Goal: Information Seeking & Learning: Learn about a topic

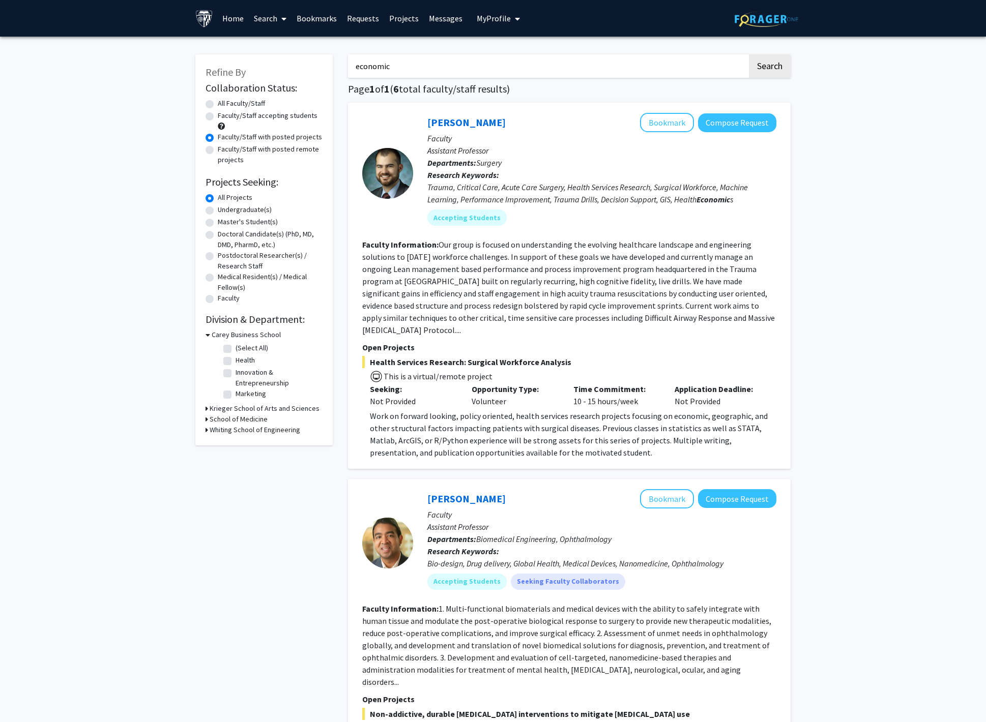
click at [440, 71] on input "economic" at bounding box center [547, 65] width 399 height 23
type input "e"
type input "economic"
click at [749, 54] on button "Search" at bounding box center [770, 65] width 42 height 23
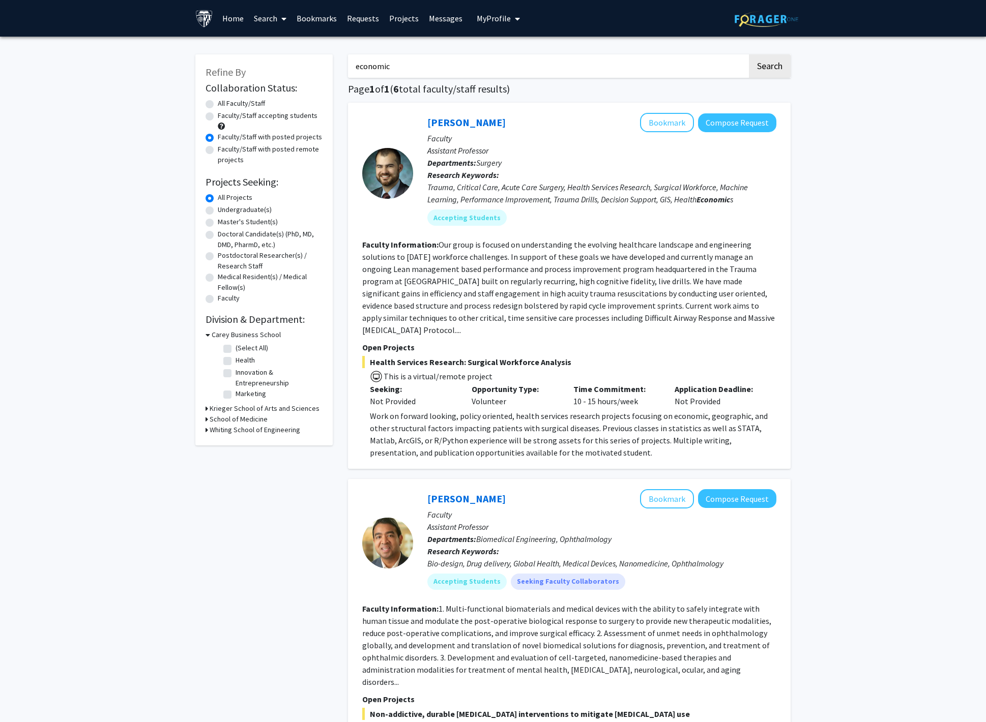
radio input "true"
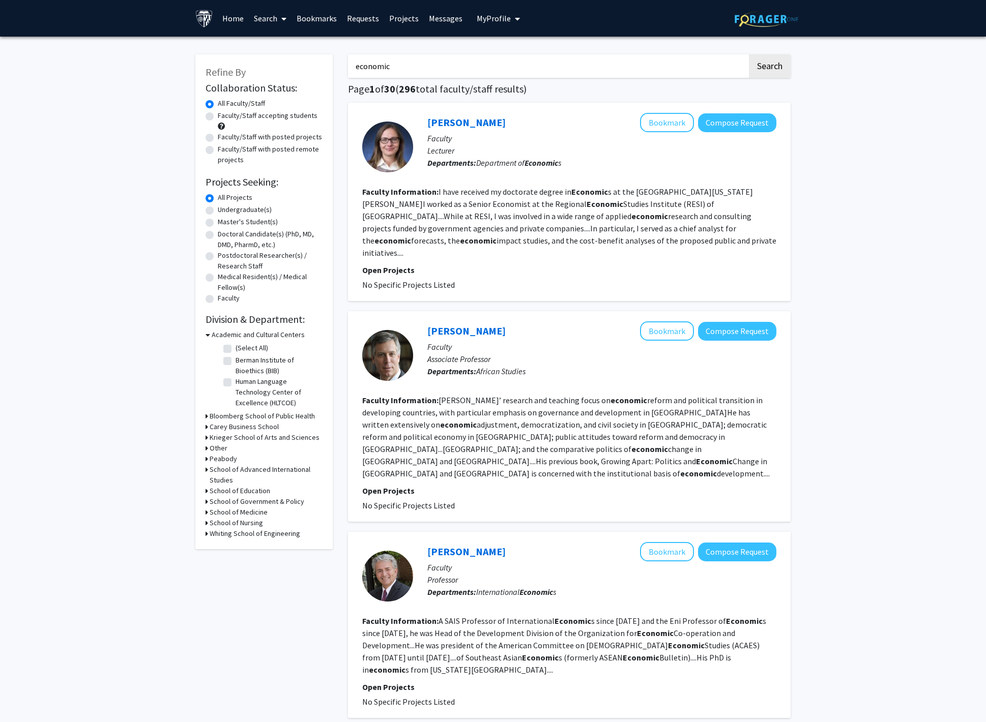
click at [397, 59] on input "economic" at bounding box center [547, 65] width 399 height 23
click at [300, 112] on label "Faculty/Staff accepting students" at bounding box center [268, 115] width 100 height 11
click at [224, 112] on input "Faculty/Staff accepting students" at bounding box center [221, 113] width 7 height 7
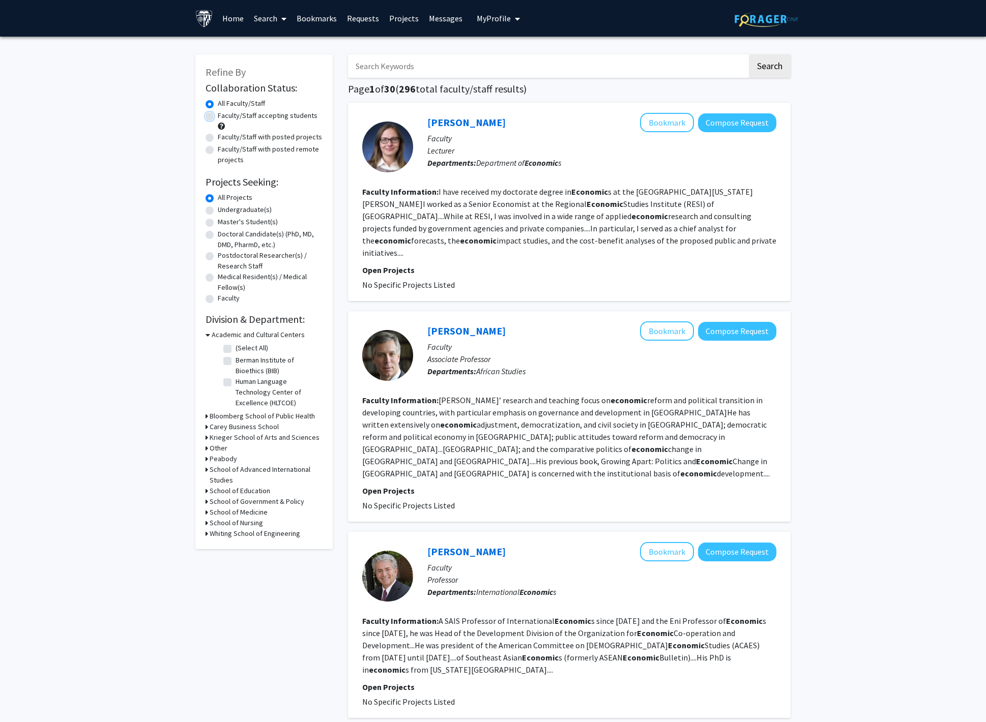
radio input "true"
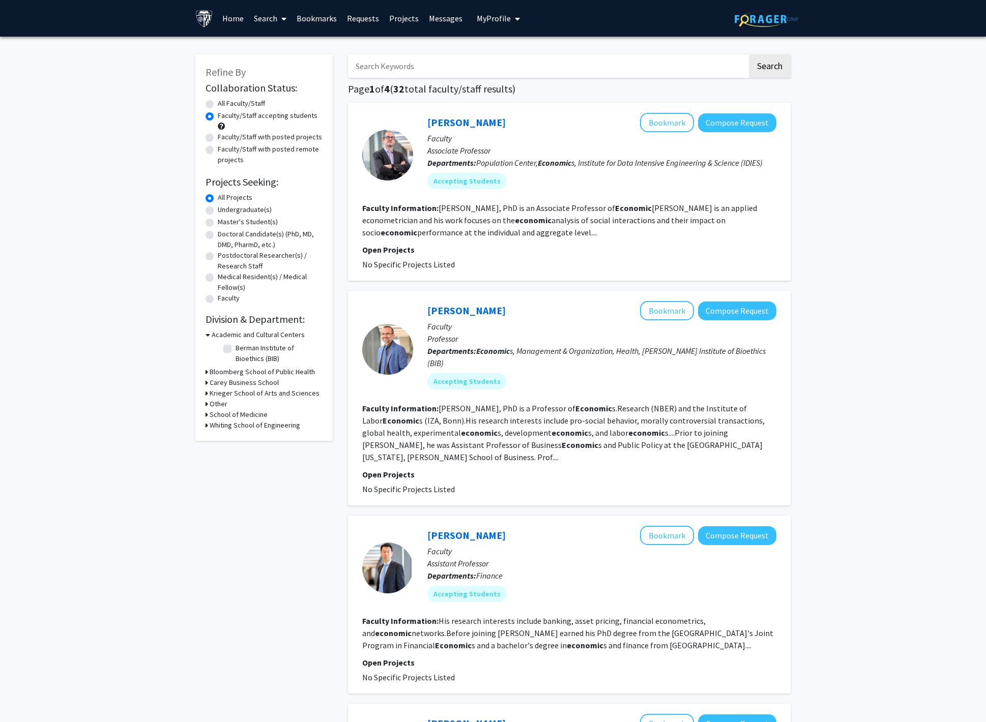
click at [424, 75] on input "Search Keywords" at bounding box center [547, 65] width 399 height 23
click at [768, 77] on button "Search" at bounding box center [770, 65] width 42 height 23
radio input "true"
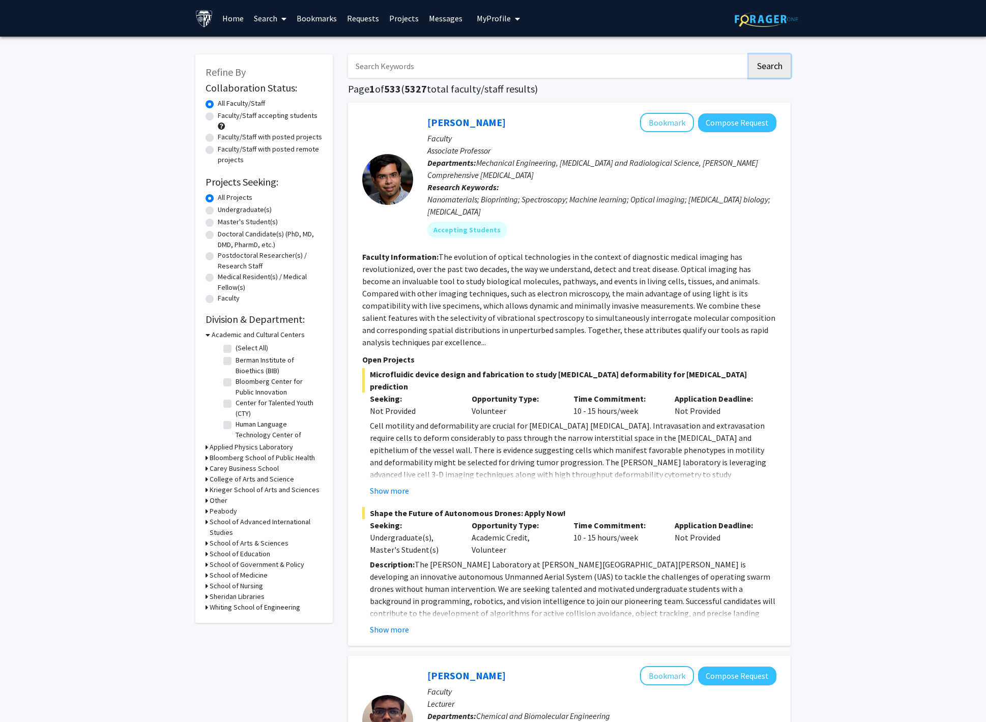
scroll to position [23, 0]
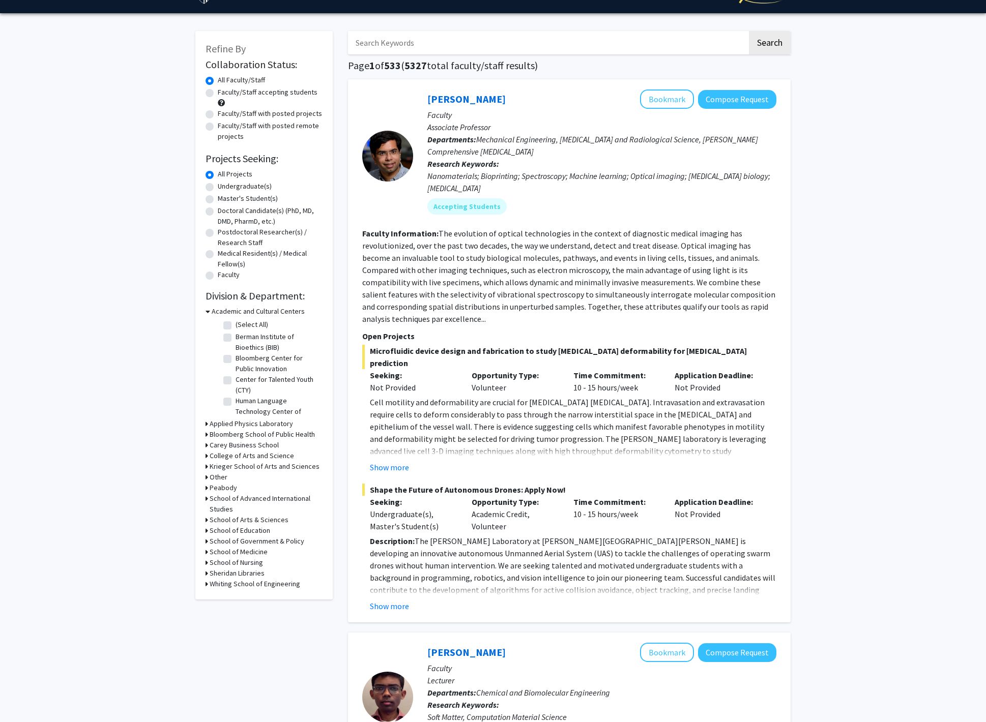
click at [301, 111] on label "Faculty/Staff with posted projects" at bounding box center [270, 113] width 104 height 11
click at [224, 111] on input "Faculty/Staff with posted projects" at bounding box center [221, 111] width 7 height 7
radio input "true"
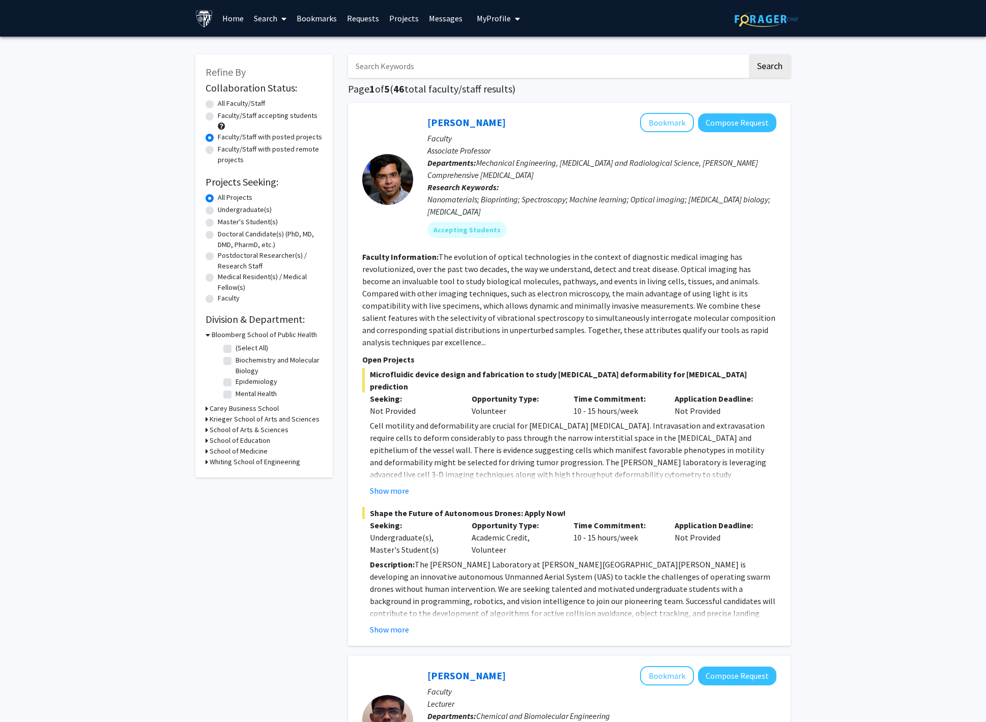
click at [285, 118] on label "Faculty/Staff accepting students" at bounding box center [268, 115] width 100 height 11
click at [224, 117] on input "Faculty/Staff accepting students" at bounding box center [221, 113] width 7 height 7
radio input "true"
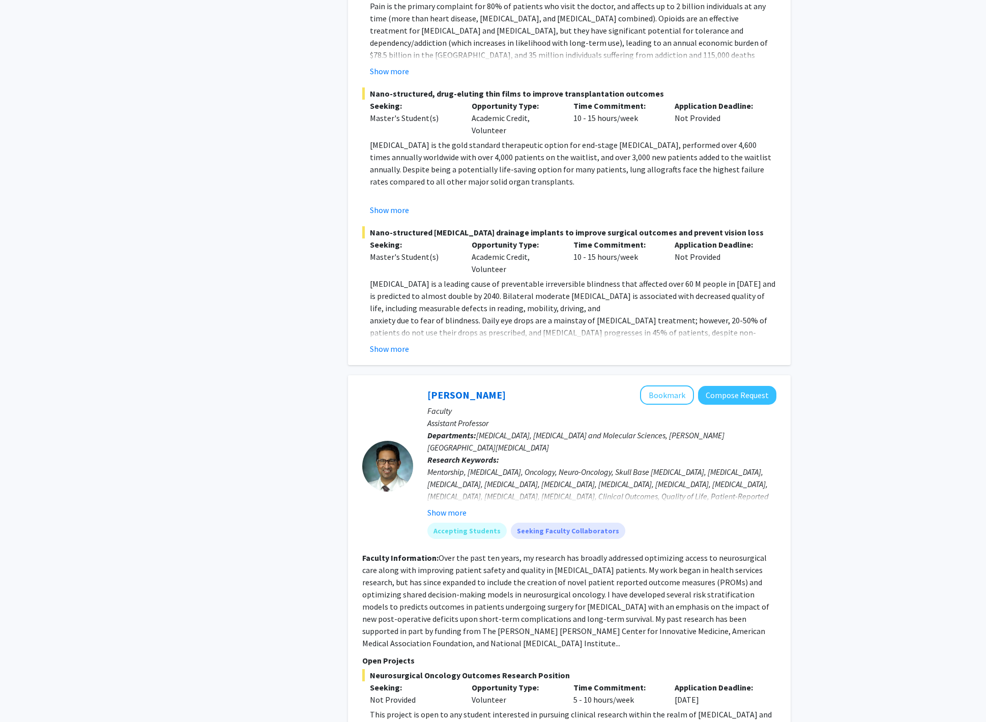
scroll to position [4905, 0]
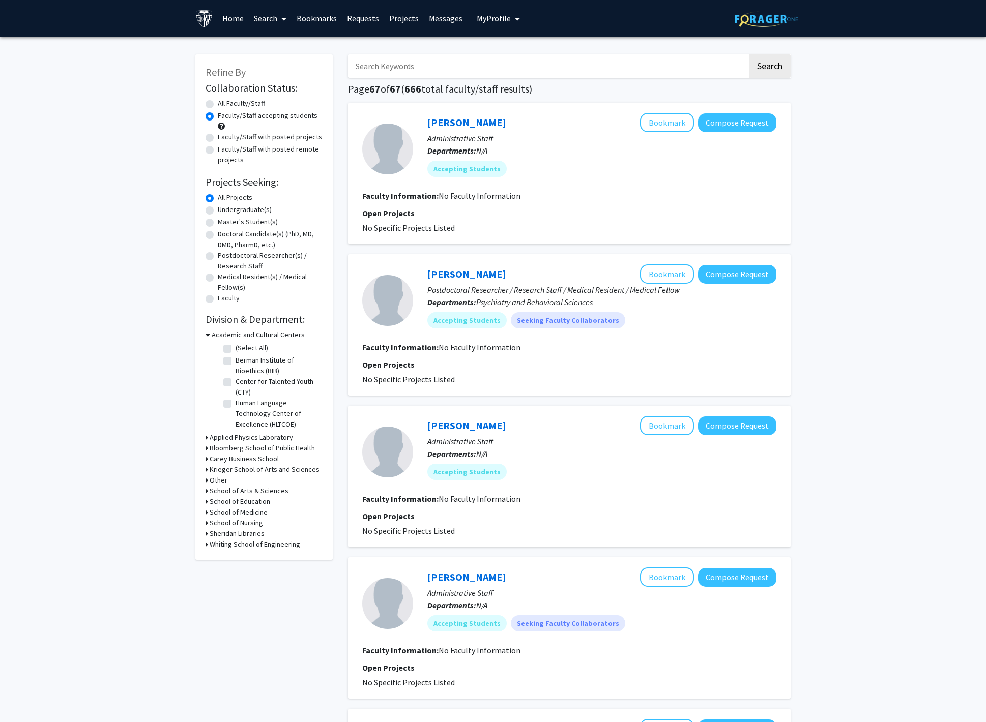
click at [234, 468] on h3 "Krieger School of Arts and Sciences" at bounding box center [265, 469] width 110 height 11
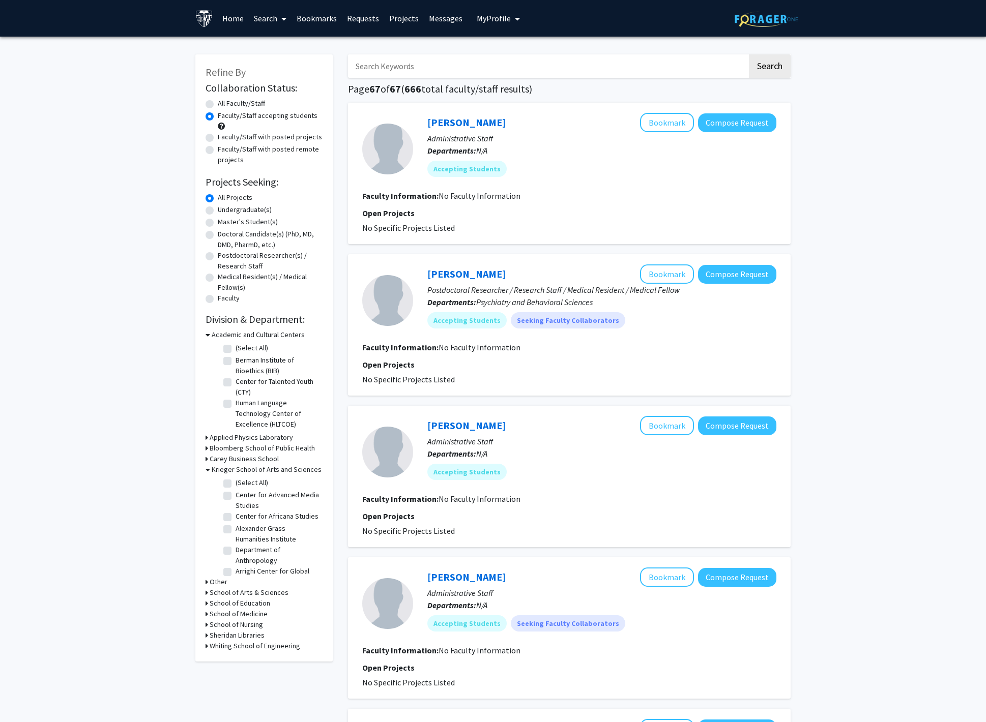
click at [226, 478] on fg-checkbox "(Select All) (Select All)" at bounding box center [271, 484] width 97 height 12
click at [236, 480] on label "(Select All)" at bounding box center [252, 483] width 33 height 11
click at [236, 480] on input "(Select All)" at bounding box center [239, 481] width 7 height 7
checkbox input "true"
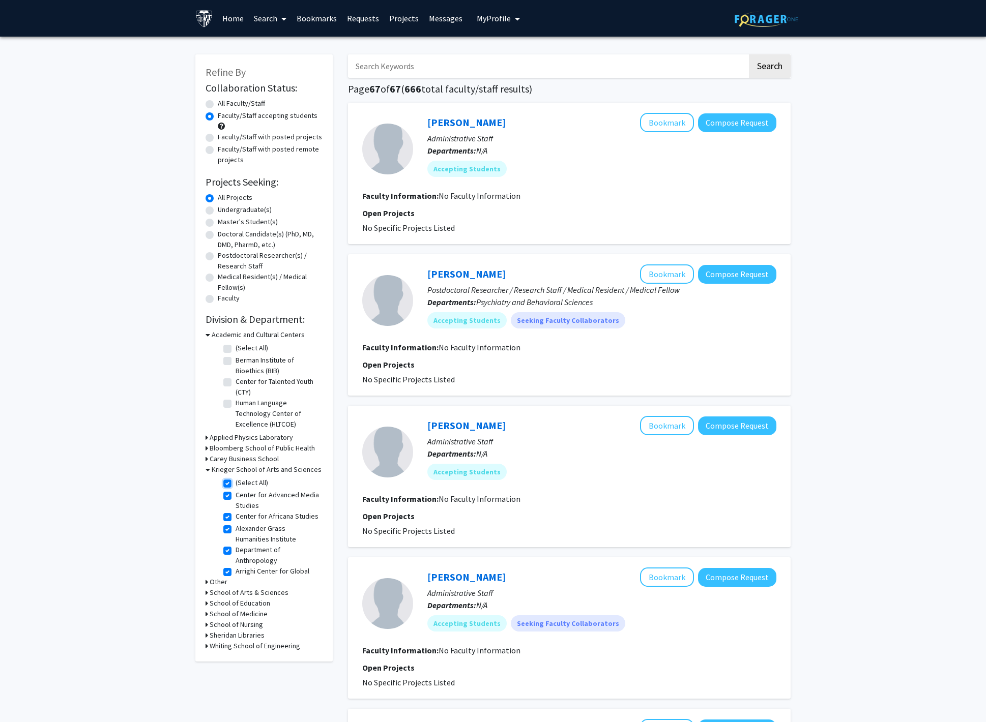
checkbox input "true"
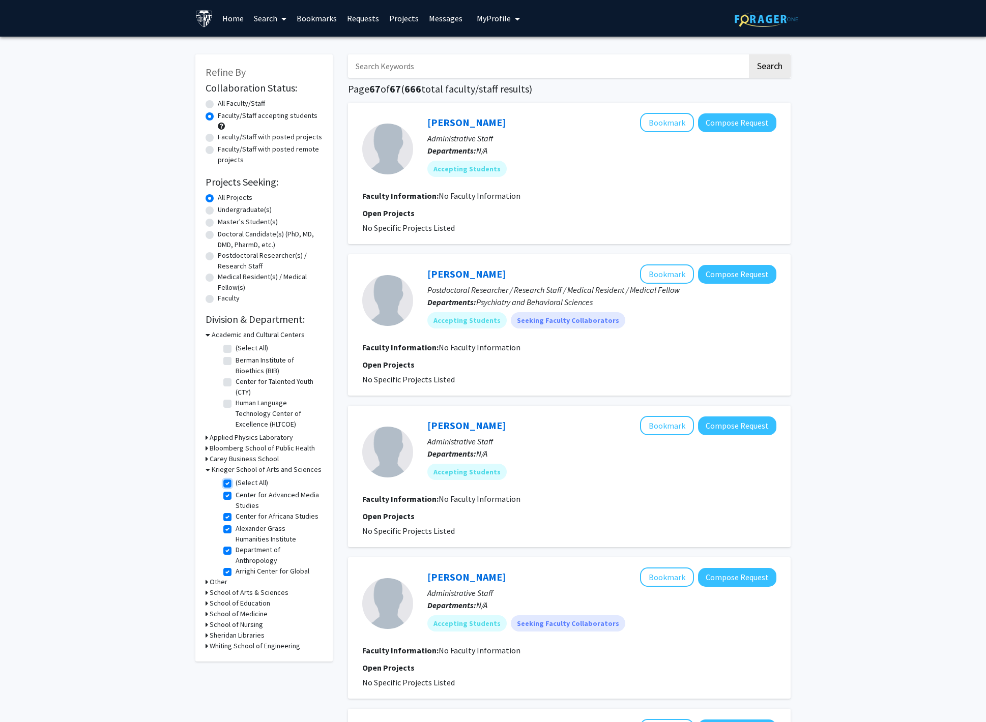
checkbox input "true"
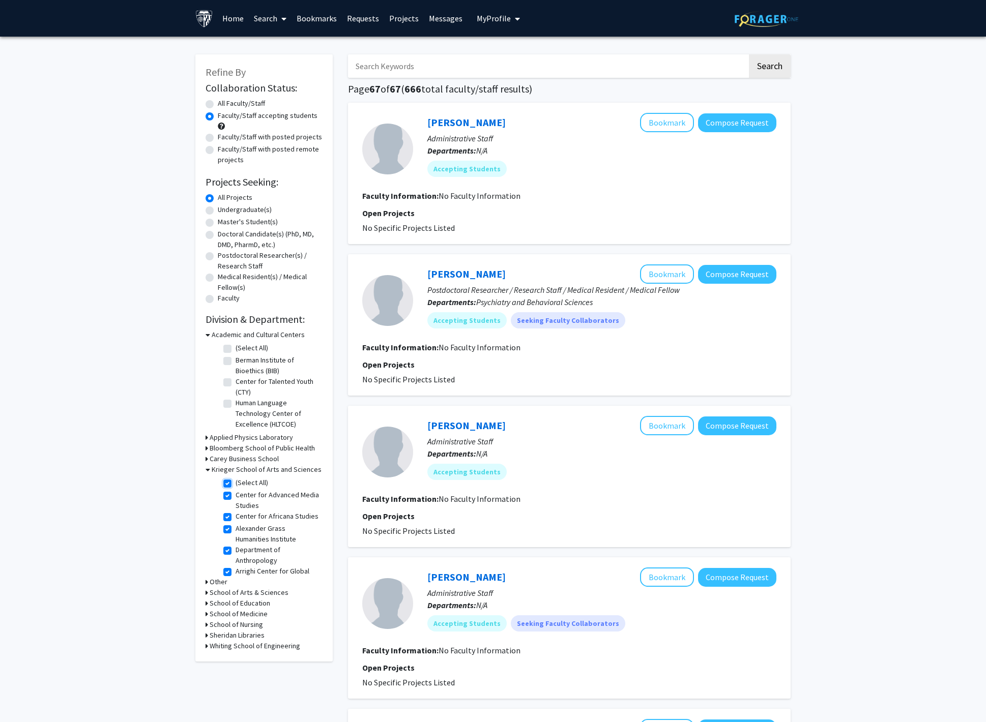
checkbox input "true"
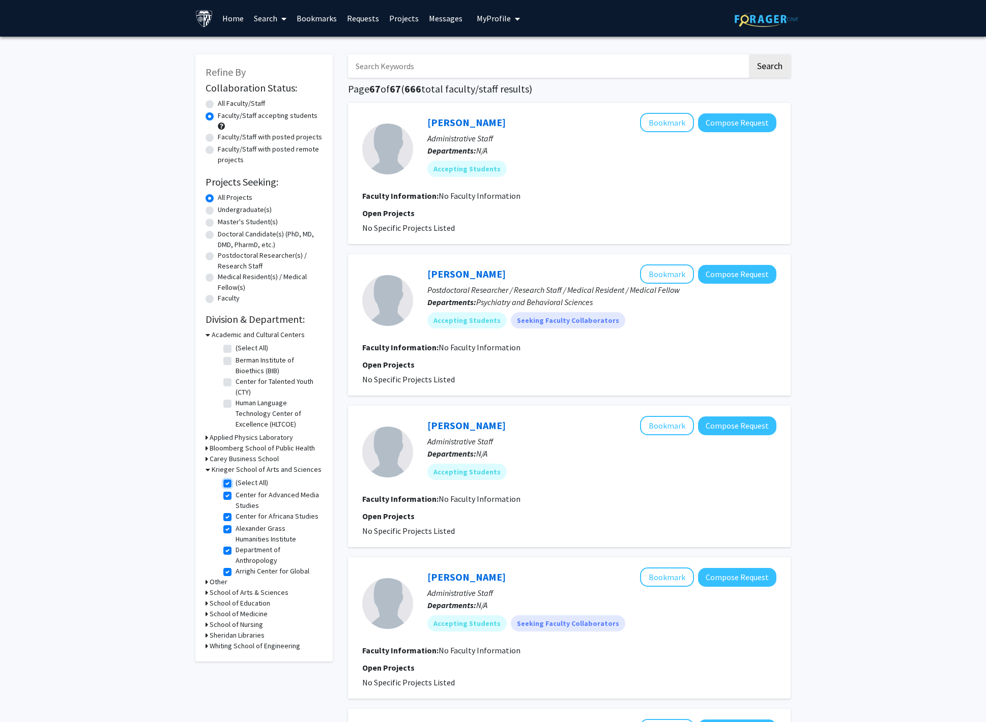
checkbox input "true"
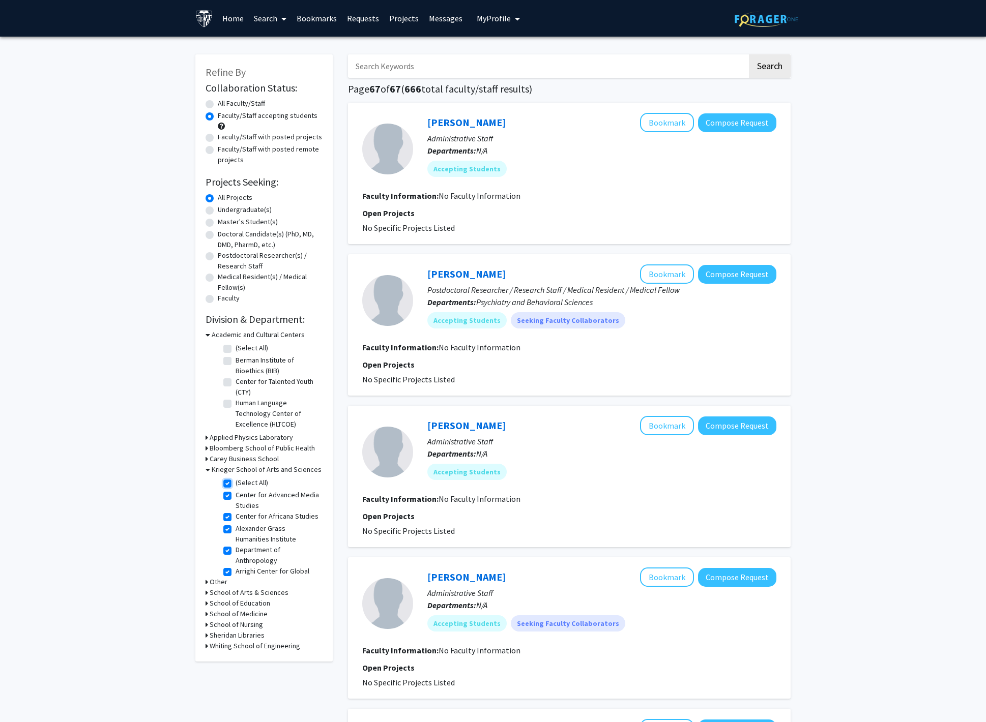
checkbox input "true"
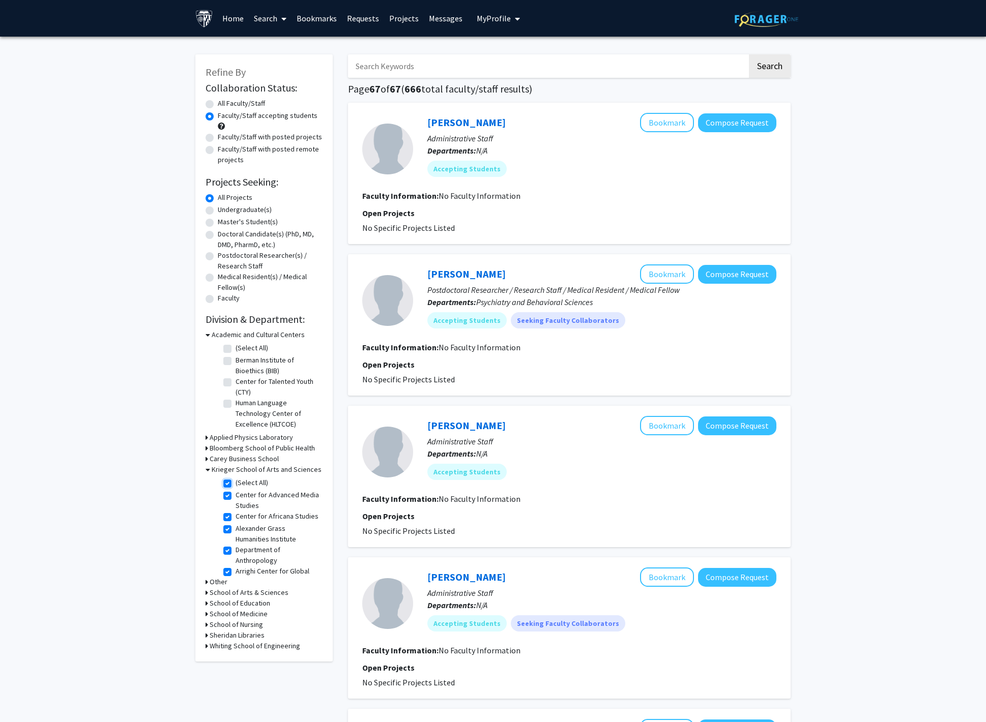
checkbox input "true"
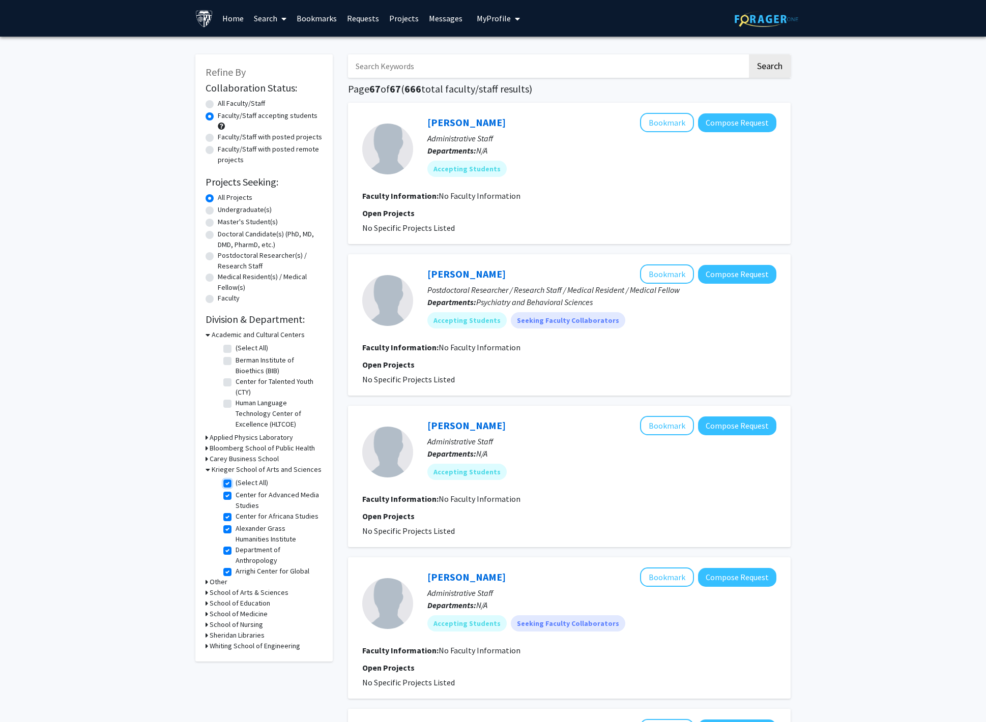
checkbox input "true"
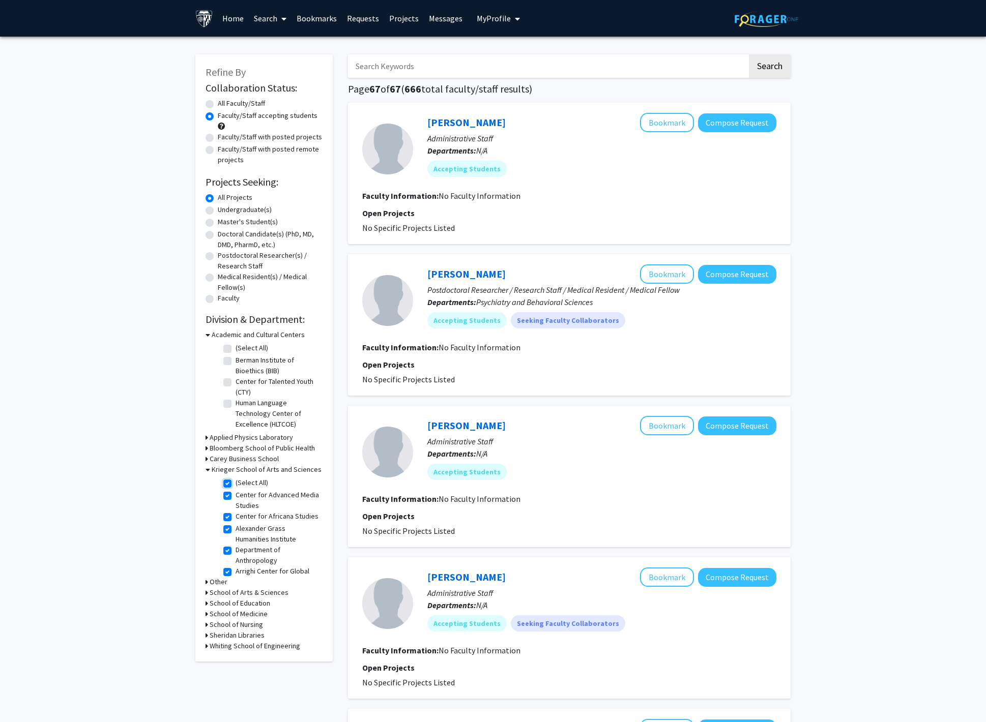
checkbox input "true"
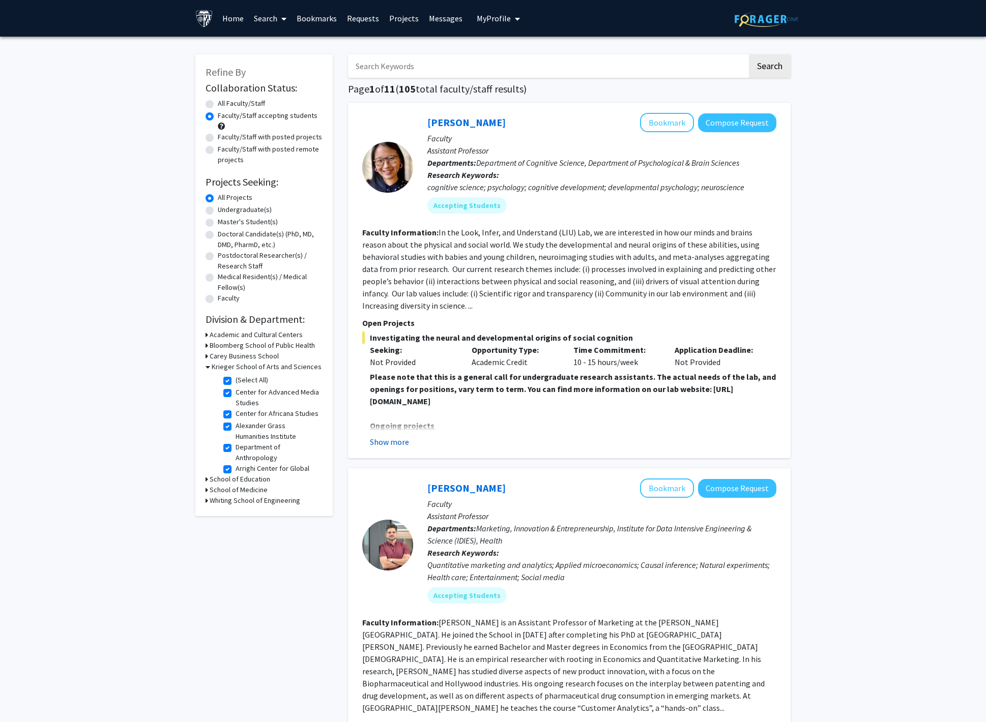
click at [395, 440] on button "Show more" at bounding box center [389, 442] width 39 height 12
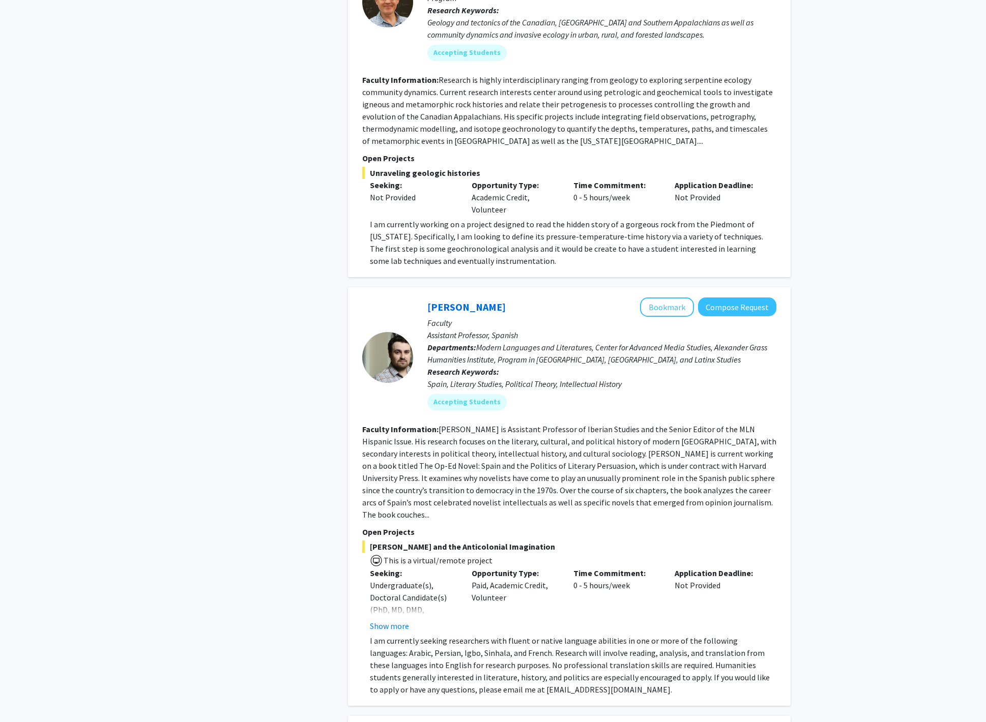
scroll to position [3789, 0]
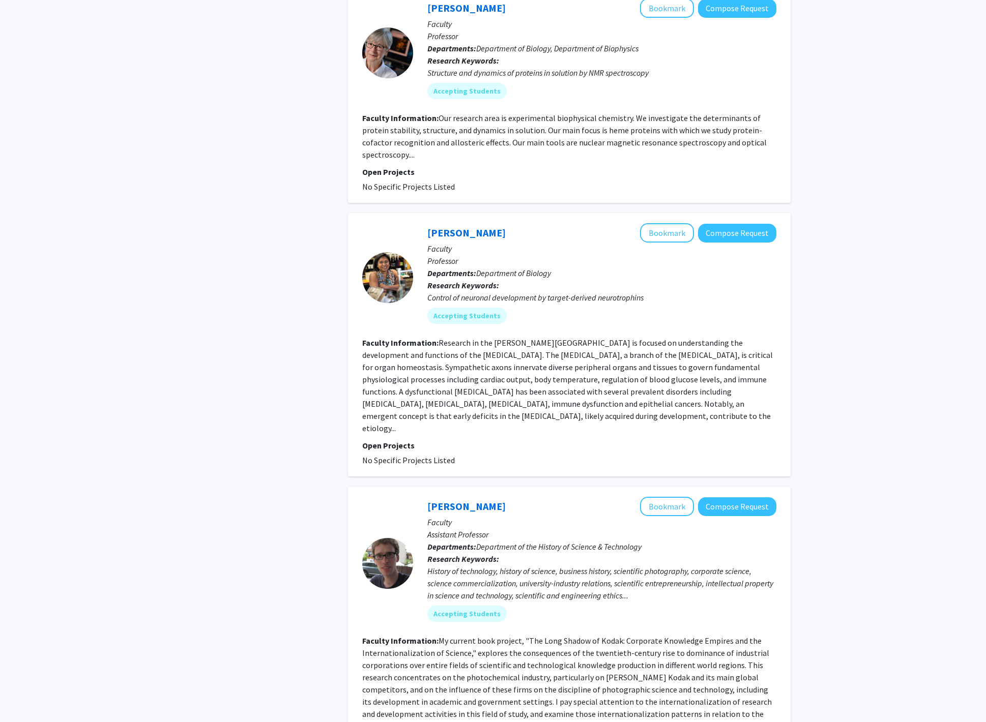
scroll to position [2079, 0]
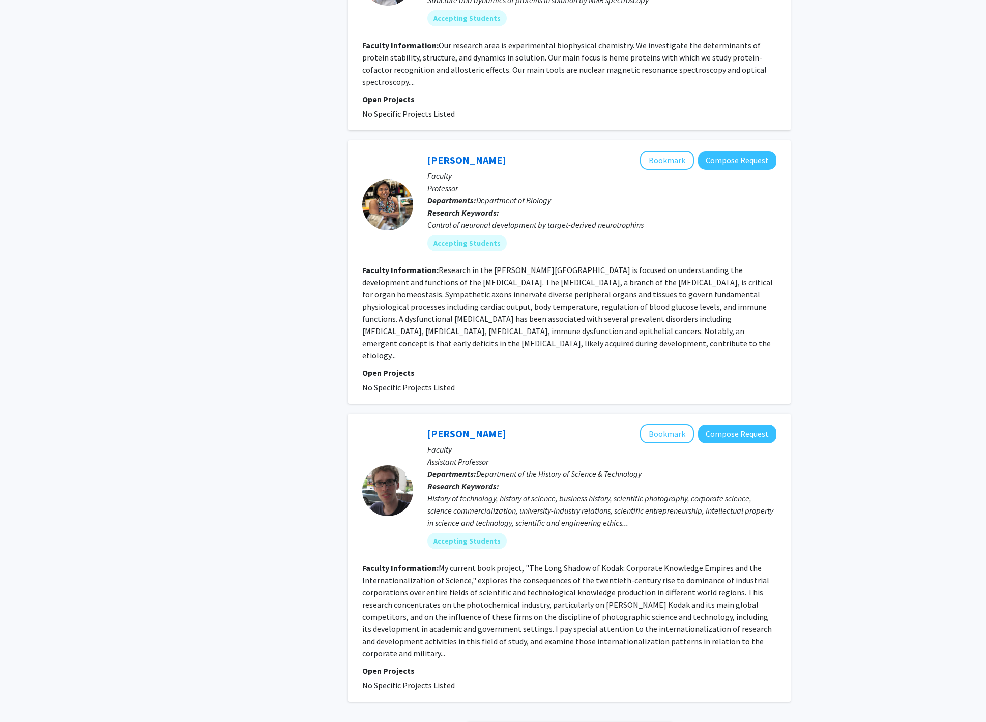
click at [589, 722] on link "5" at bounding box center [590, 731] width 17 height 18
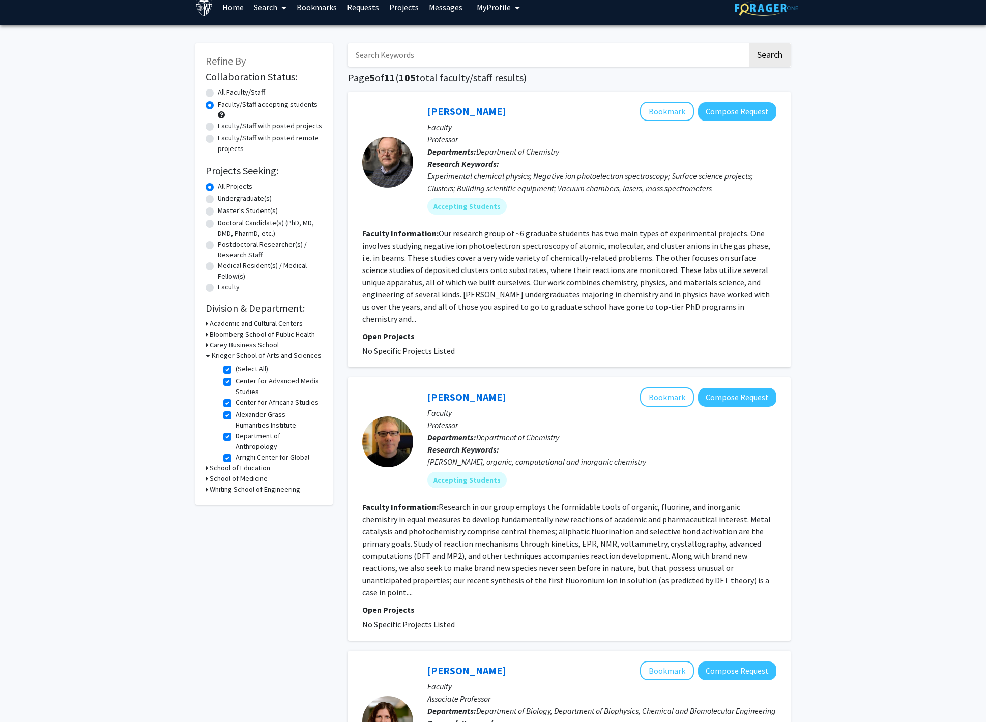
scroll to position [15, 0]
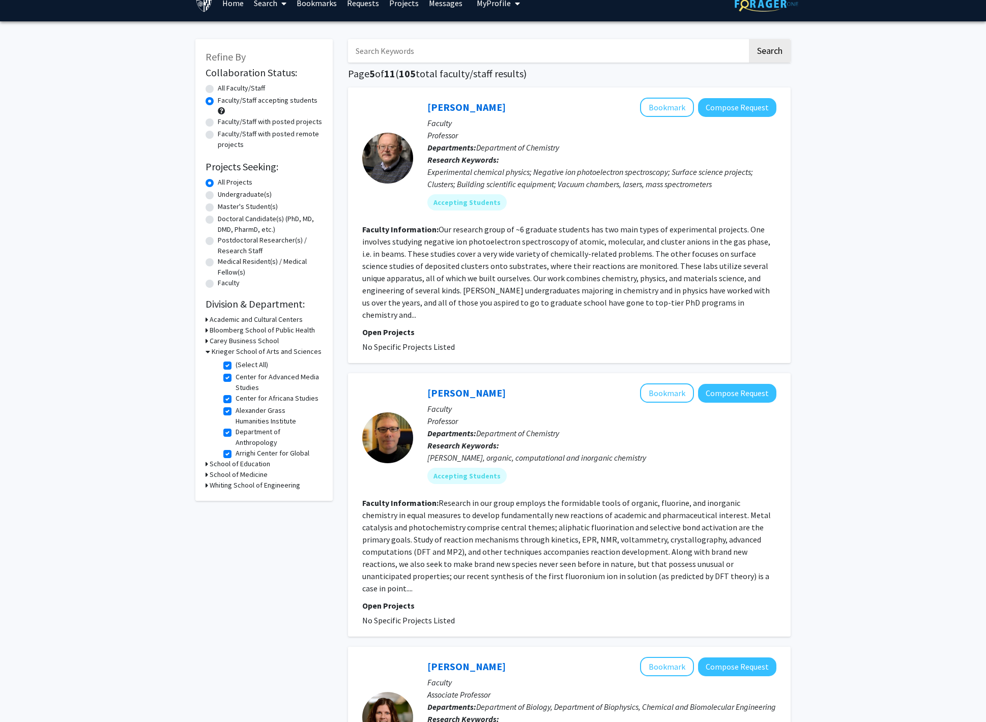
click at [507, 60] on input "Search Keywords" at bounding box center [547, 50] width 399 height 23
type input "undergraduate"
click at [749, 39] on button "Search" at bounding box center [770, 50] width 42 height 23
radio input "true"
checkbox input "false"
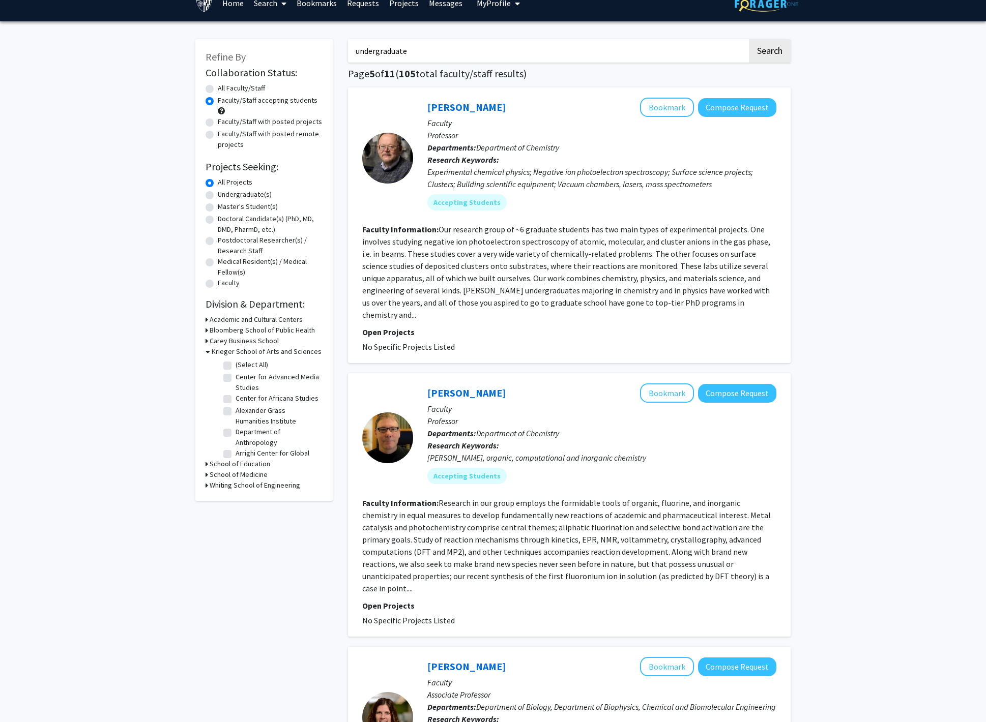
checkbox input "false"
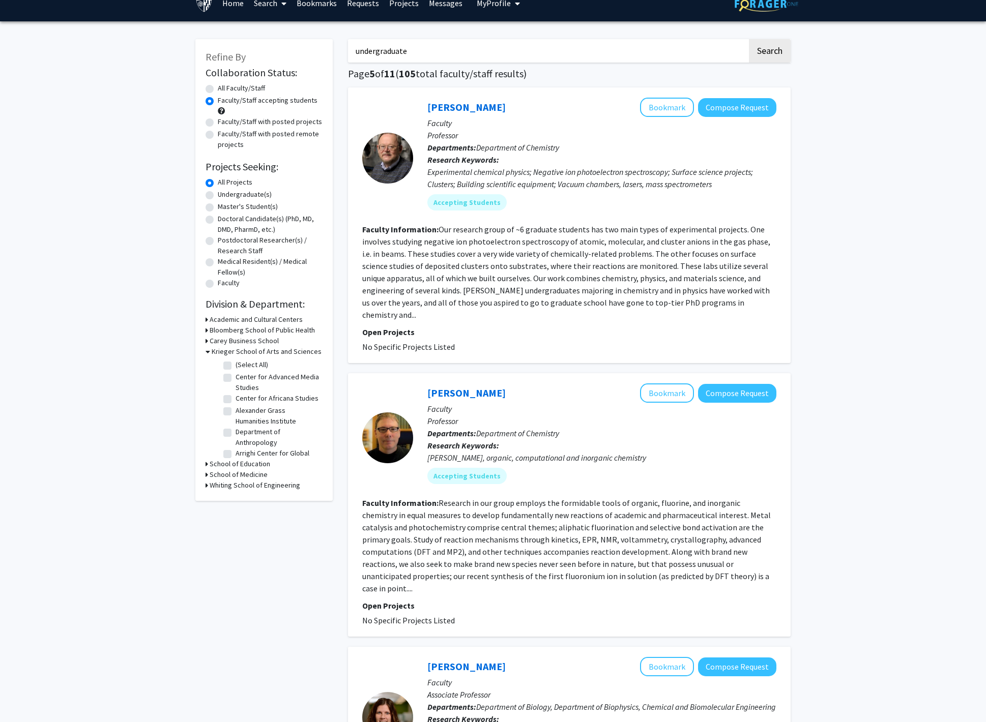
checkbox input "false"
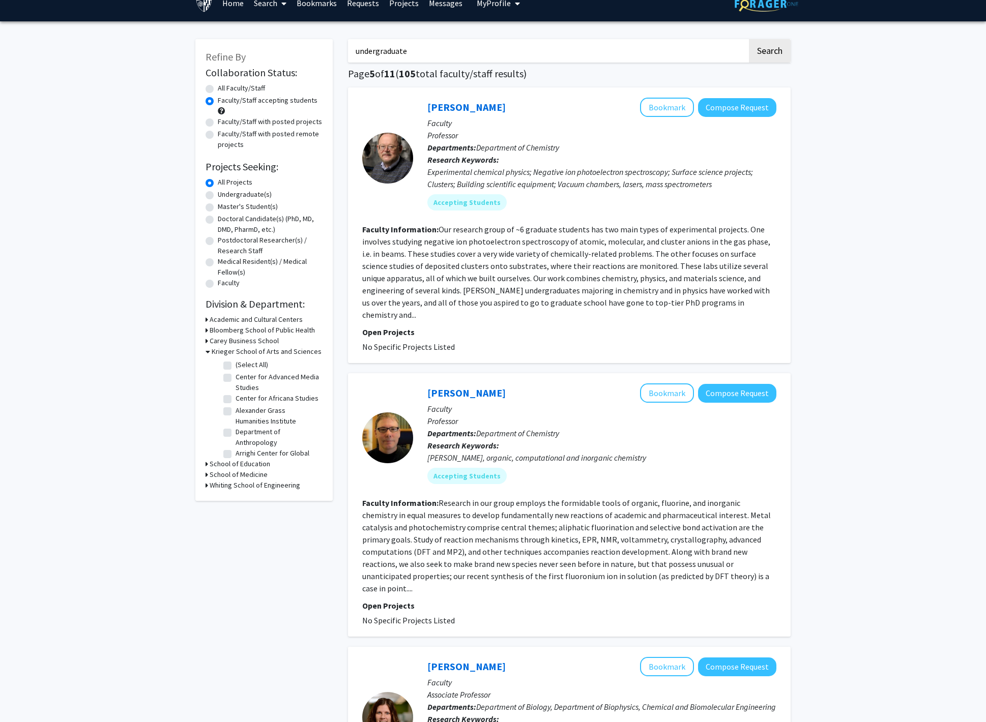
checkbox input "false"
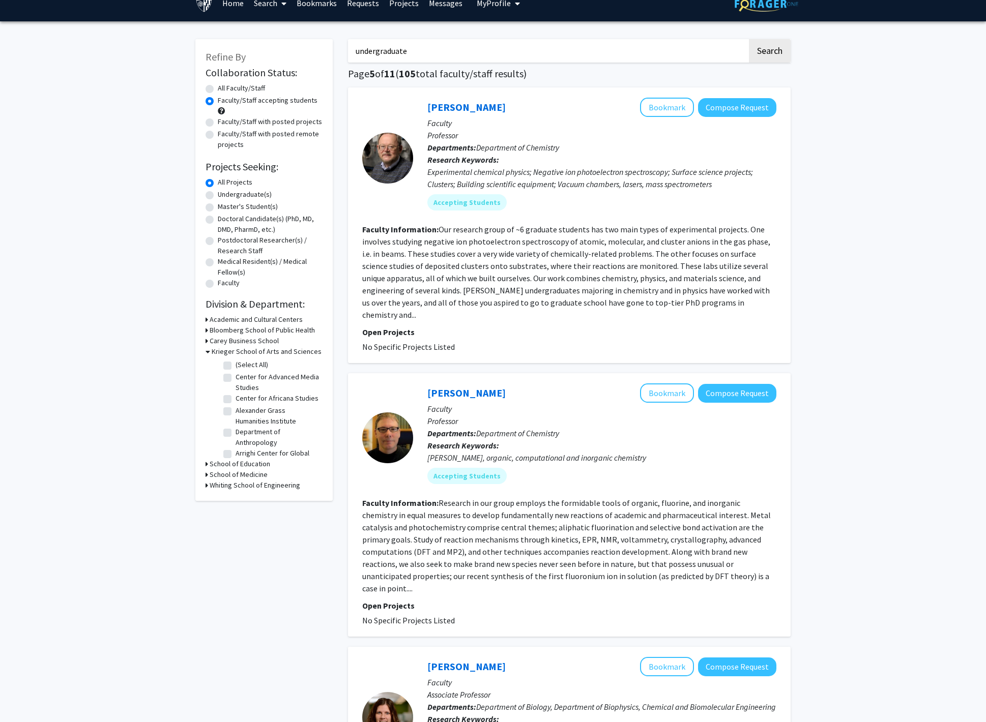
checkbox input "false"
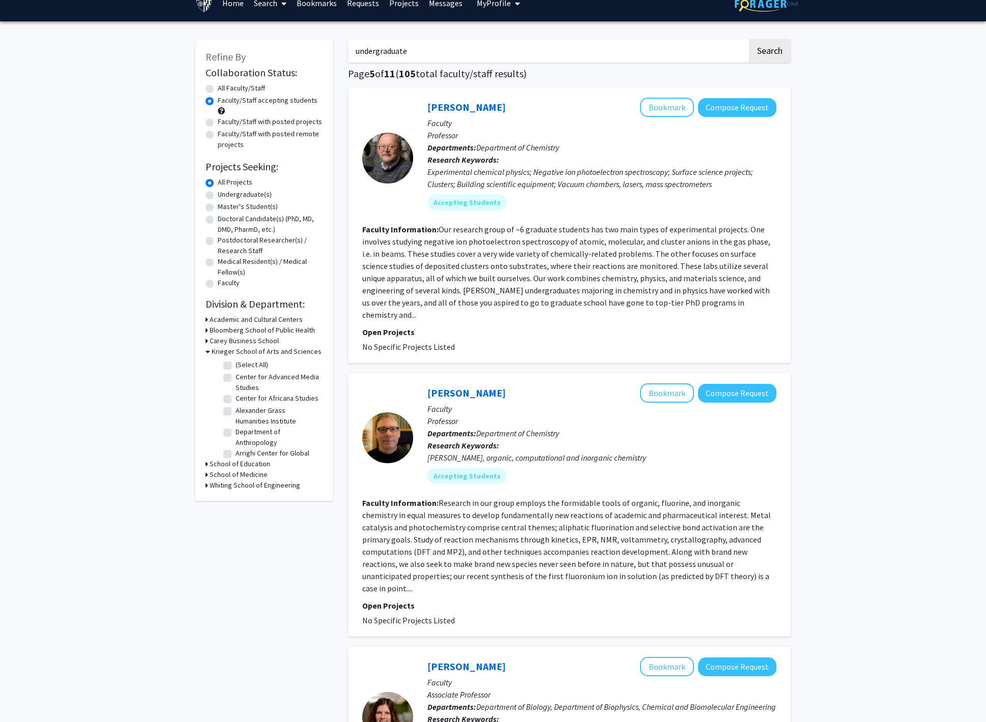
checkbox input "false"
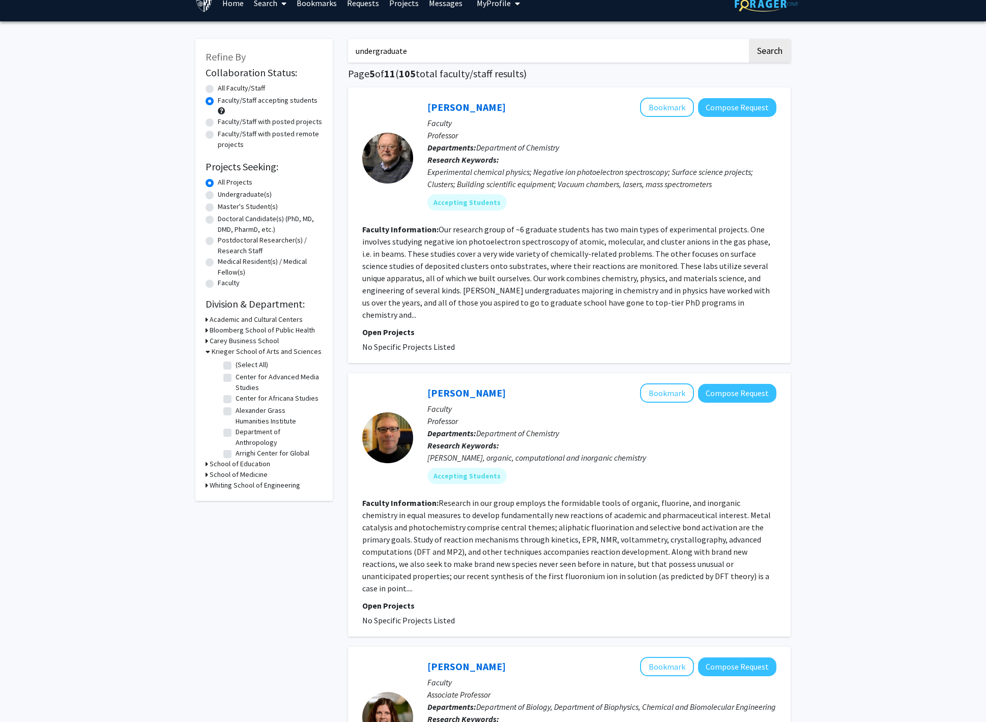
checkbox input "false"
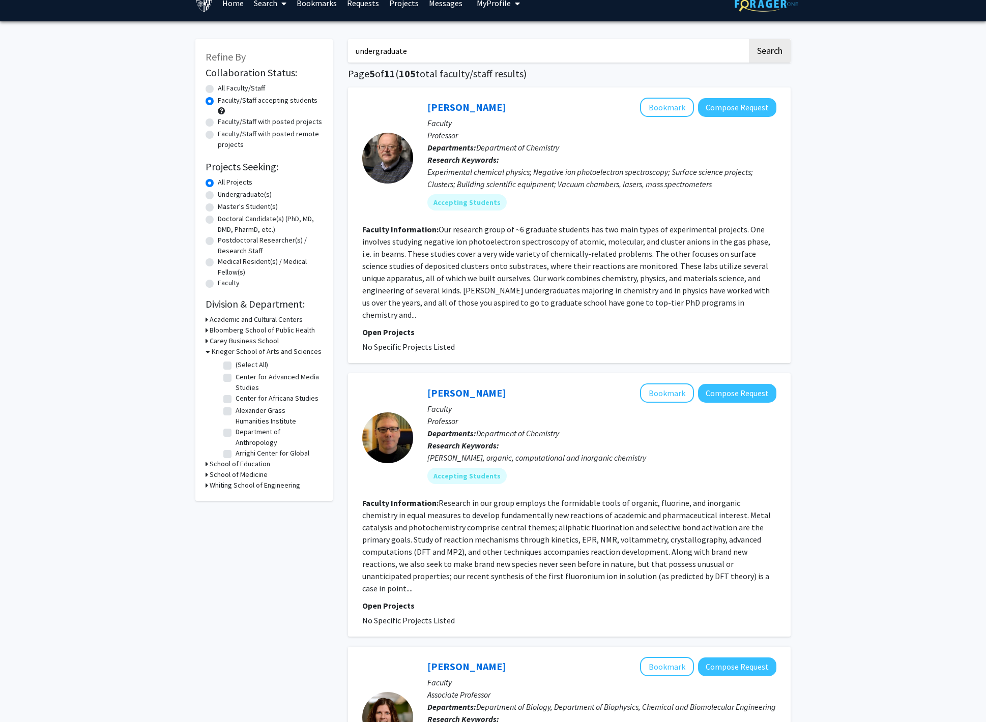
checkbox input "false"
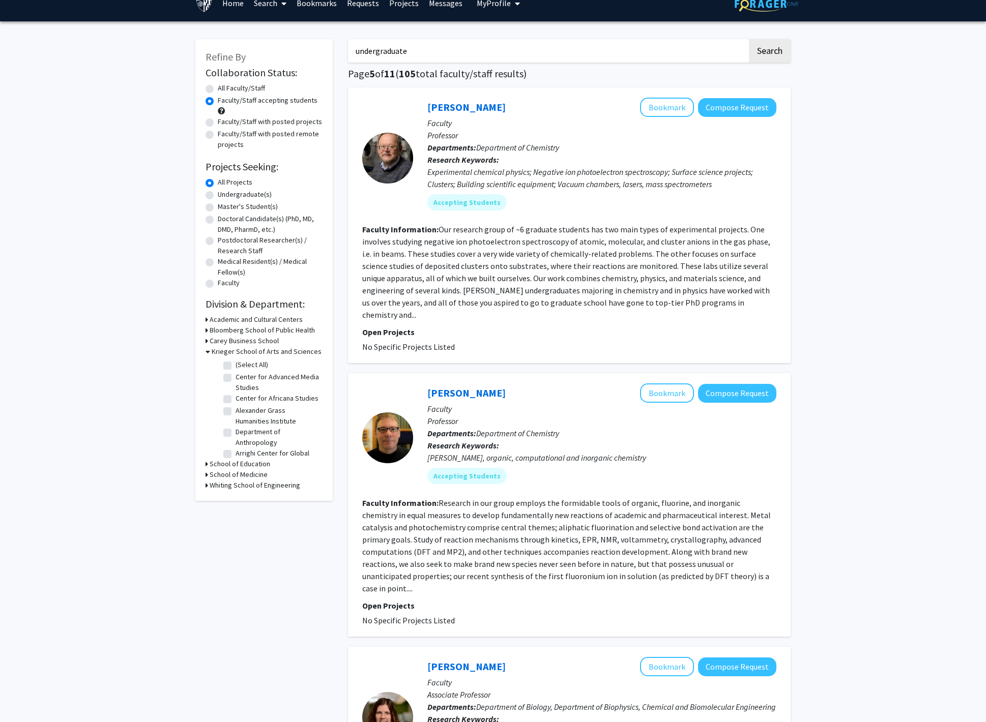
checkbox input "false"
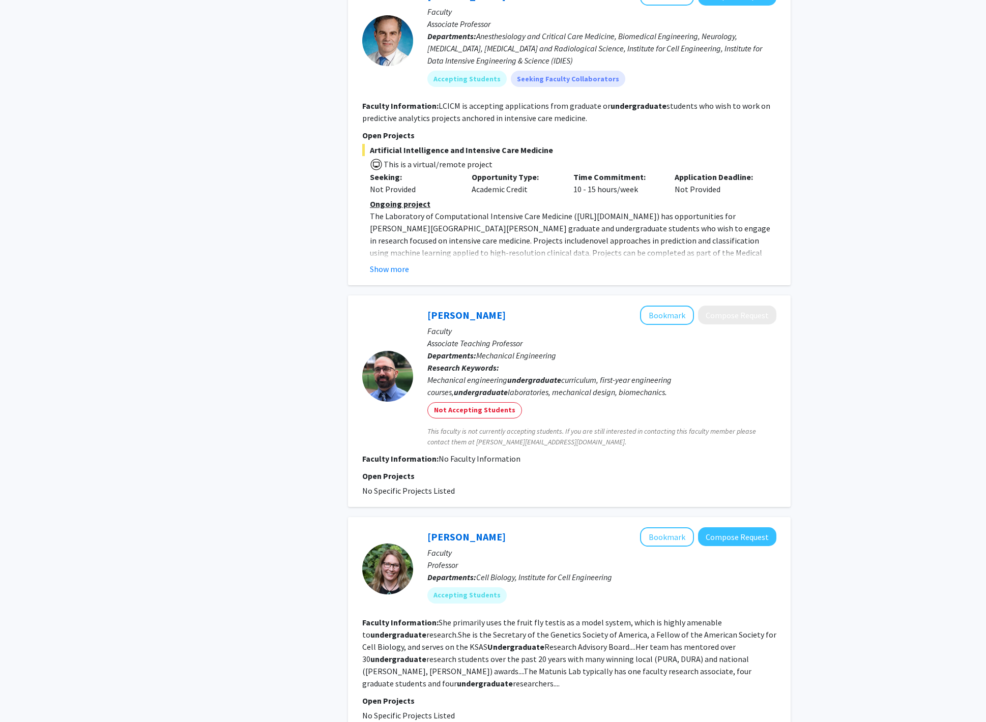
scroll to position [1631, 0]
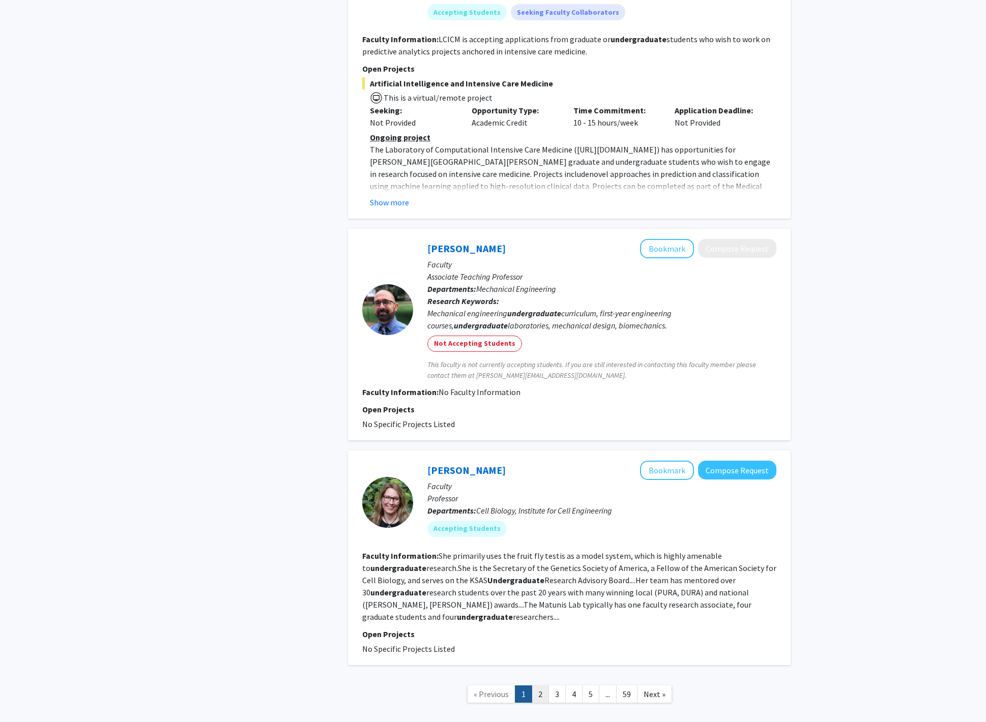
click at [542, 686] on link "2" at bounding box center [540, 695] width 17 height 18
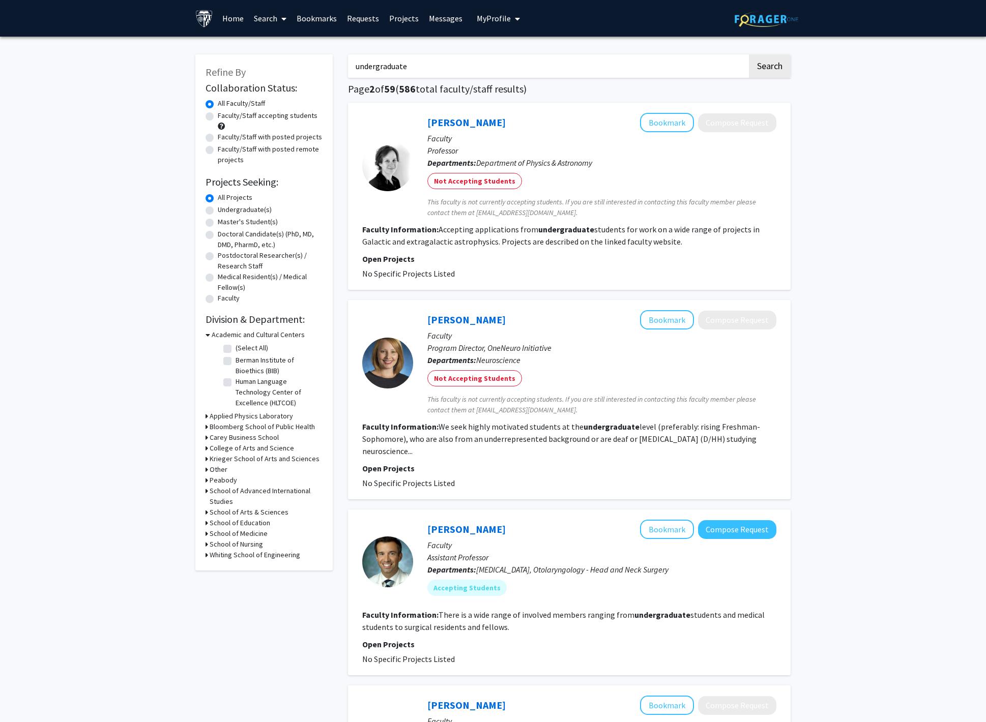
click at [299, 114] on label "Faculty/Staff accepting students" at bounding box center [268, 115] width 100 height 11
click at [224, 114] on input "Faculty/Staff accepting students" at bounding box center [221, 113] width 7 height 7
radio input "true"
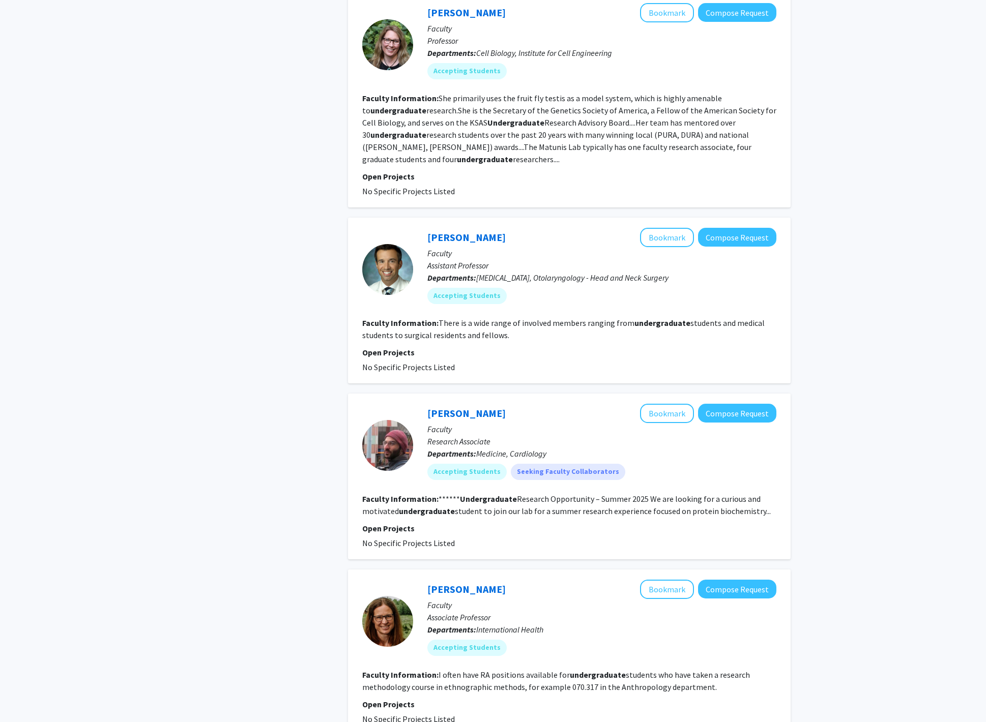
scroll to position [1569, 0]
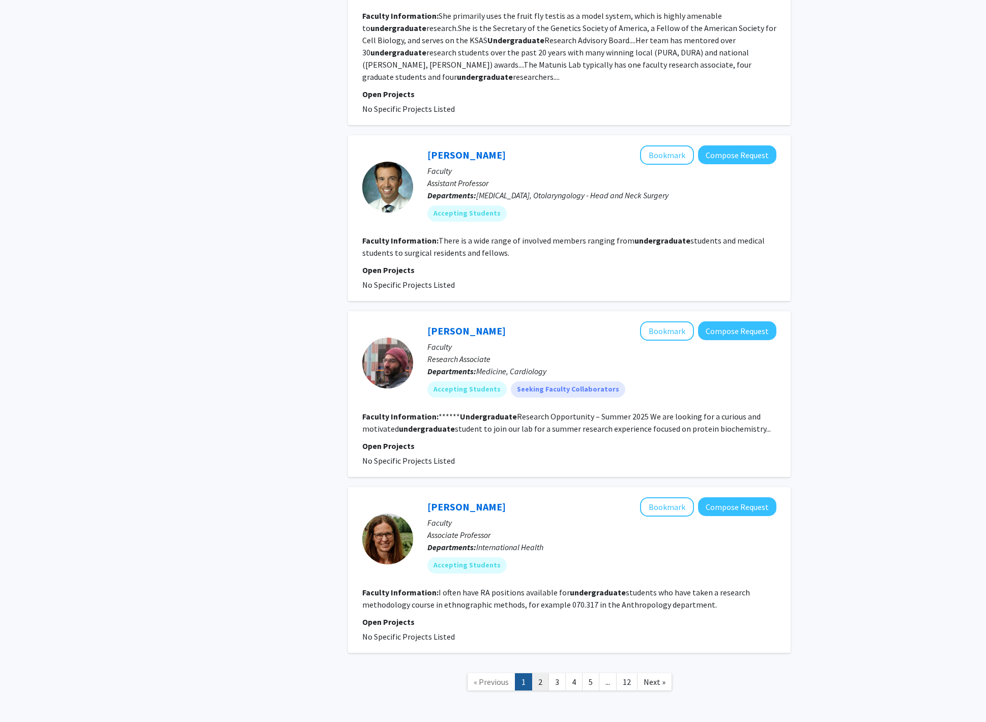
click at [544, 674] on link "2" at bounding box center [540, 683] width 17 height 18
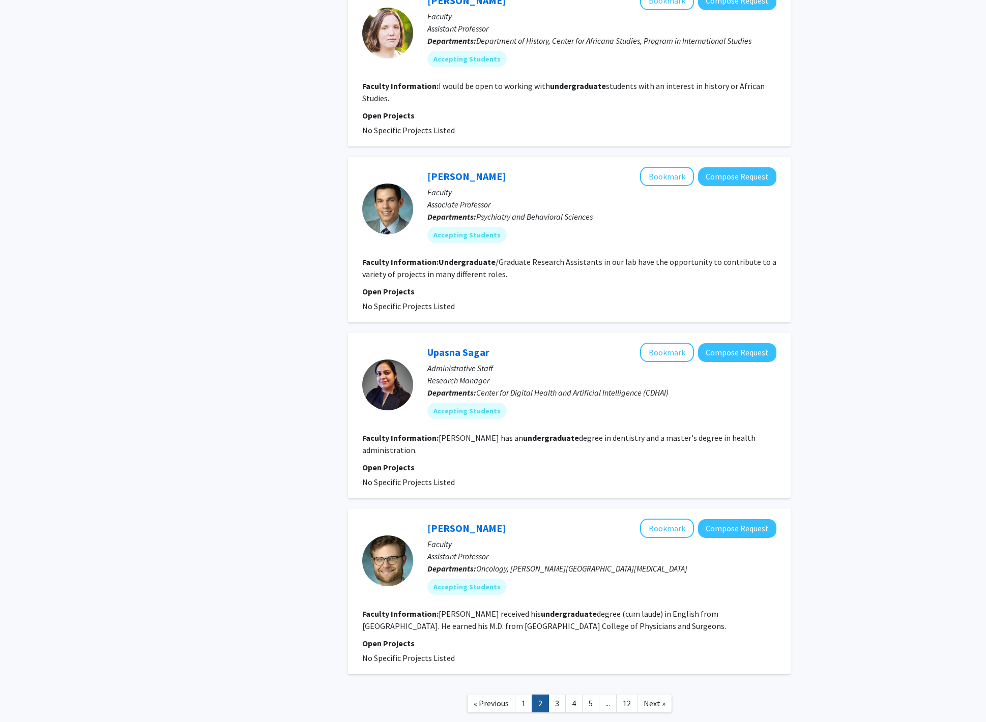
scroll to position [1298, 0]
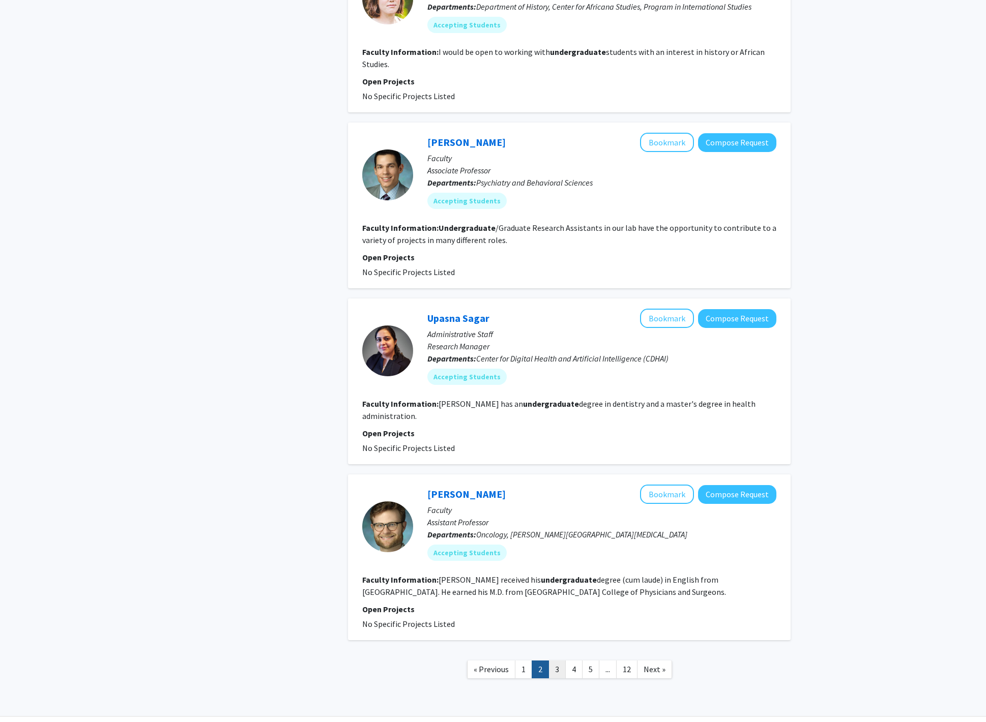
click at [558, 661] on link "3" at bounding box center [556, 670] width 17 height 18
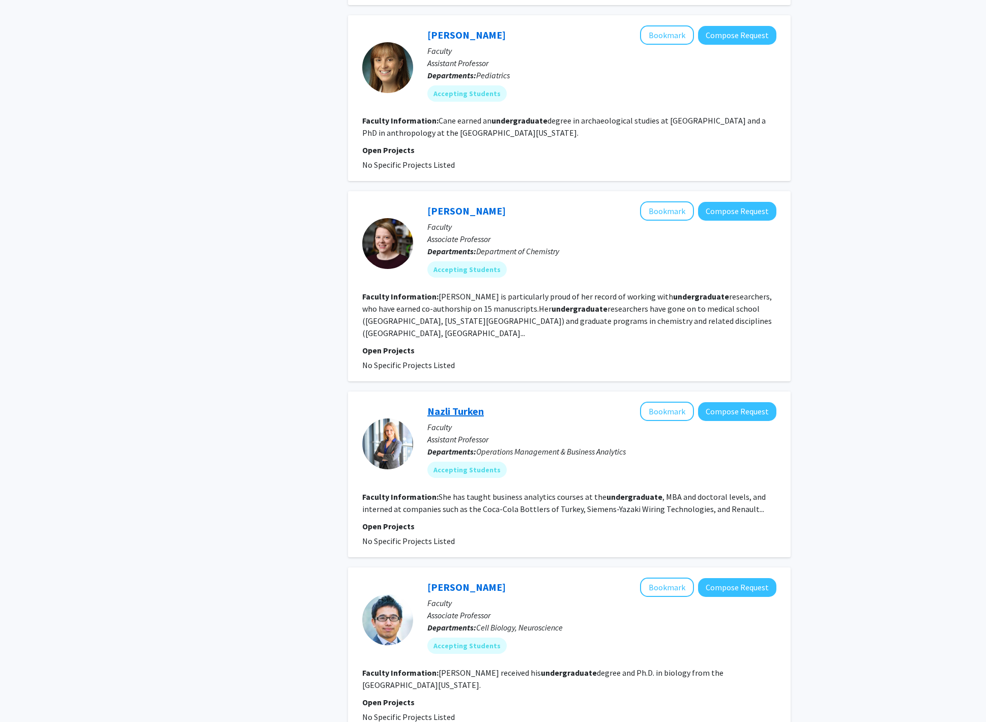
scroll to position [1237, 0]
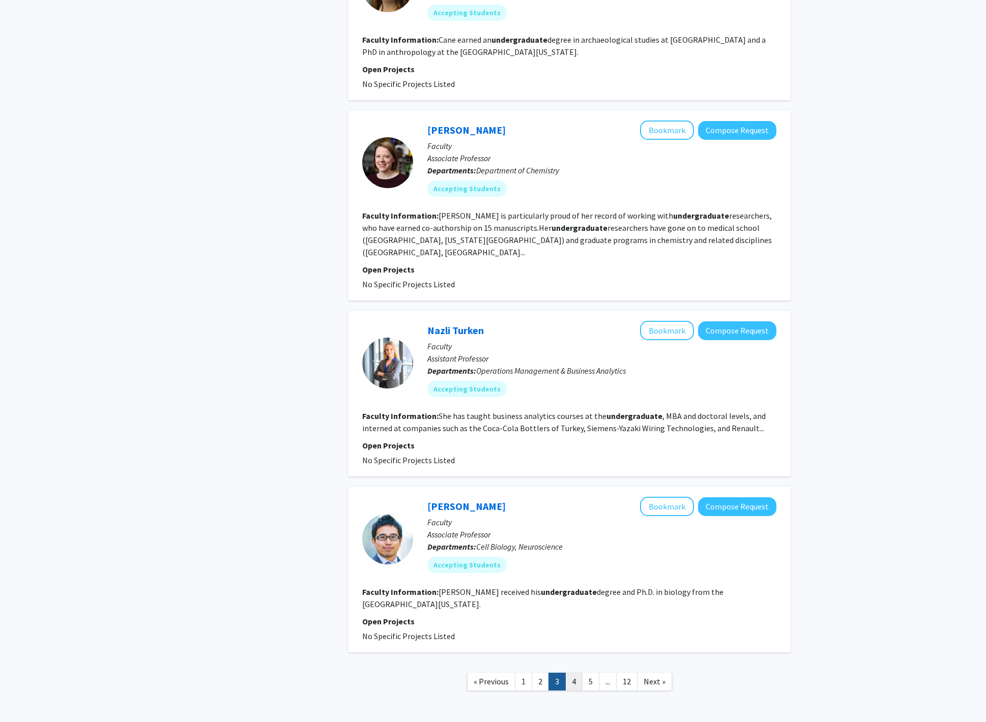
click at [566, 673] on link "4" at bounding box center [573, 682] width 17 height 18
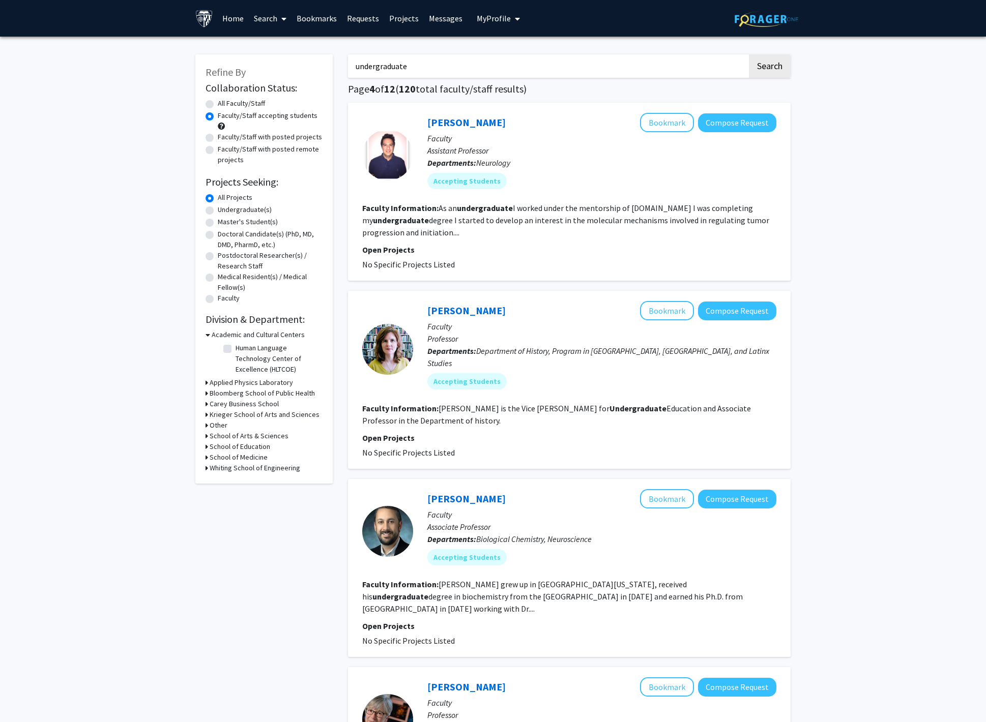
click at [257, 207] on label "Undergraduate(s)" at bounding box center [245, 210] width 54 height 11
click at [224, 207] on input "Undergraduate(s)" at bounding box center [221, 208] width 7 height 7
radio input "true"
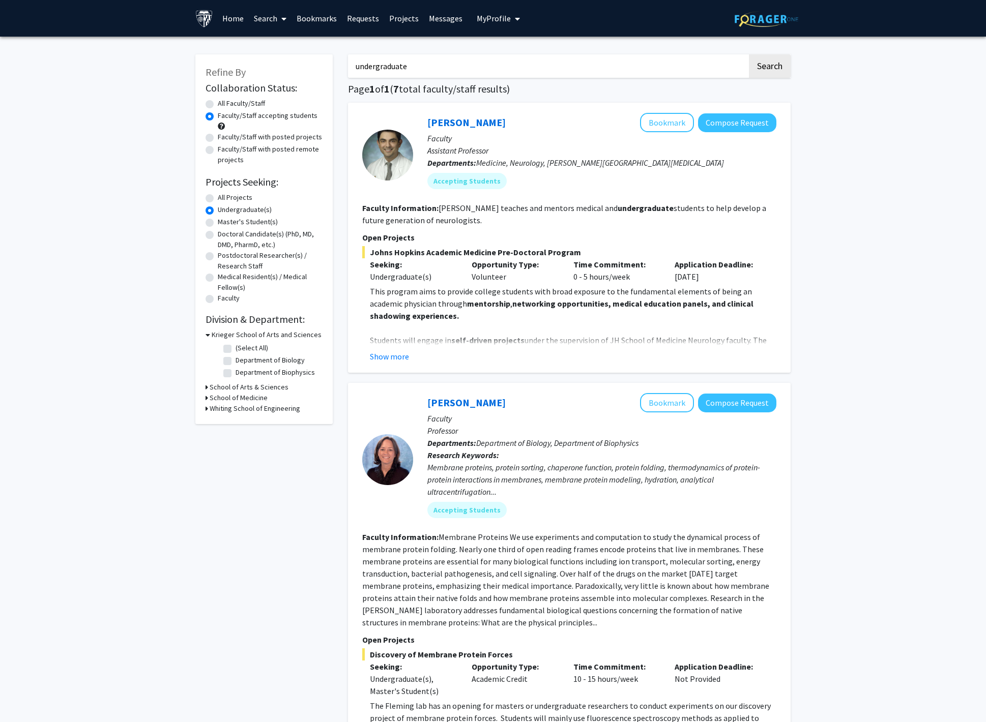
click at [252, 103] on label "All Faculty/Staff" at bounding box center [241, 103] width 47 height 11
click at [224, 103] on input "All Faculty/Staff" at bounding box center [221, 101] width 7 height 7
radio input "true"
click at [562, 62] on input "undergraduate" at bounding box center [547, 65] width 399 height 23
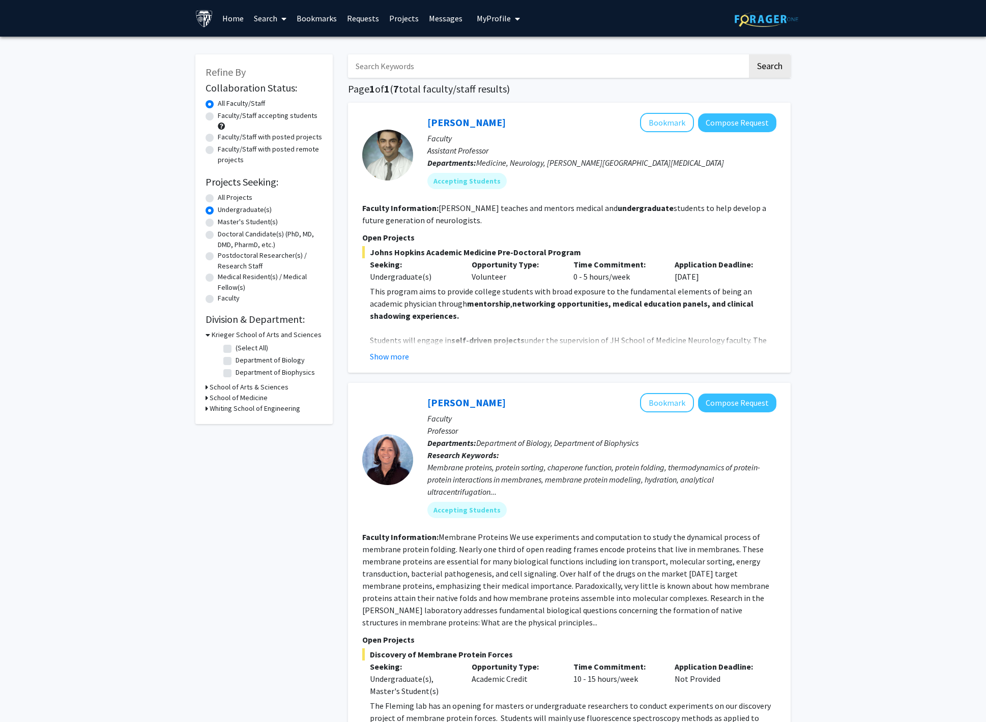
click at [749, 54] on button "Search" at bounding box center [770, 65] width 42 height 23
radio input "true"
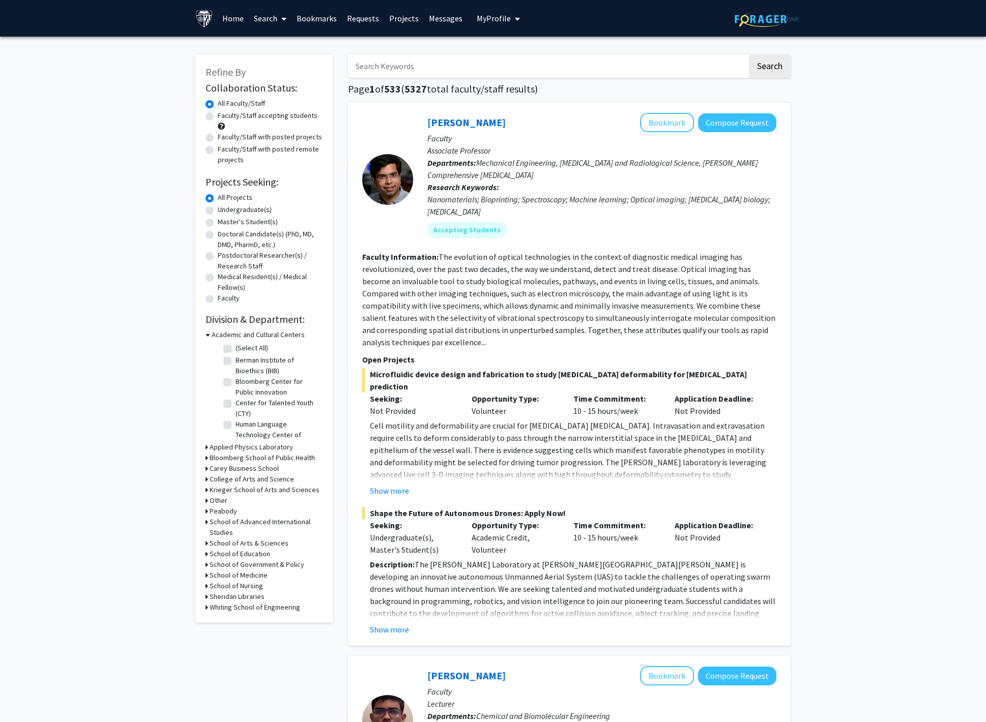
click at [240, 210] on label "Undergraduate(s)" at bounding box center [245, 210] width 54 height 11
click at [224, 210] on input "Undergraduate(s)" at bounding box center [221, 208] width 7 height 7
radio input "true"
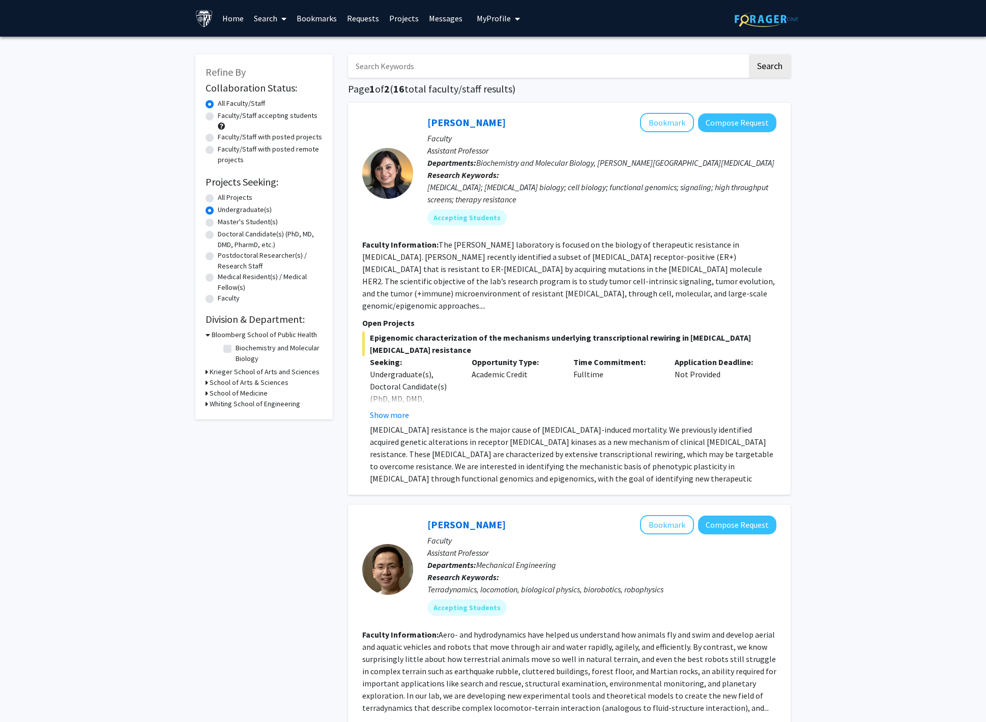
click at [234, 197] on label "All Projects" at bounding box center [235, 197] width 35 height 11
click at [224, 197] on input "All Projects" at bounding box center [221, 195] width 7 height 7
radio input "true"
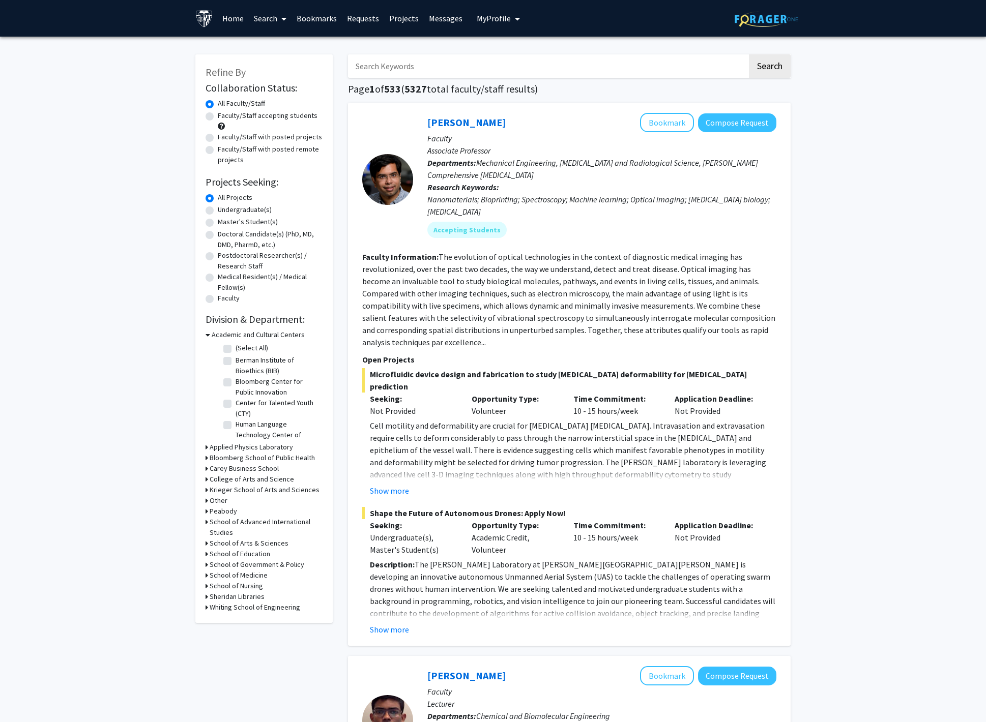
click at [238, 489] on h3 "Krieger School of Arts and Sciences" at bounding box center [265, 490] width 110 height 11
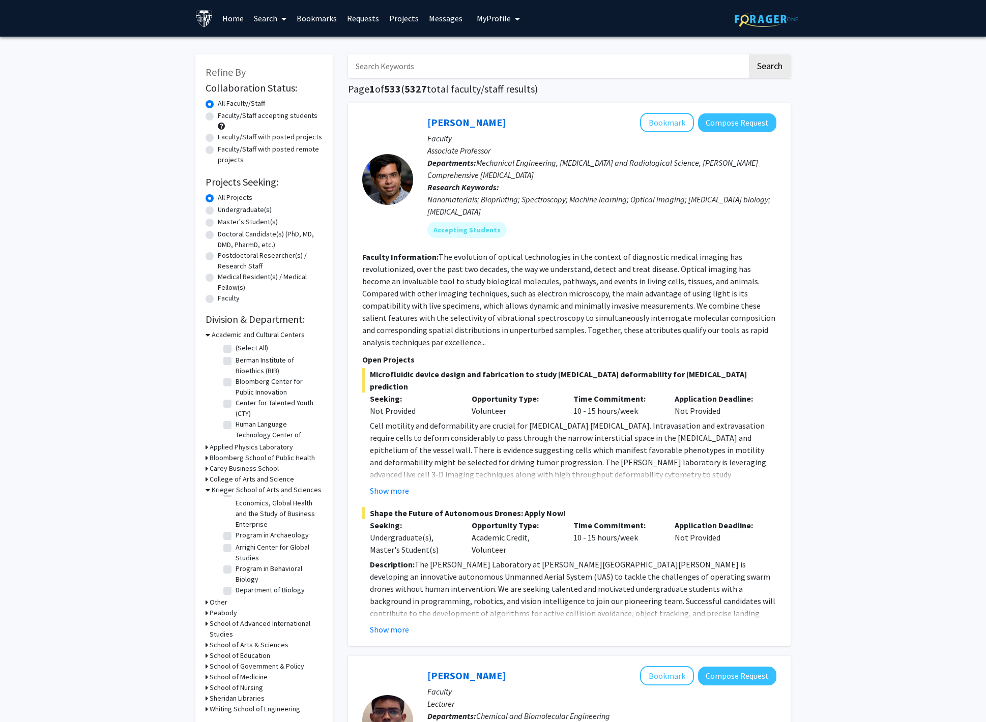
scroll to position [108, 0]
click at [258, 527] on label "Institute for Applied Economics, Global Health and the Study of Business Enterp…" at bounding box center [278, 521] width 84 height 43
click at [242, 506] on input "Institute for Applied Economics, Global Health and the Study of Business Enterp…" at bounding box center [239, 503] width 7 height 7
checkbox input "true"
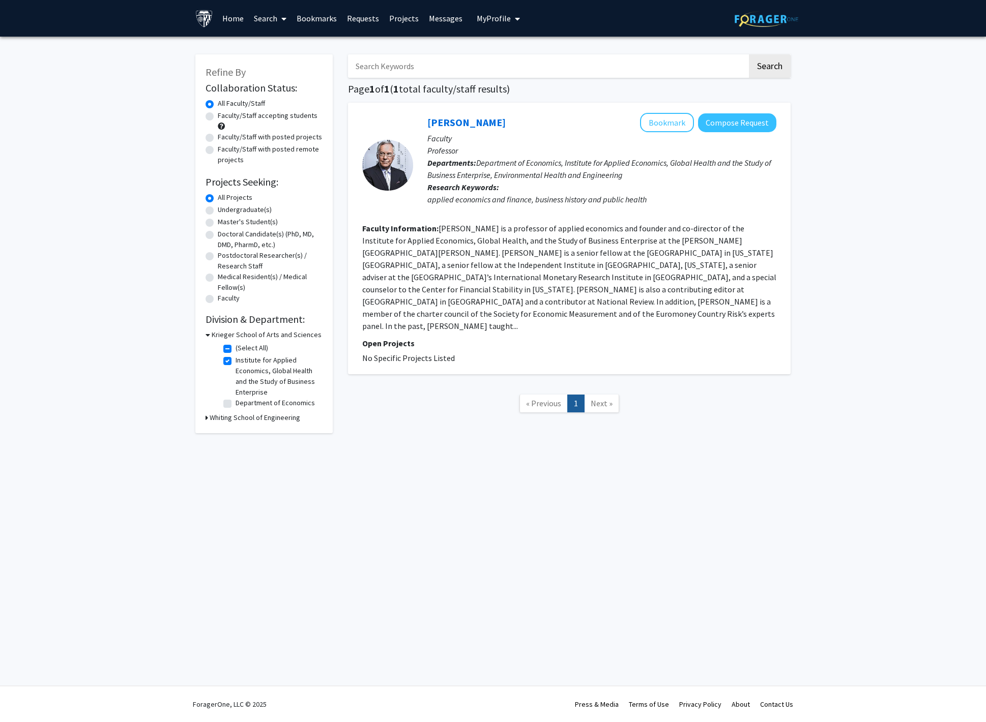
click at [236, 349] on label "(Select All)" at bounding box center [252, 348] width 33 height 11
click at [236, 349] on input "(Select All)" at bounding box center [239, 346] width 7 height 7
checkbox input "false"
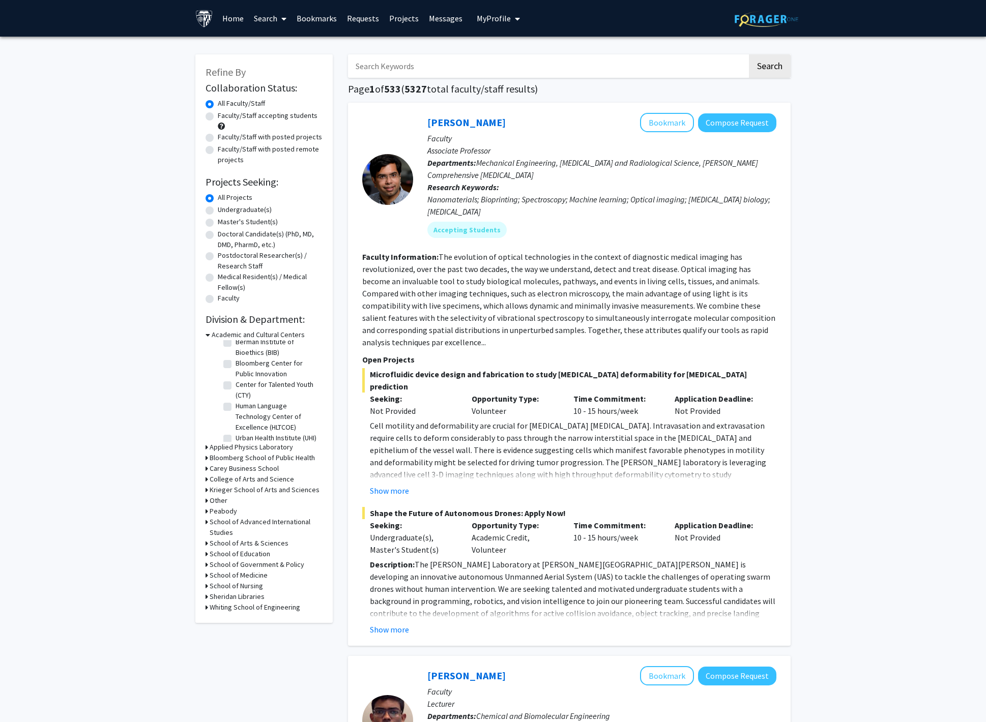
scroll to position [23, 0]
click at [242, 489] on h3 "Krieger School of Arts and Sciences" at bounding box center [265, 490] width 110 height 11
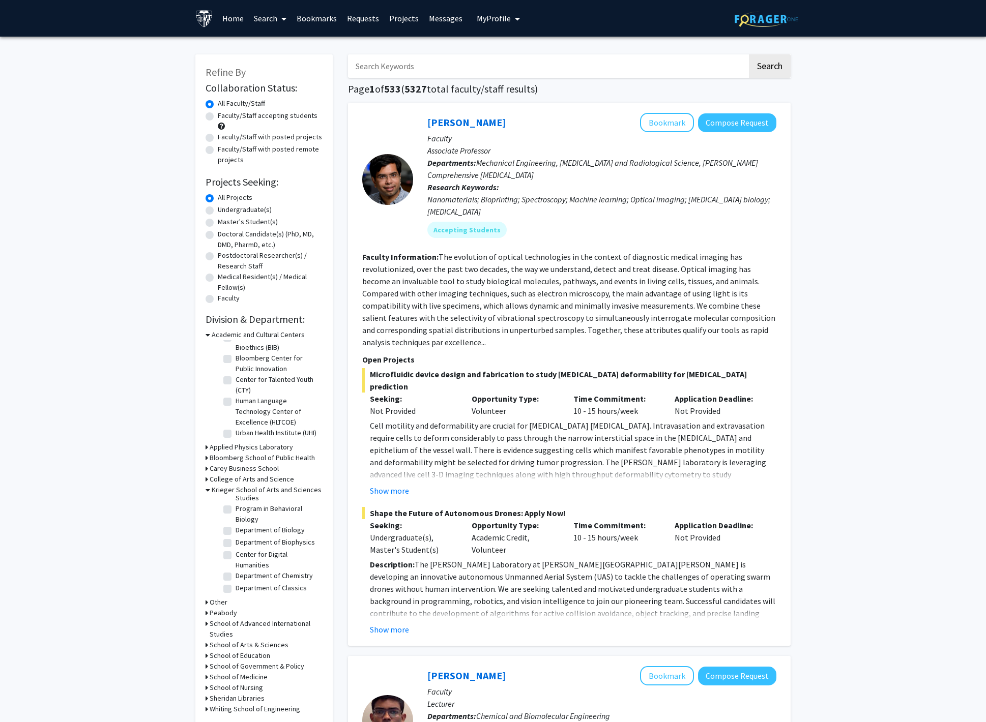
scroll to position [178, 0]
click at [283, 538] on fg-checkbox "Department of Biology Department of Biology" at bounding box center [271, 534] width 97 height 12
click at [279, 535] on label "Department of Biology" at bounding box center [270, 533] width 69 height 11
click at [242, 535] on input "Department of Biology" at bounding box center [239, 531] width 7 height 7
checkbox input "true"
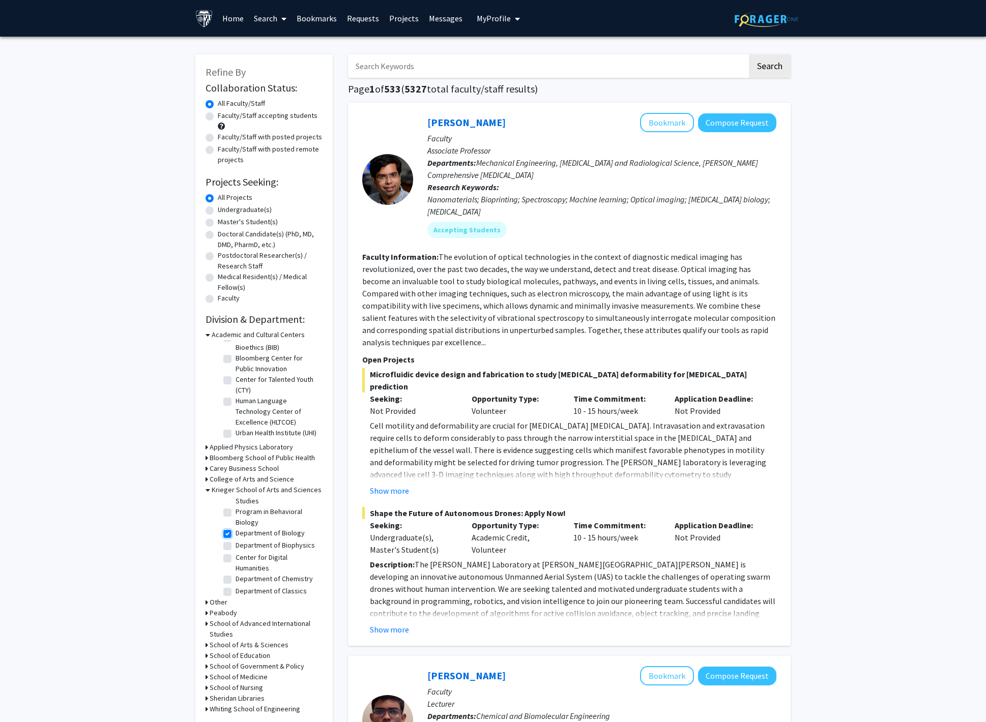
checkbox input "true"
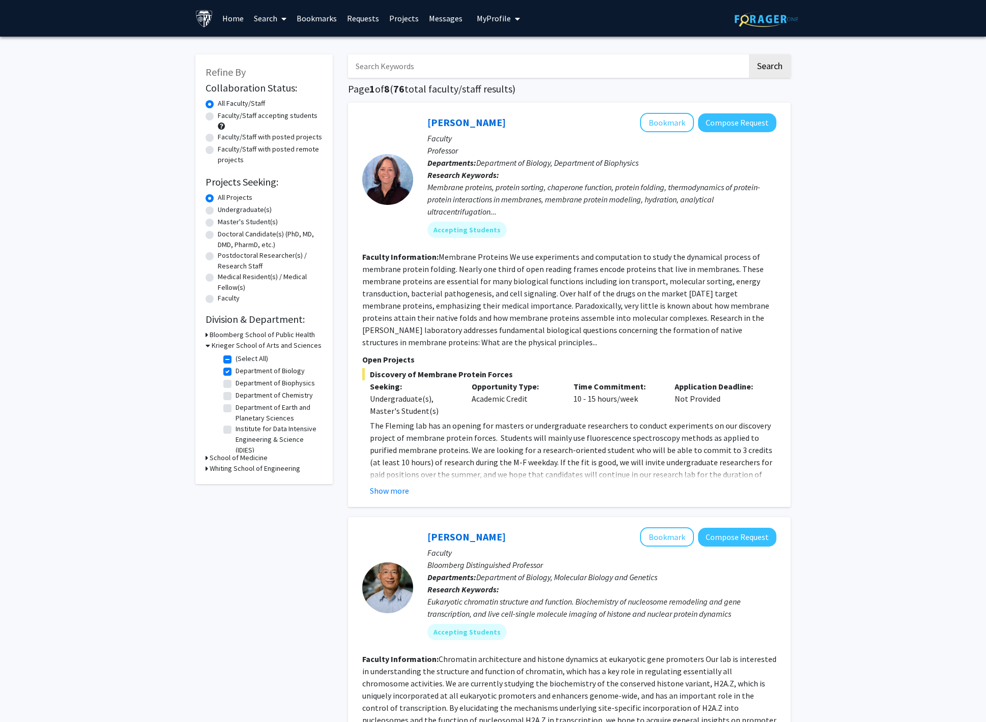
click at [454, 63] on input "Search Keywords" at bounding box center [547, 65] width 399 height 23
type input "cell"
click at [749, 54] on button "Search" at bounding box center [770, 65] width 42 height 23
checkbox input "false"
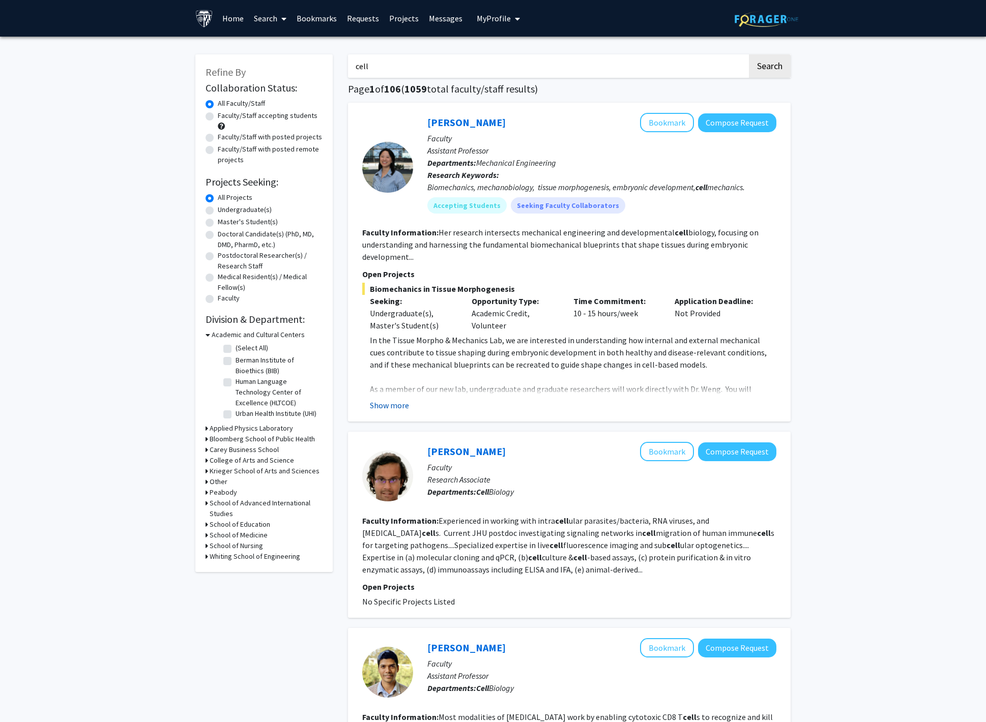
click at [385, 406] on button "Show more" at bounding box center [389, 405] width 39 height 12
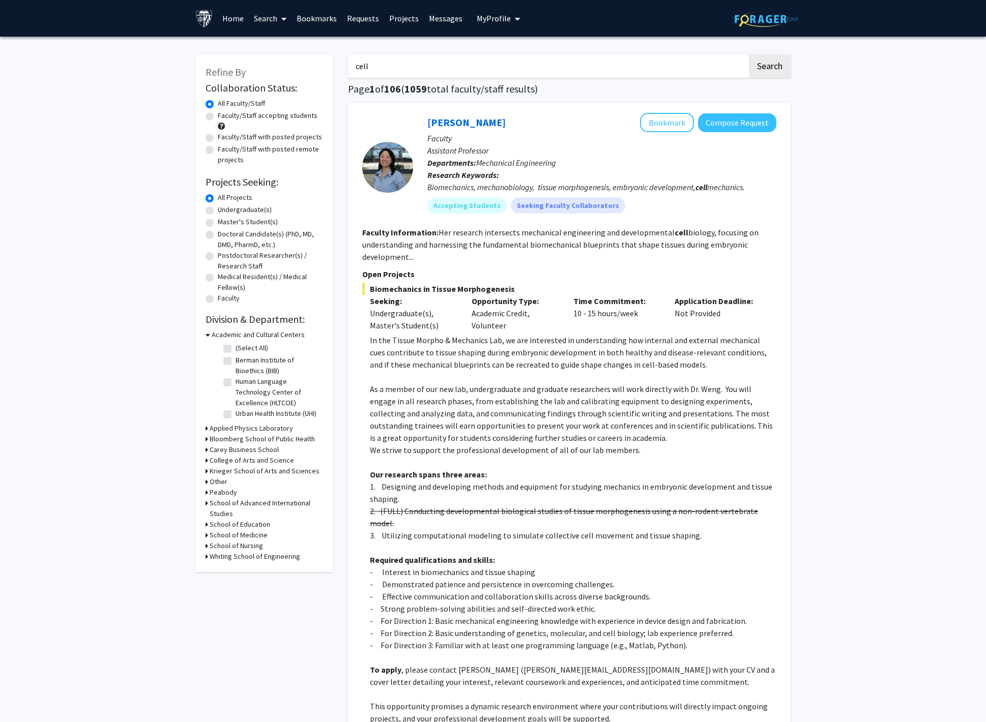
click at [292, 137] on label "Faculty/Staff with posted projects" at bounding box center [270, 137] width 104 height 11
click at [224, 137] on input "Faculty/Staff with posted projects" at bounding box center [221, 135] width 7 height 7
radio input "true"
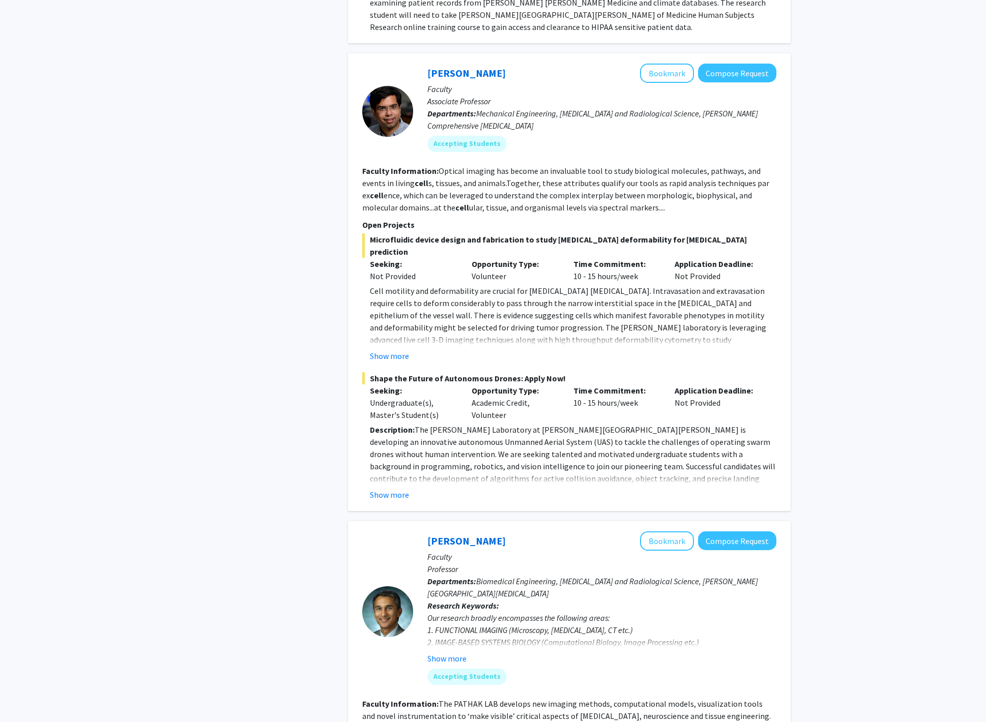
scroll to position [1999, 0]
click at [390, 489] on button "Show more" at bounding box center [389, 495] width 39 height 12
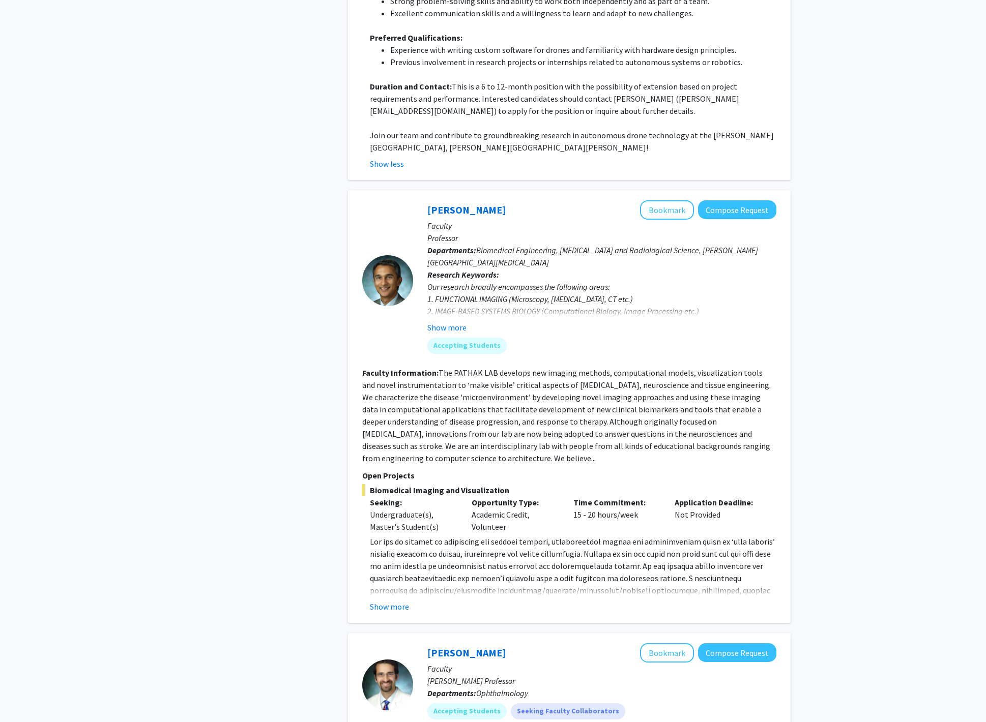
scroll to position [2665, 0]
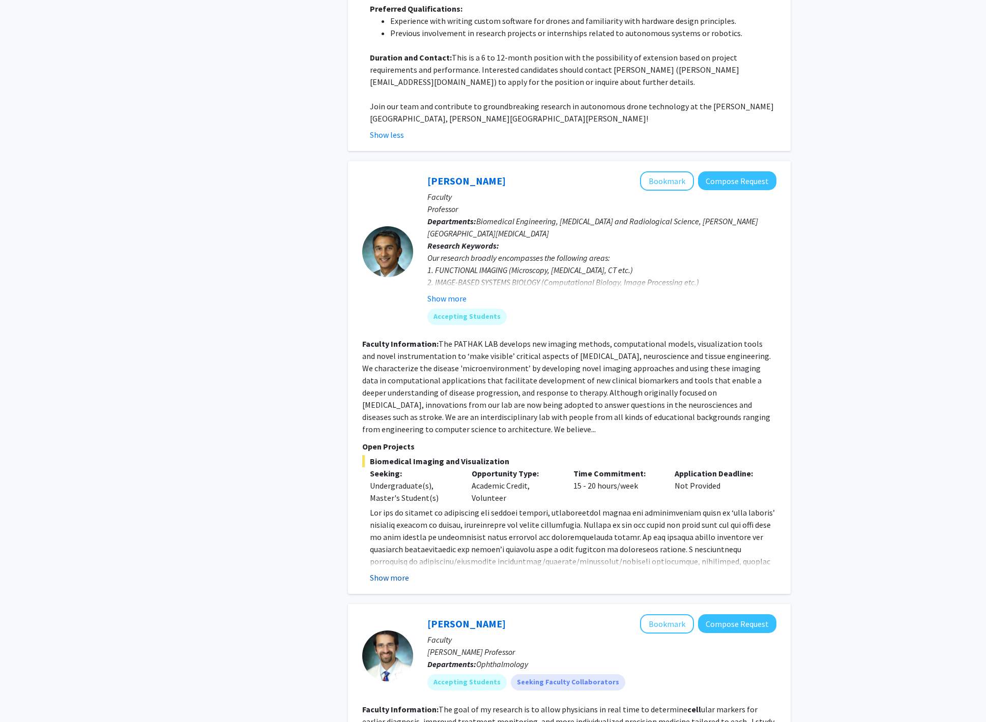
click at [405, 572] on button "Show more" at bounding box center [389, 578] width 39 height 12
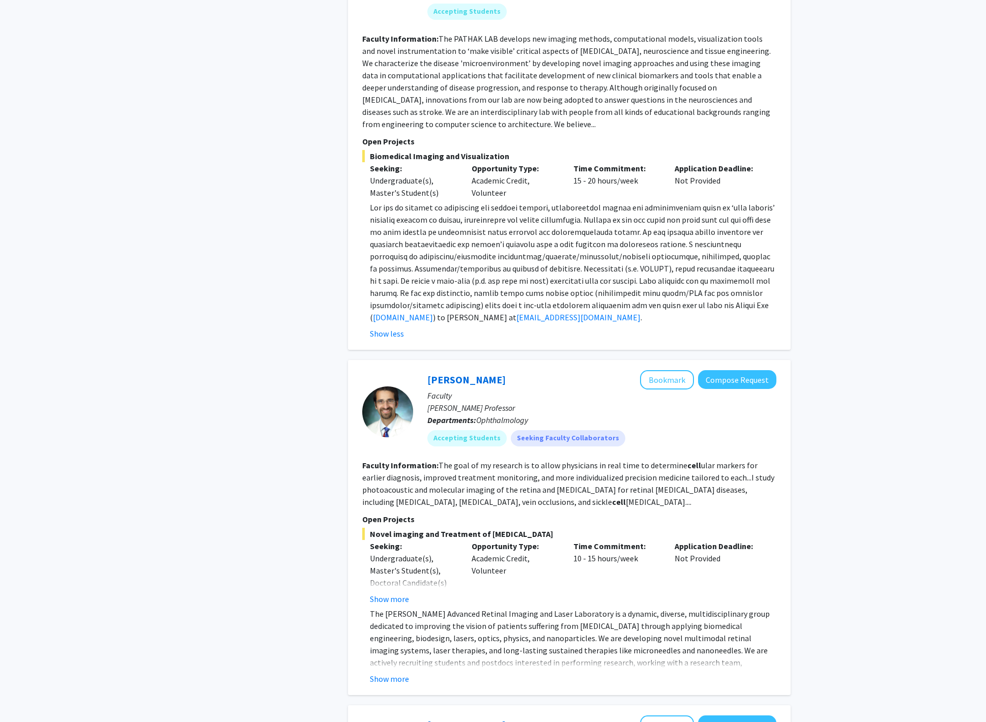
scroll to position [2978, 0]
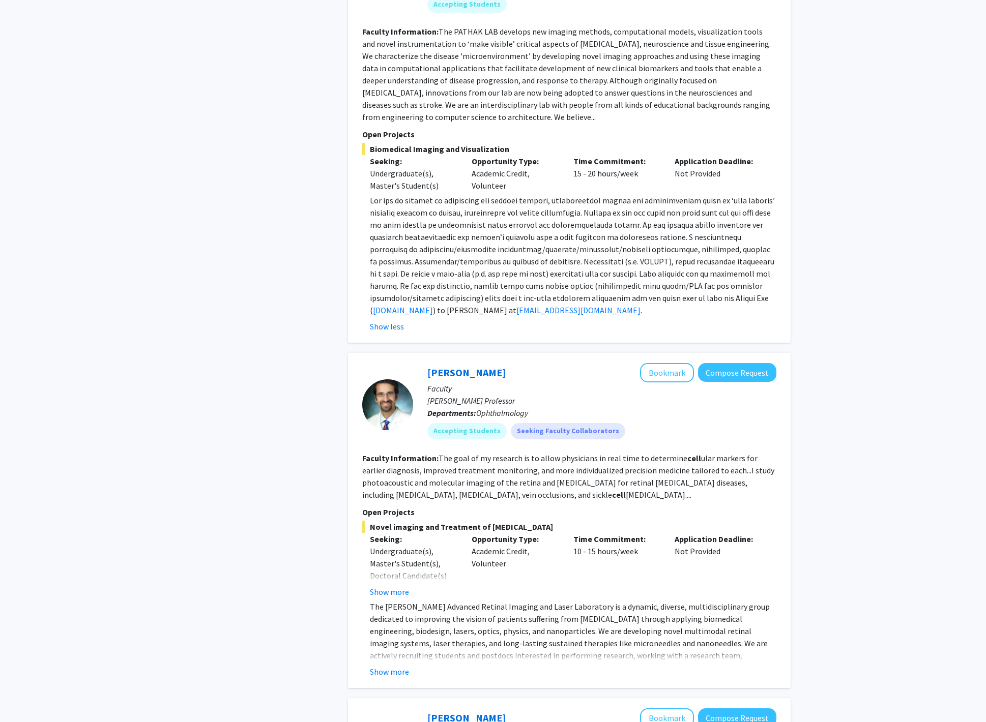
click at [387, 621] on fg-read-more "The [PERSON_NAME] Advanced Retinal Imaging and Laser Laboratory is a dynamic, d…" at bounding box center [569, 639] width 414 height 77
click at [389, 666] on button "Show more" at bounding box center [389, 672] width 39 height 12
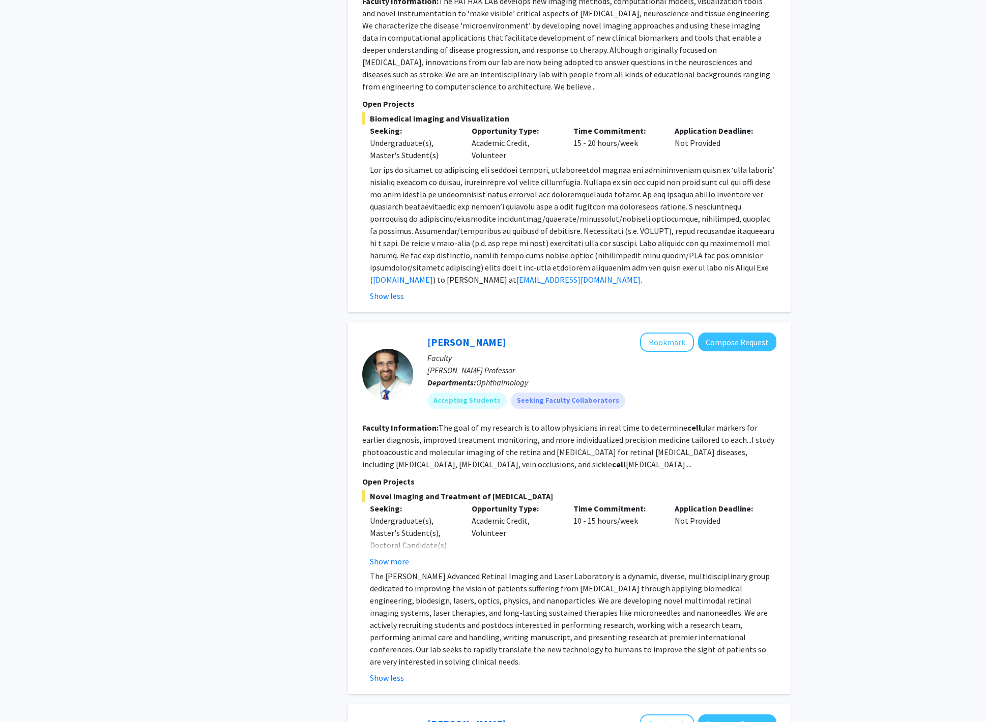
scroll to position [3009, 0]
click at [493, 570] on p "The [PERSON_NAME] Advanced Retinal Imaging and Laser Laboratory is a dynamic, d…" at bounding box center [573, 619] width 406 height 98
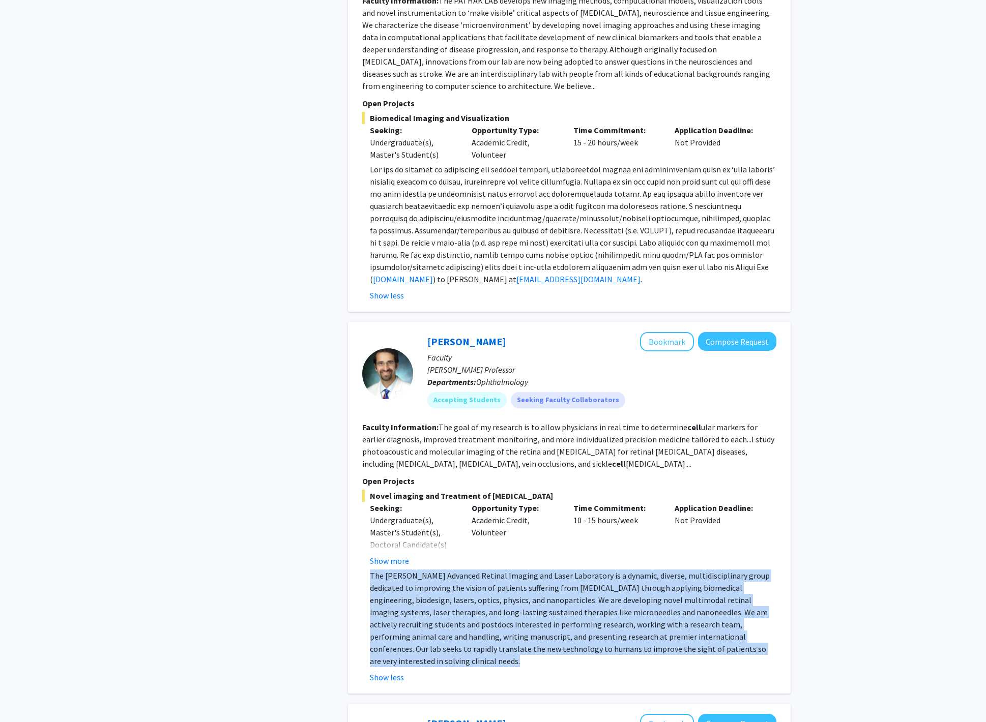
click at [493, 570] on p "The [PERSON_NAME] Advanced Retinal Imaging and Laser Laboratory is a dynamic, d…" at bounding box center [573, 619] width 406 height 98
click at [499, 570] on p "The [PERSON_NAME] Advanced Retinal Imaging and Laser Laboratory is a dynamic, d…" at bounding box center [573, 619] width 406 height 98
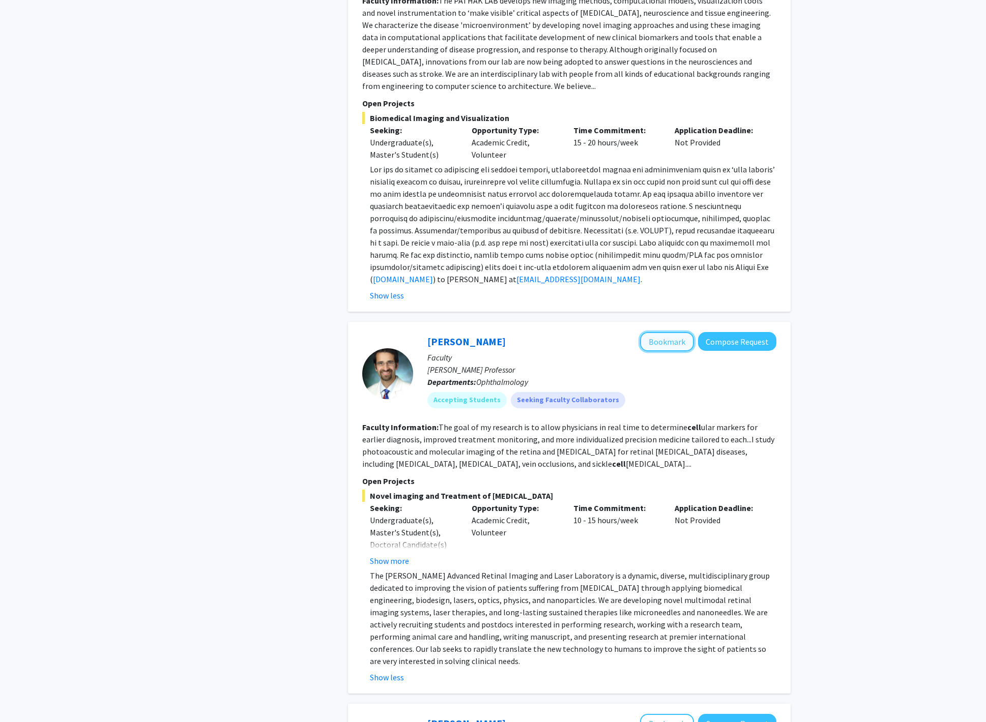
click at [666, 332] on button "Bookmark" at bounding box center [667, 341] width 54 height 19
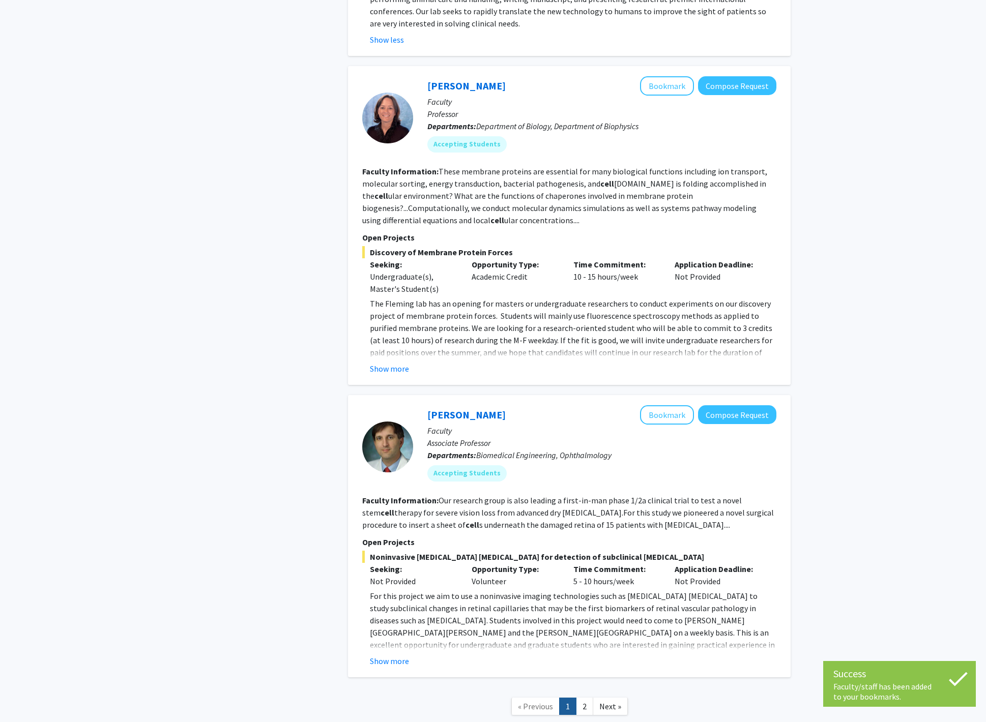
scroll to position [3655, 0]
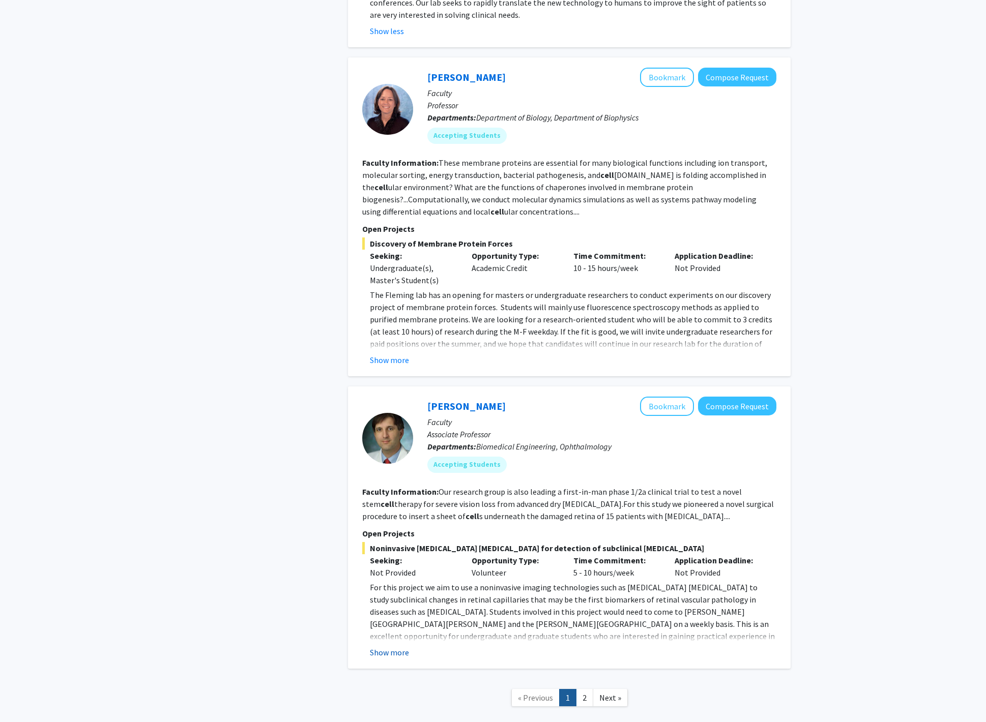
click at [399, 647] on button "Show more" at bounding box center [389, 653] width 39 height 12
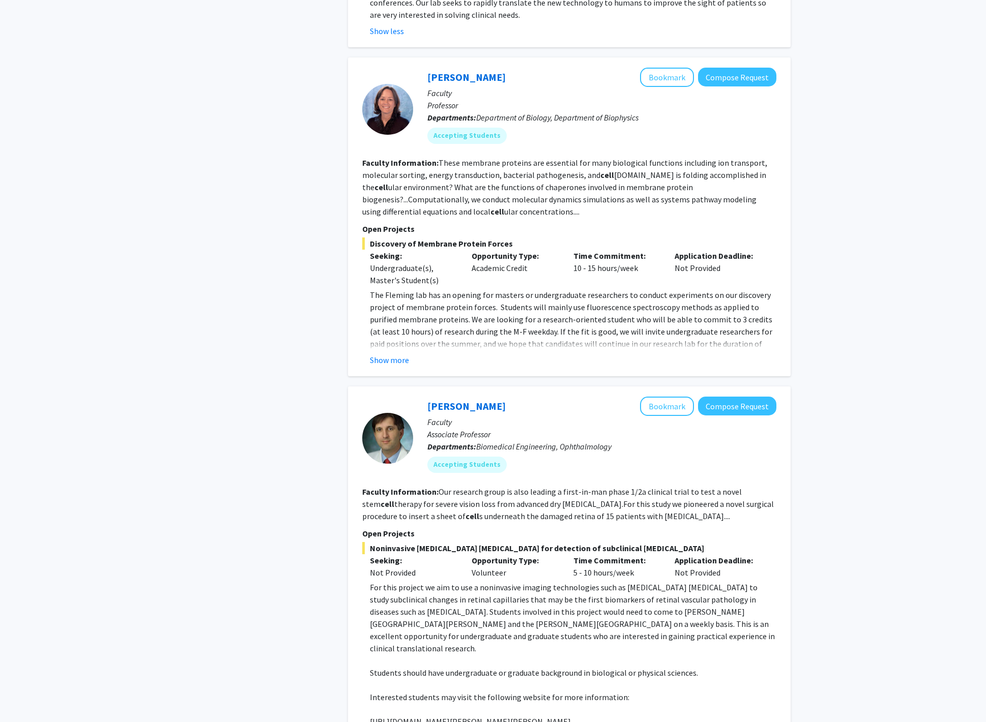
click at [529, 716] on p "[URL][DOMAIN_NAME][PERSON_NAME][PERSON_NAME]" at bounding box center [573, 722] width 406 height 12
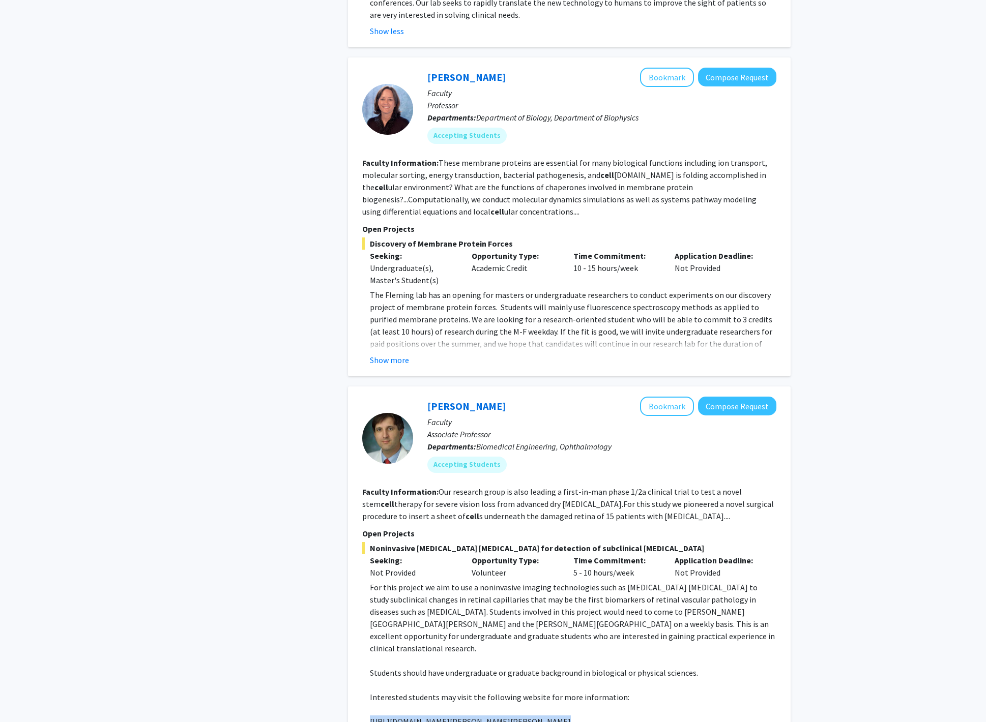
scroll to position [3731, 0]
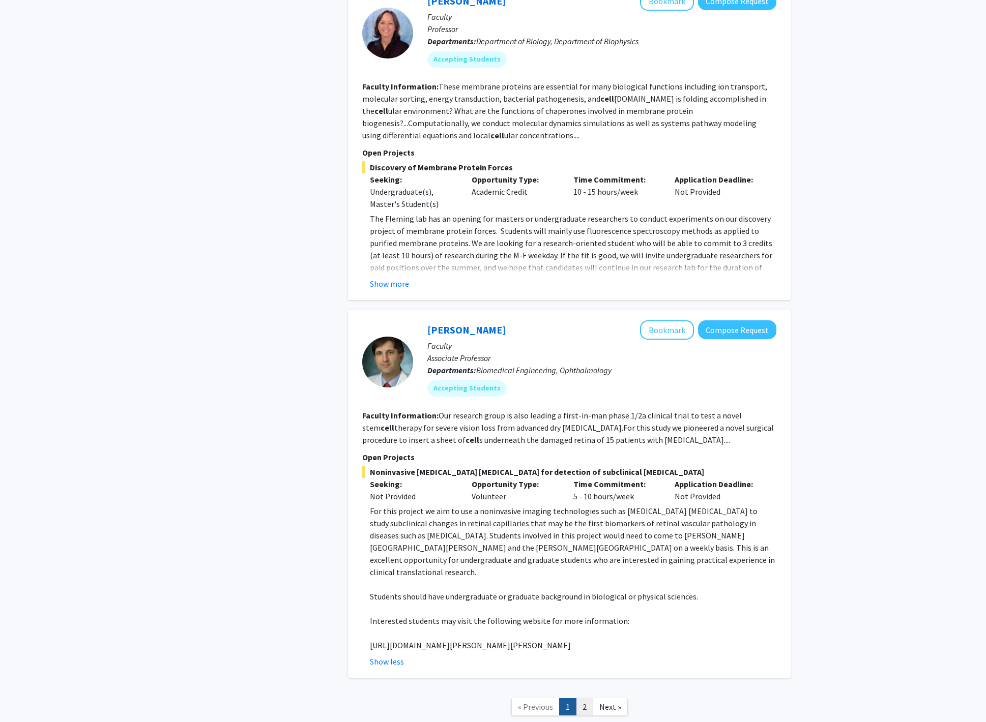
click at [587, 698] on link "2" at bounding box center [584, 707] width 17 height 18
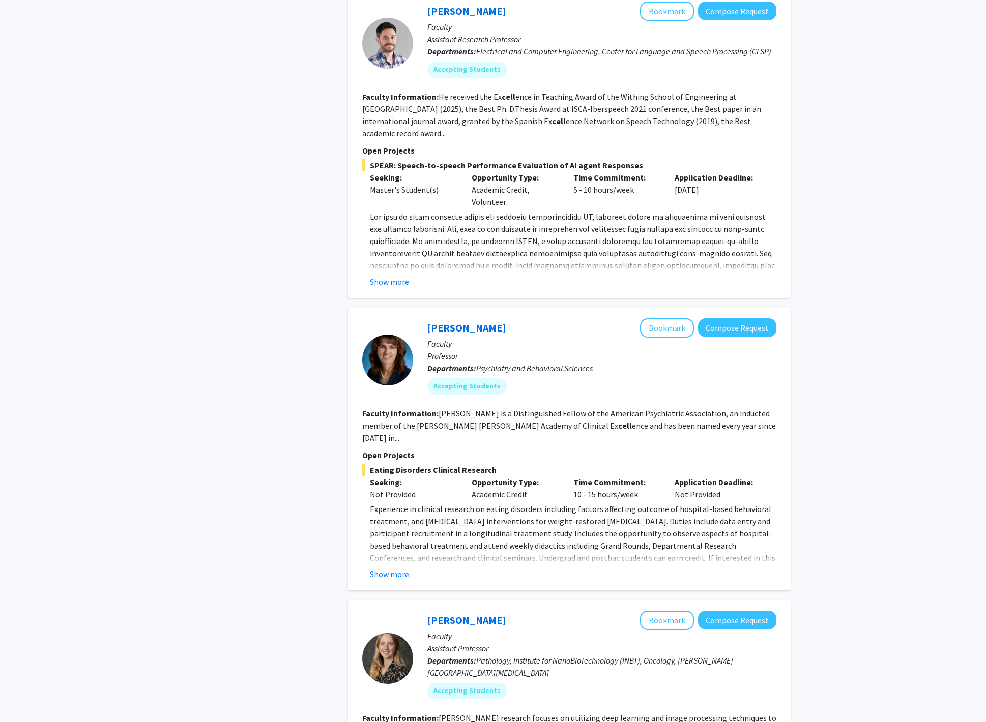
scroll to position [459, 0]
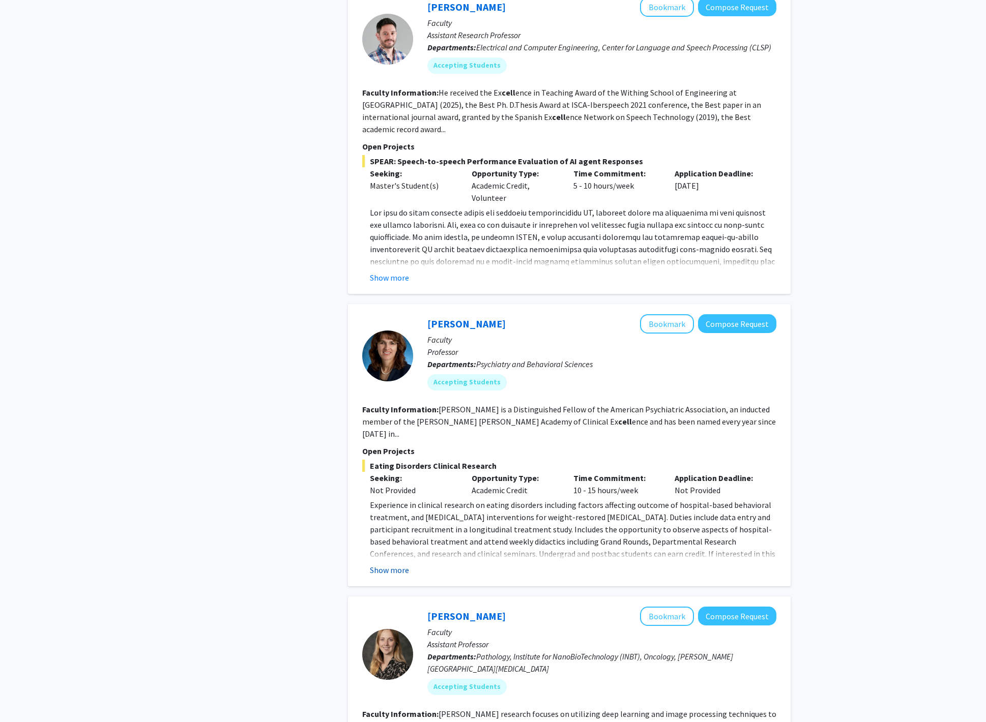
click at [399, 564] on button "Show more" at bounding box center [389, 570] width 39 height 12
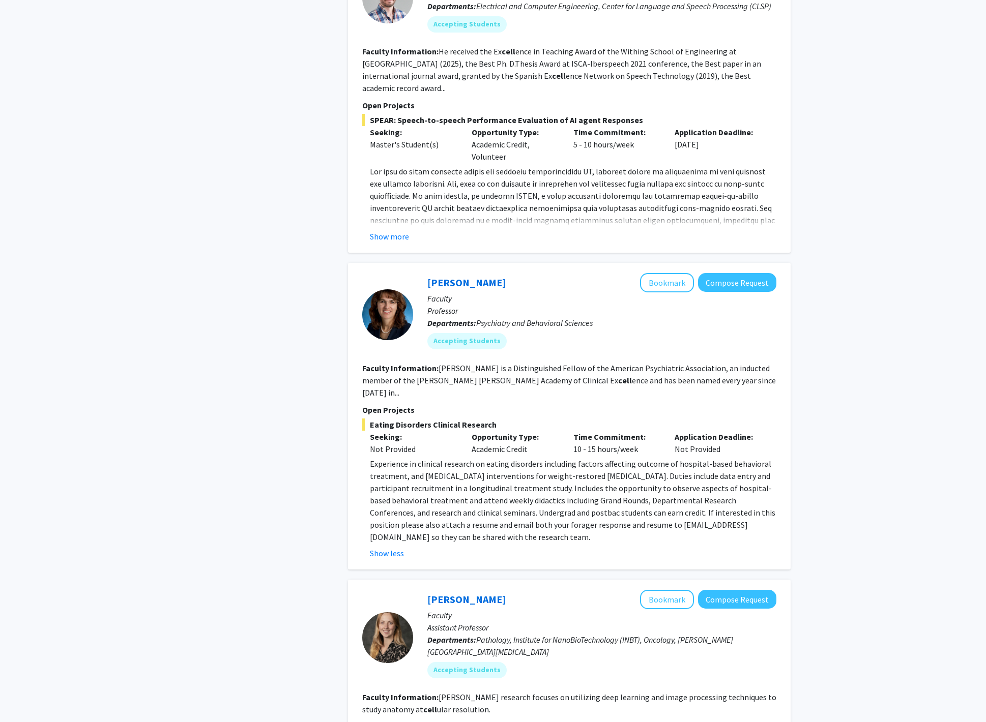
scroll to position [0, 0]
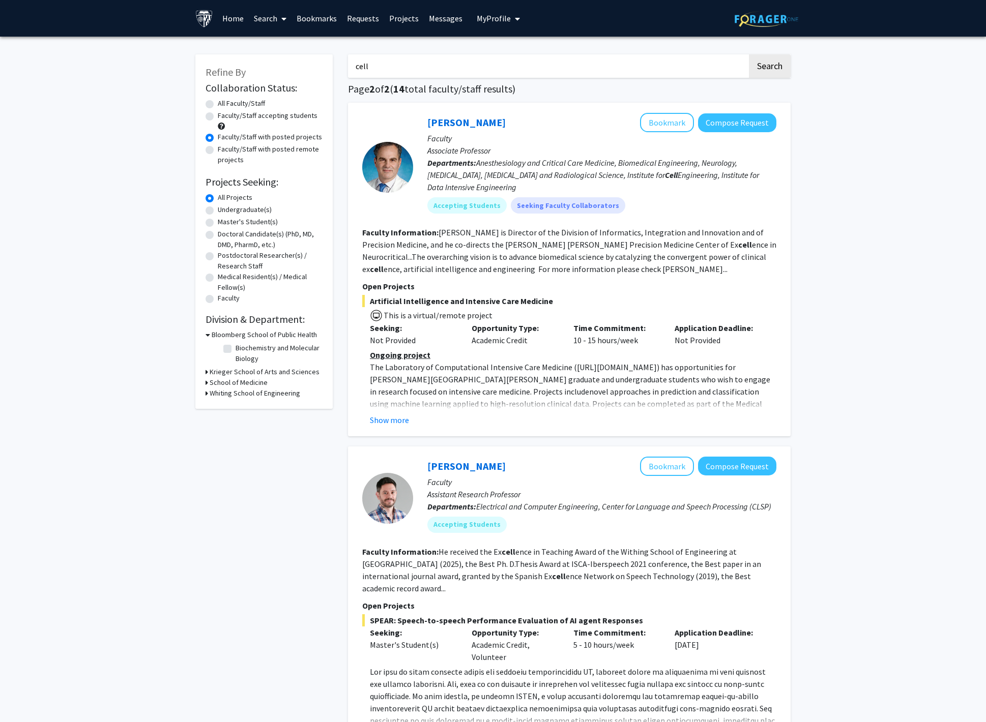
click at [271, 114] on label "Faculty/Staff accepting students" at bounding box center [268, 115] width 100 height 11
click at [224, 114] on input "Faculty/Staff accepting students" at bounding box center [221, 113] width 7 height 7
radio input "true"
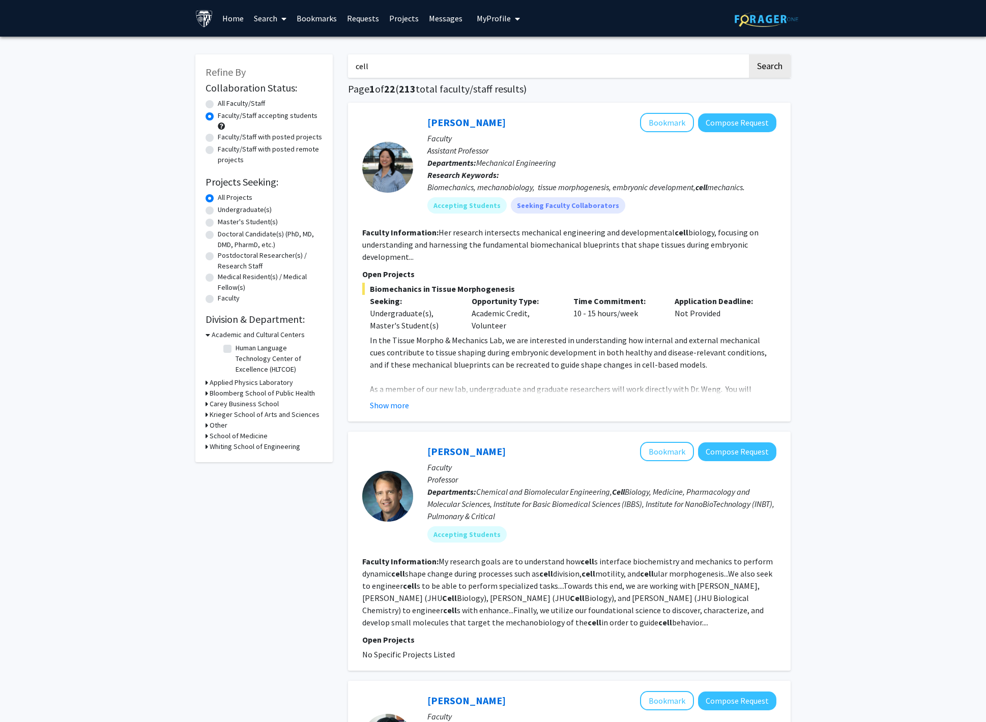
click at [419, 56] on input "cell" at bounding box center [547, 65] width 399 height 23
click at [423, 64] on input "cell" at bounding box center [547, 65] width 399 height 23
type input "cell biology"
click at [749, 54] on button "Search" at bounding box center [770, 65] width 42 height 23
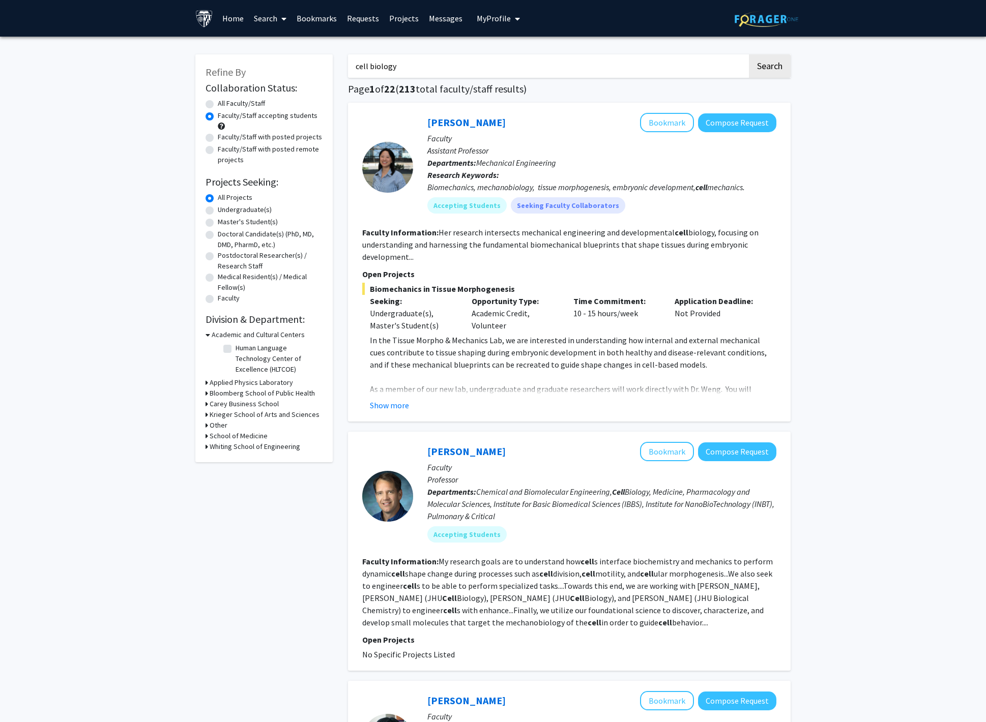
radio input "true"
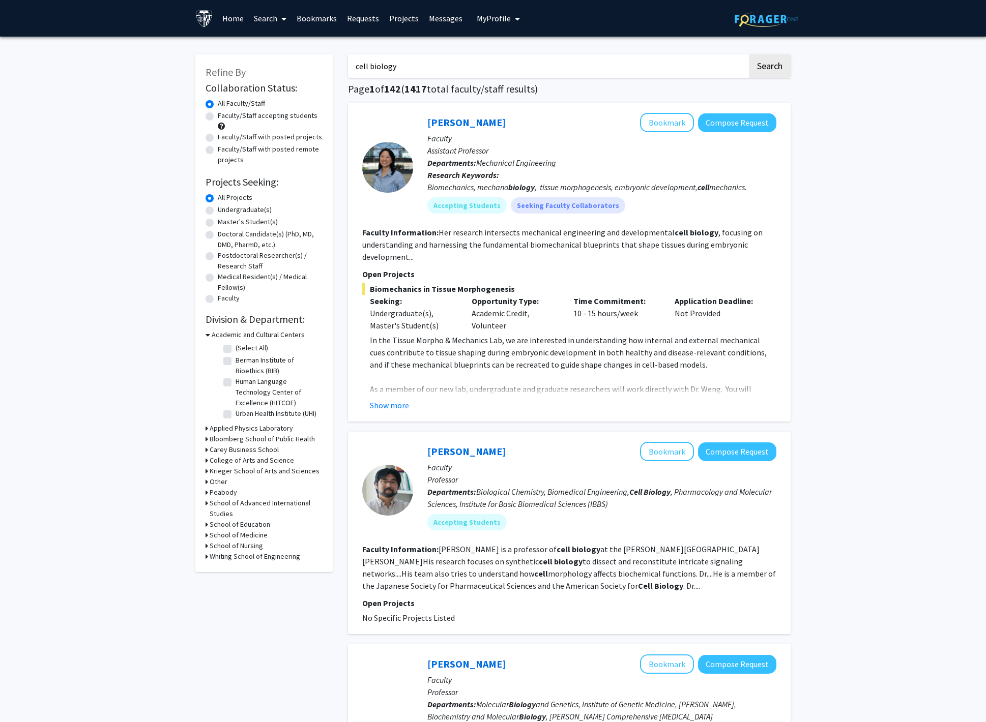
click at [236, 139] on label "Faculty/Staff with posted projects" at bounding box center [270, 137] width 104 height 11
click at [224, 138] on input "Faculty/Staff with posted projects" at bounding box center [221, 135] width 7 height 7
radio input "true"
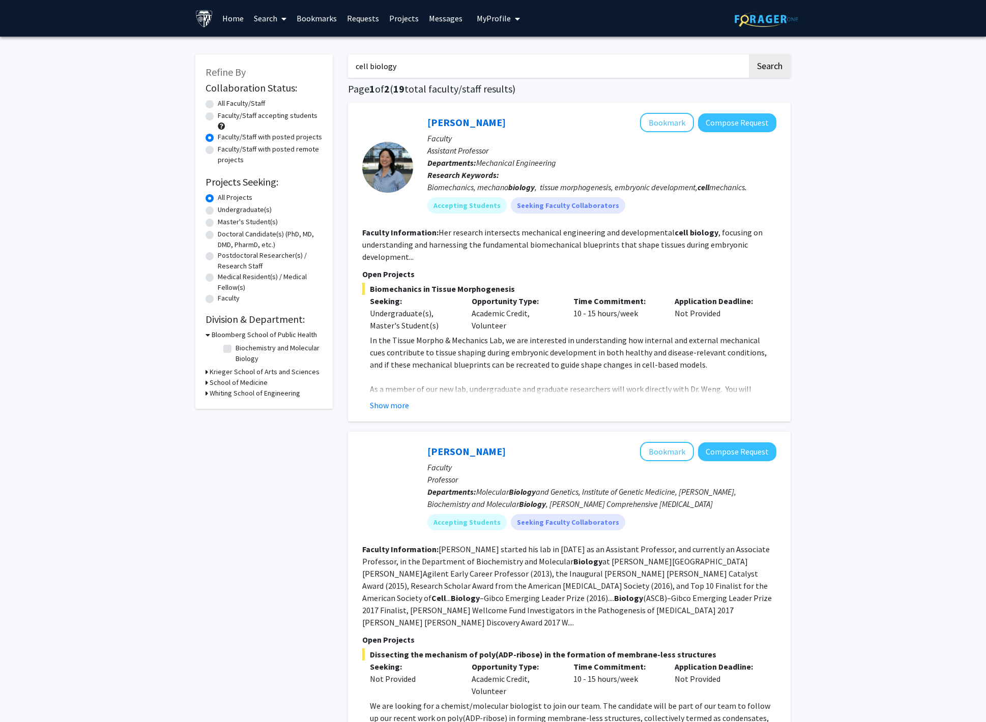
click at [245, 114] on label "Faculty/Staff accepting students" at bounding box center [268, 115] width 100 height 11
click at [224, 114] on input "Faculty/Staff accepting students" at bounding box center [221, 113] width 7 height 7
radio input "true"
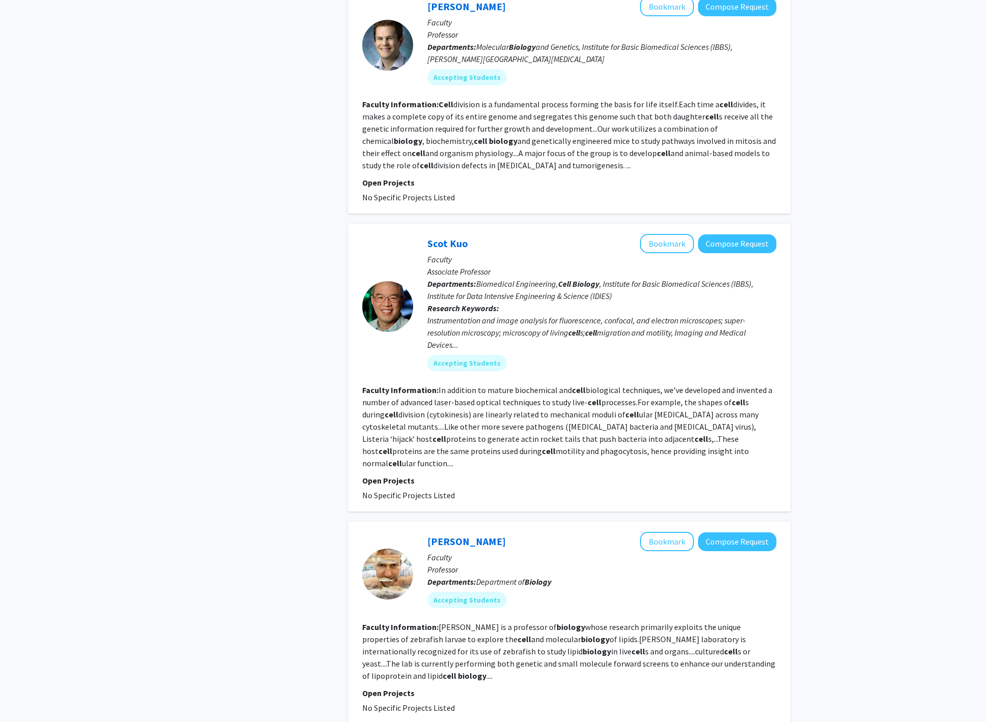
scroll to position [1946, 0]
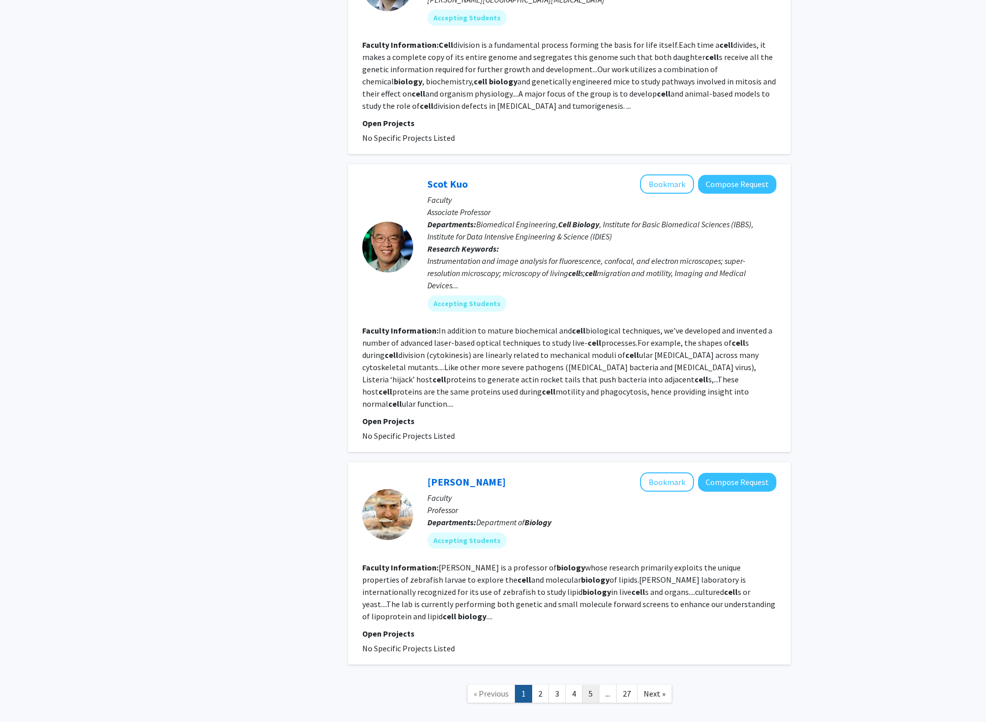
click at [588, 685] on link "5" at bounding box center [590, 694] width 17 height 18
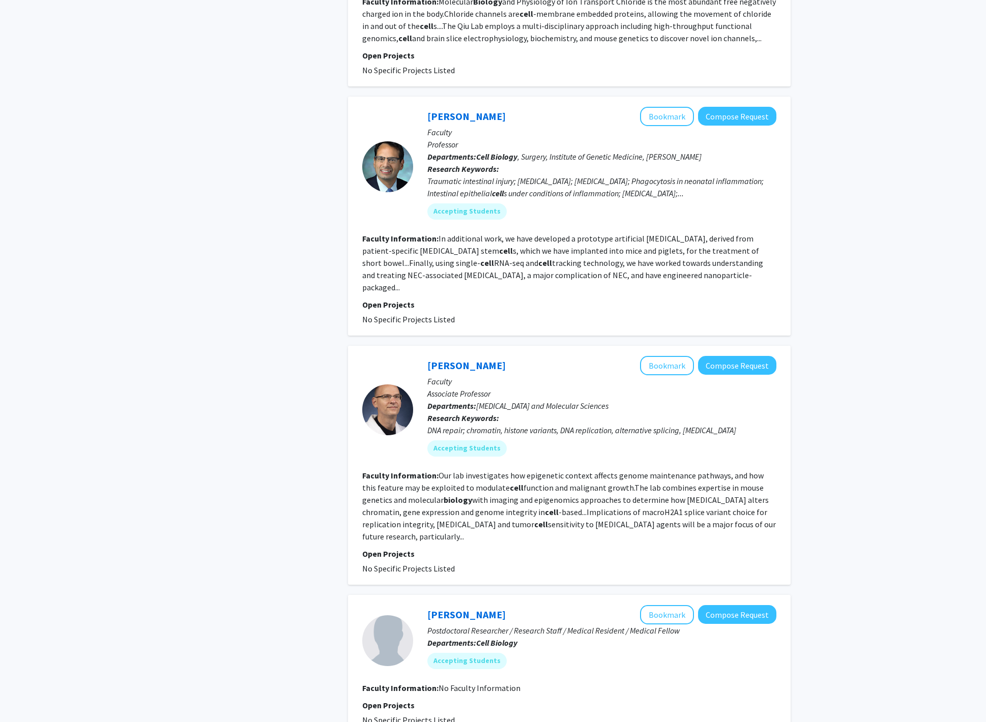
scroll to position [1795, 0]
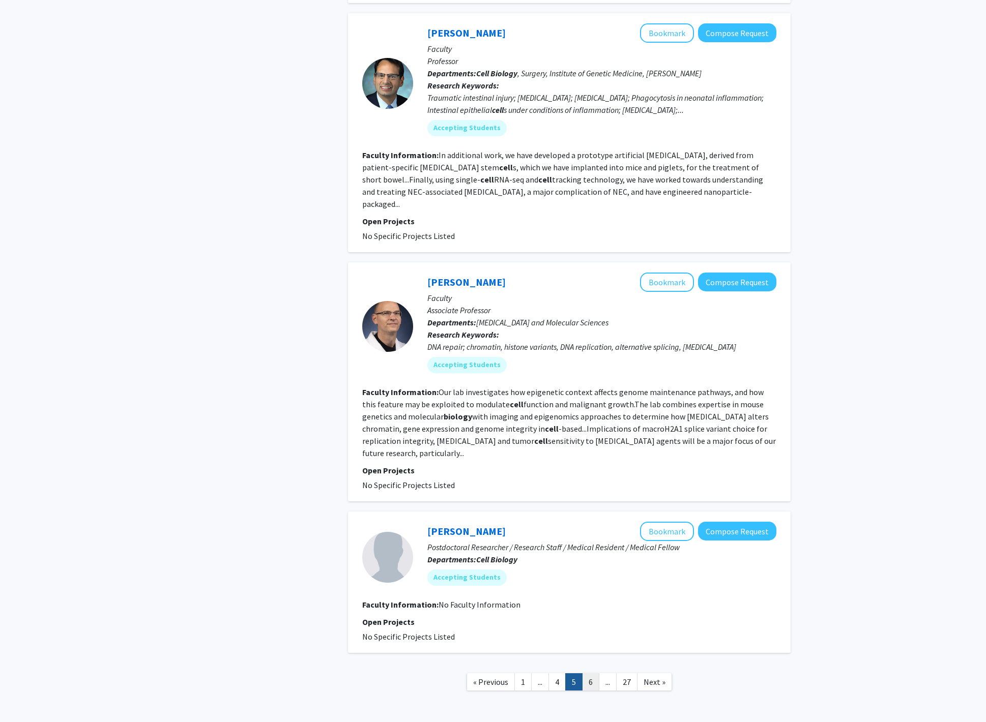
click at [587, 674] on link "6" at bounding box center [590, 683] width 17 height 18
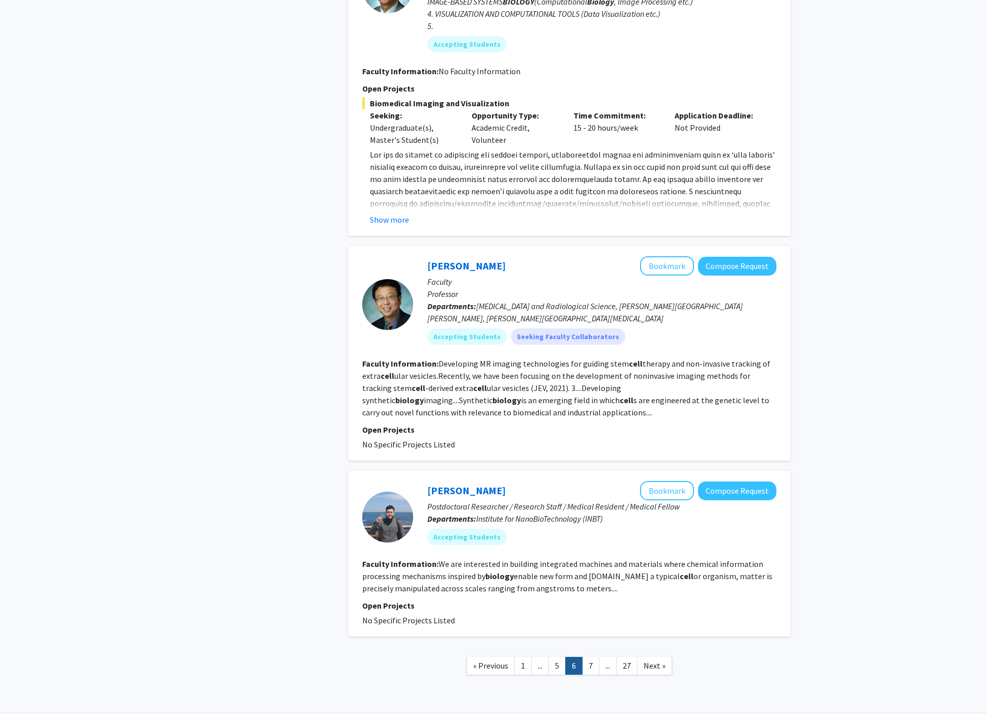
scroll to position [2119, 0]
click at [592, 656] on link "7" at bounding box center [590, 665] width 17 height 18
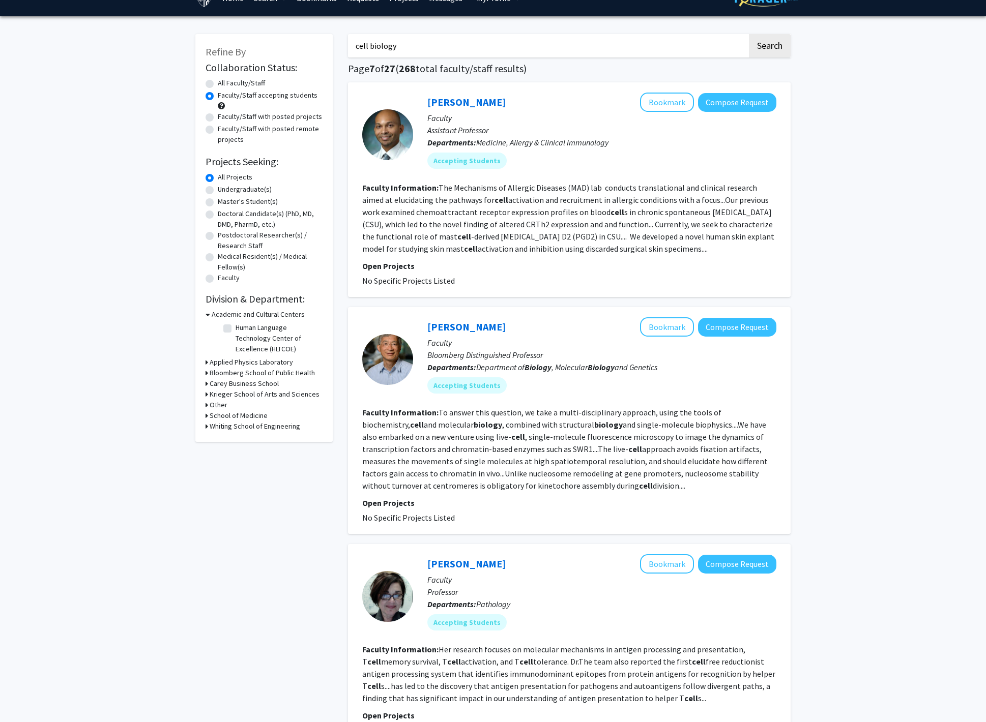
scroll to position [23, 0]
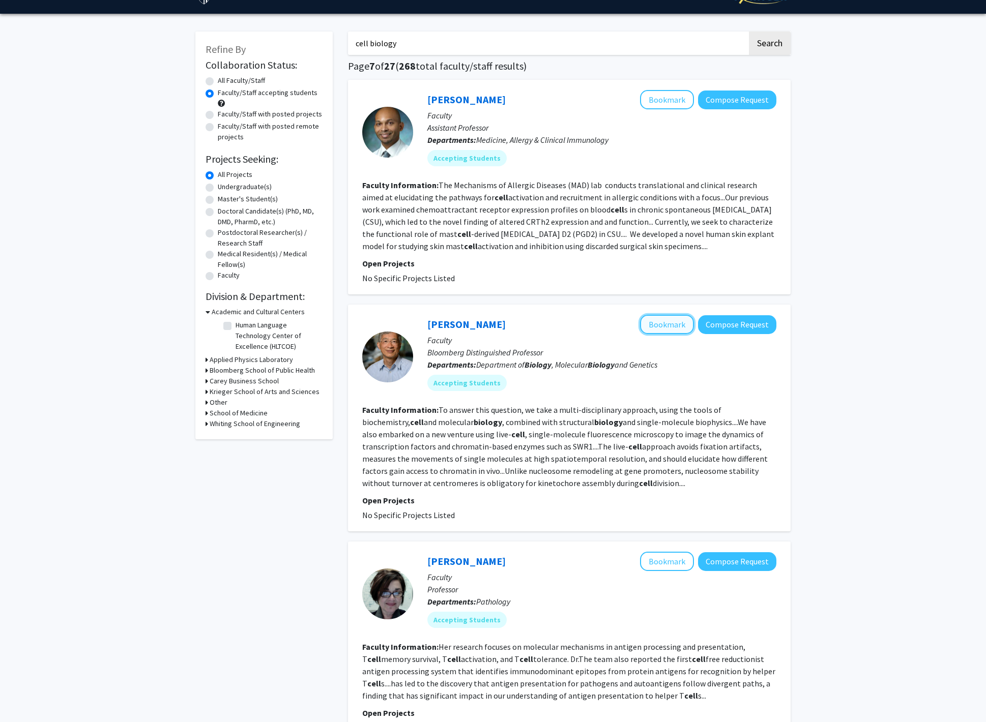
click at [660, 318] on button "Bookmark" at bounding box center [667, 324] width 54 height 19
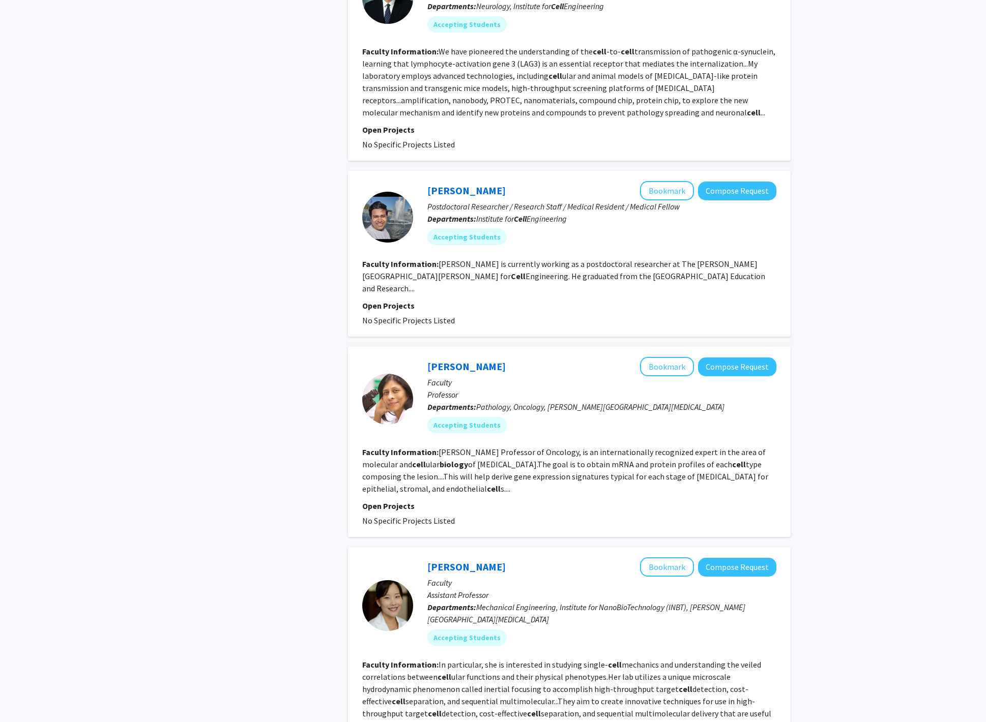
scroll to position [1631, 0]
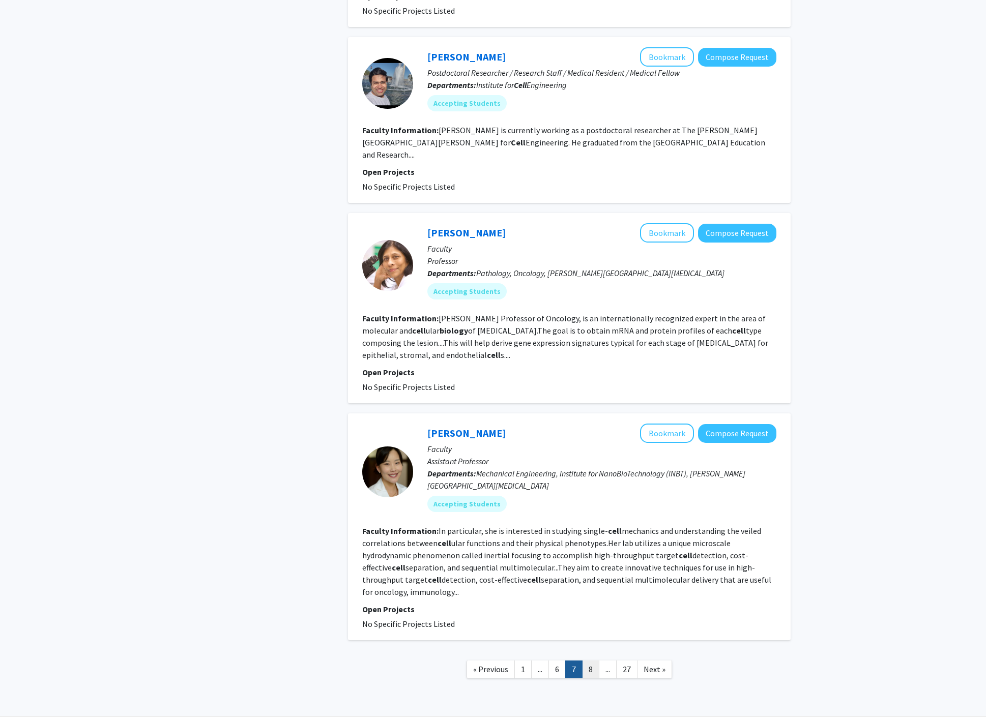
click at [586, 661] on link "8" at bounding box center [590, 670] width 17 height 18
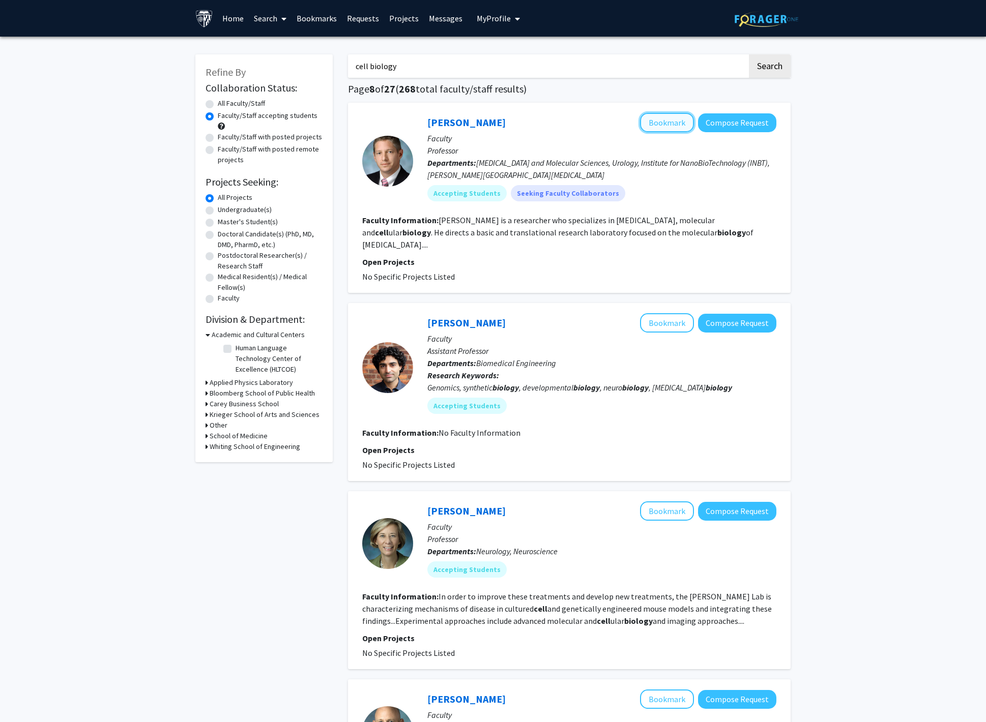
click at [652, 119] on button "Bookmark" at bounding box center [667, 122] width 54 height 19
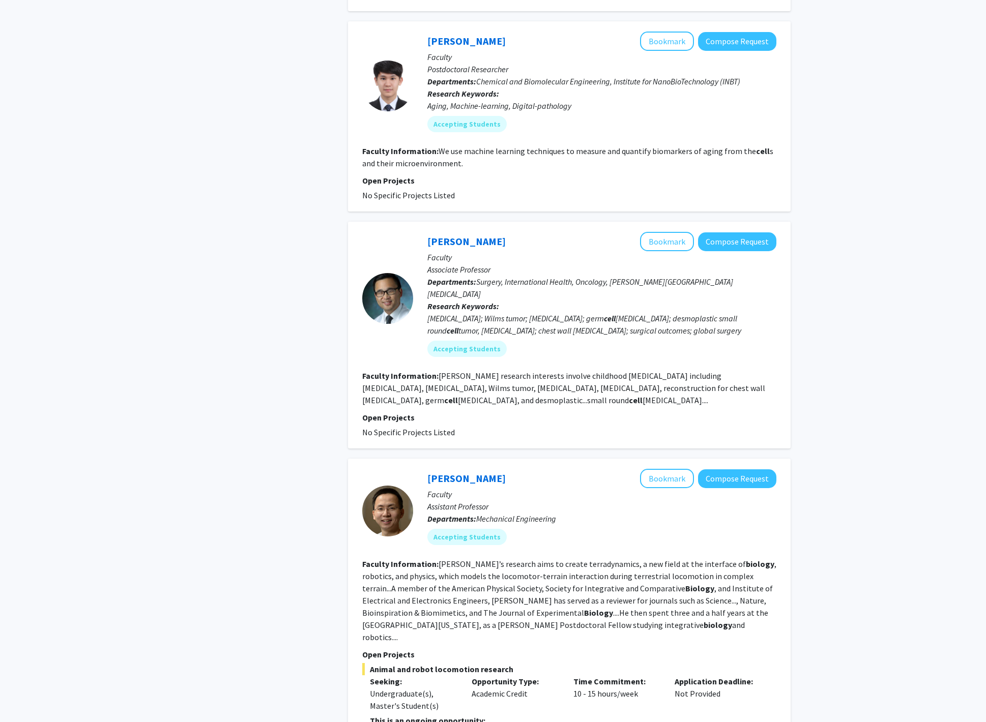
scroll to position [888, 0]
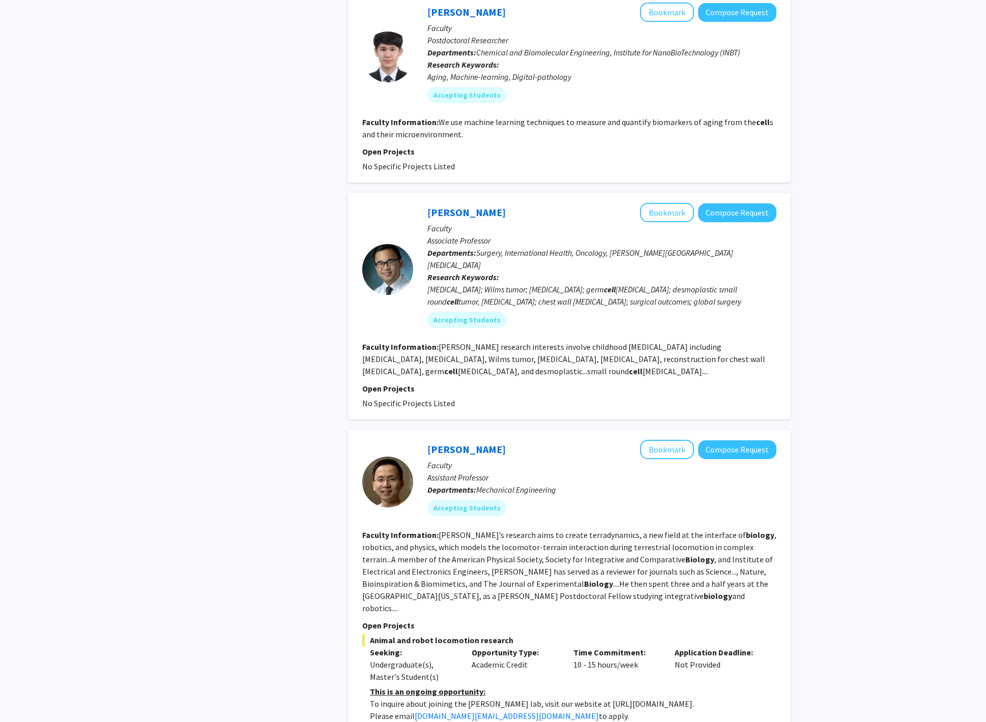
drag, startPoint x: 660, startPoint y: 650, endPoint x: 573, endPoint y: 650, distance: 86.5
click at [573, 698] on p "To inquire about joining the [PERSON_NAME] lab, visit our website at [URL][DOMA…" at bounding box center [573, 704] width 406 height 12
copy p "[URL][DOMAIN_NAME]"
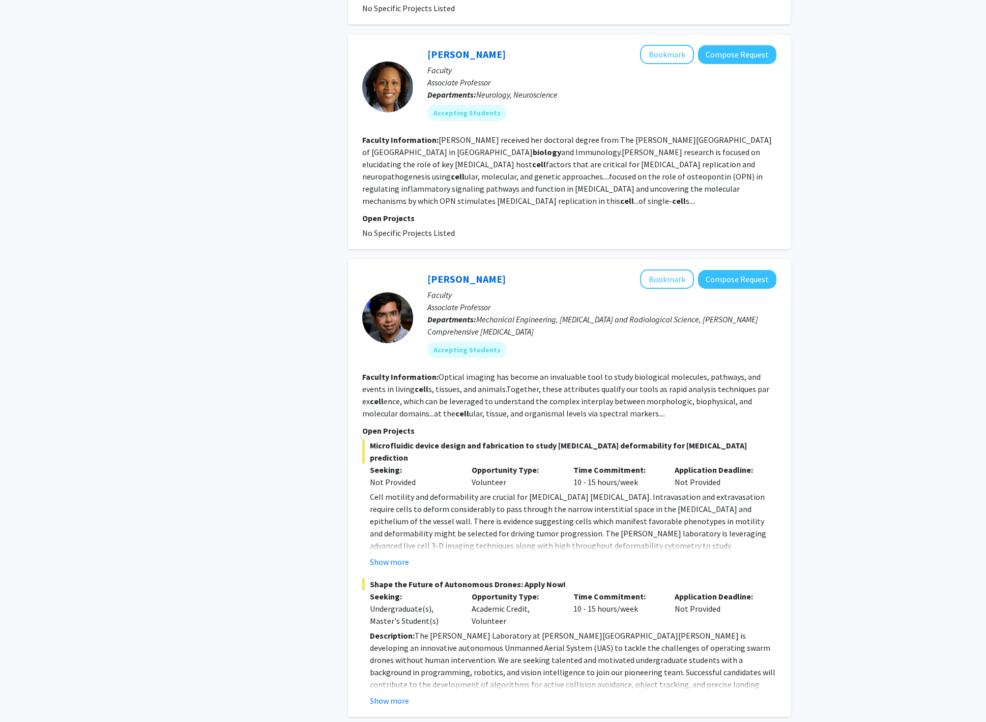
scroll to position [1860, 0]
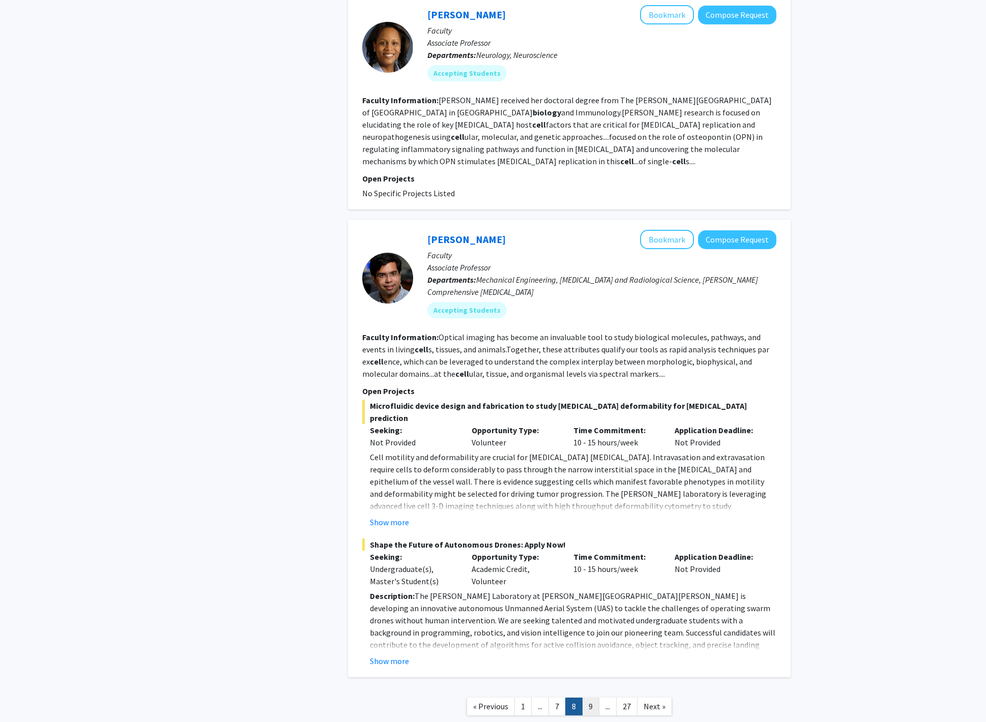
click at [593, 698] on link "9" at bounding box center [590, 707] width 17 height 18
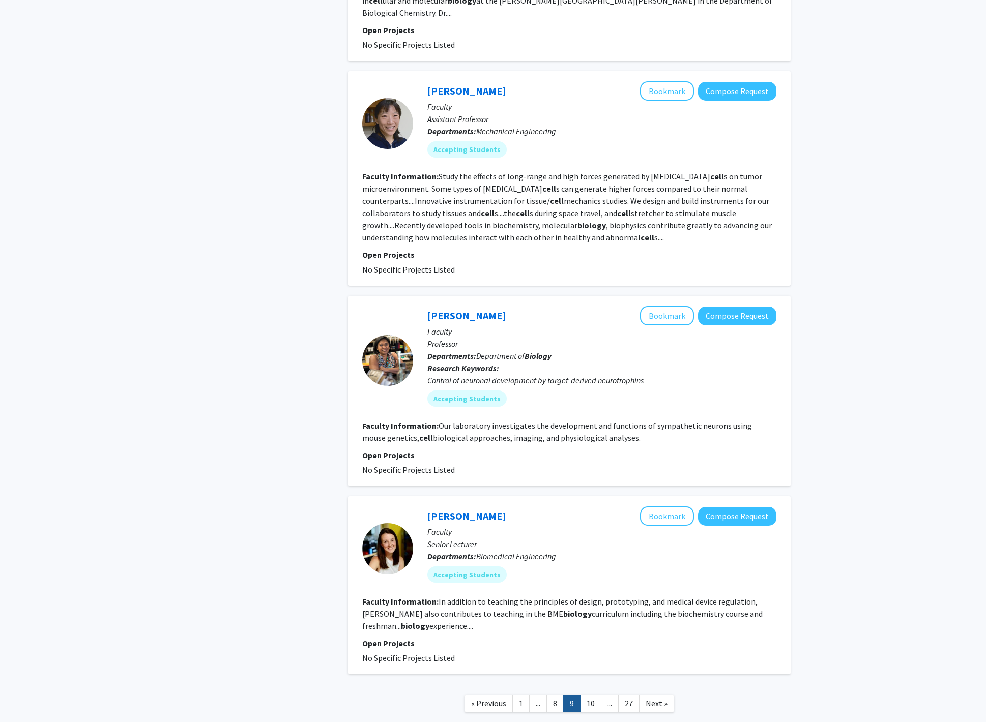
scroll to position [1566, 0]
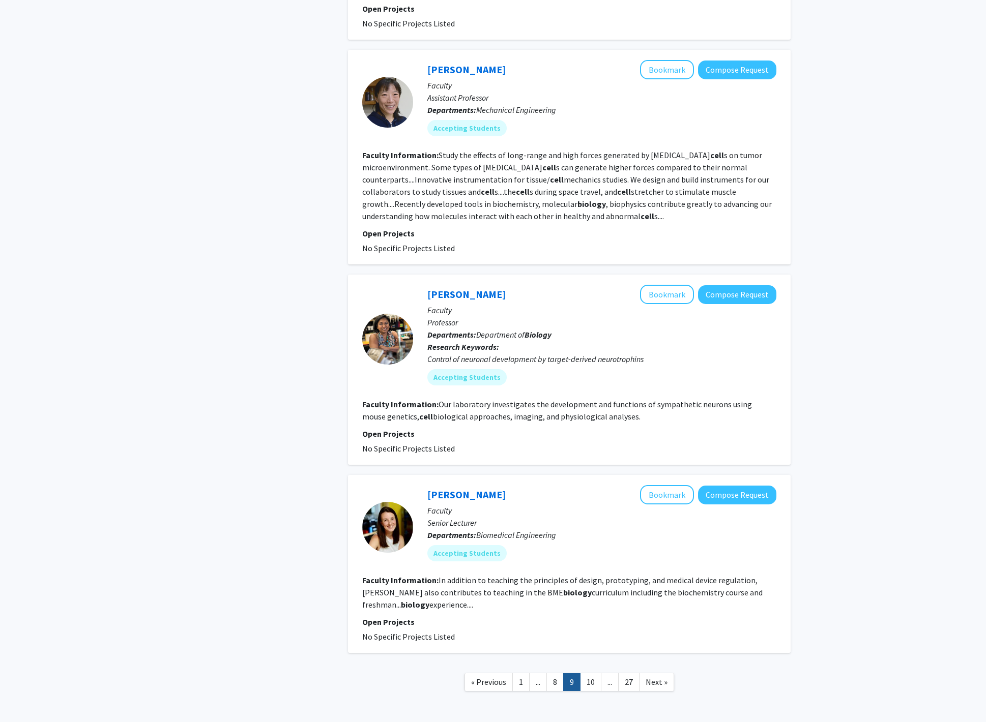
click at [588, 663] on nav "« Previous 1 ... 8 9 10 ... 27 Next »" at bounding box center [569, 683] width 443 height 41
click at [585, 674] on link "10" at bounding box center [590, 683] width 21 height 18
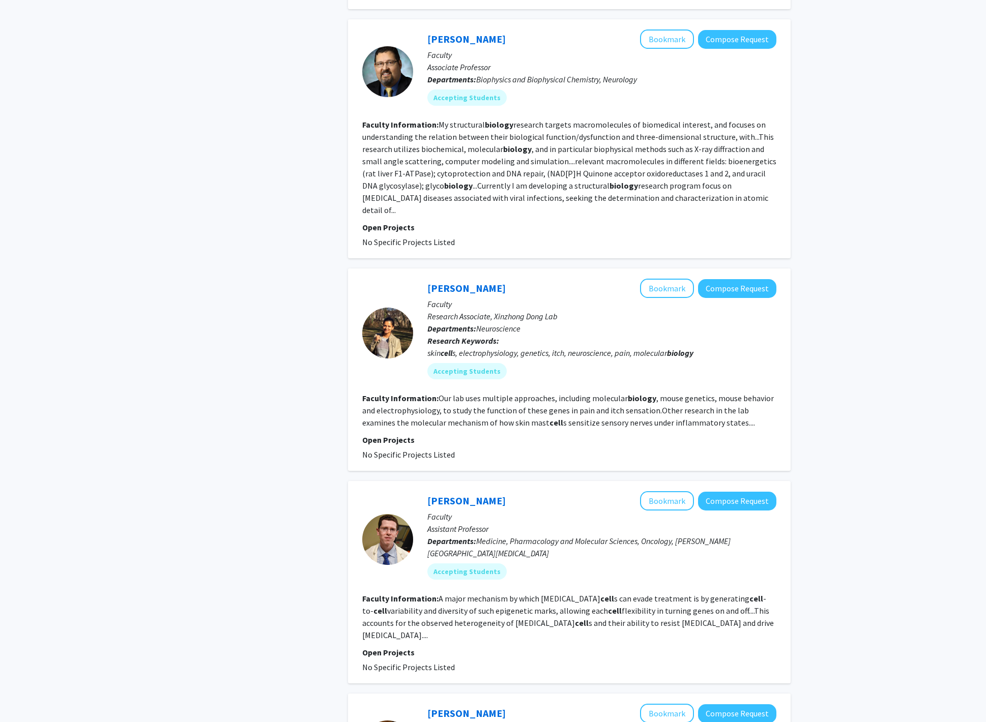
scroll to position [1087, 0]
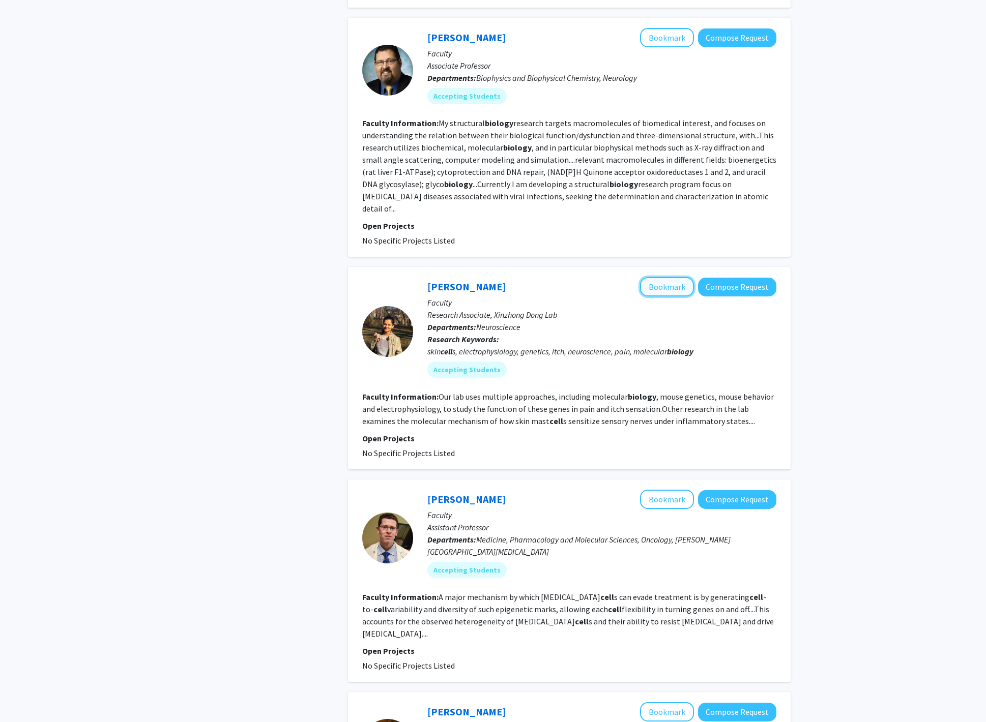
click at [669, 277] on button "Bookmark" at bounding box center [667, 286] width 54 height 19
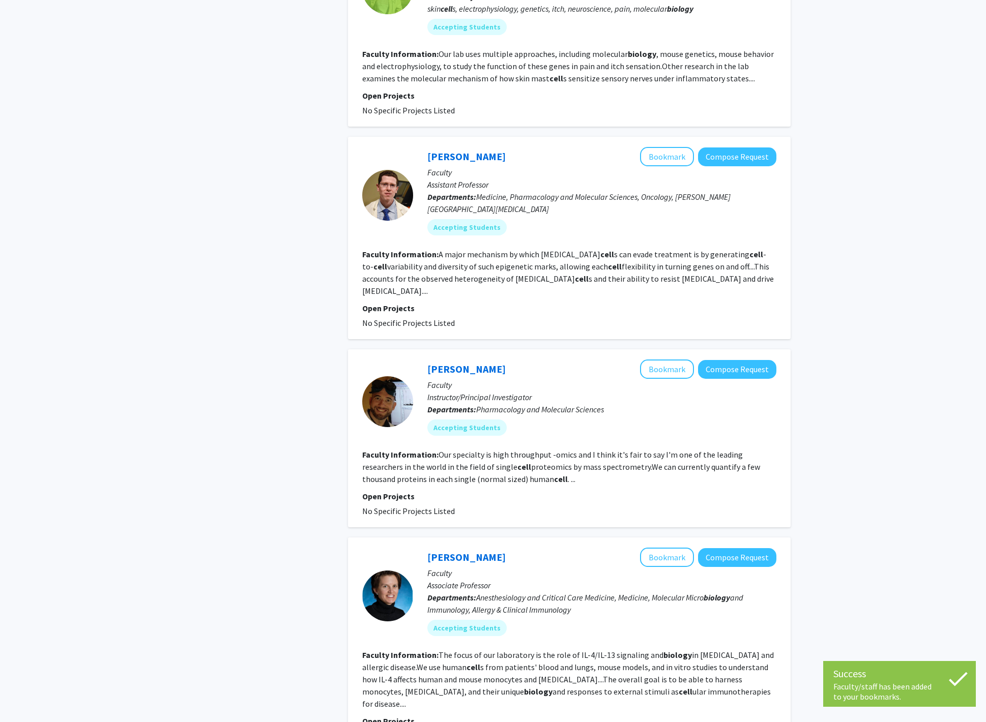
scroll to position [1481, 0]
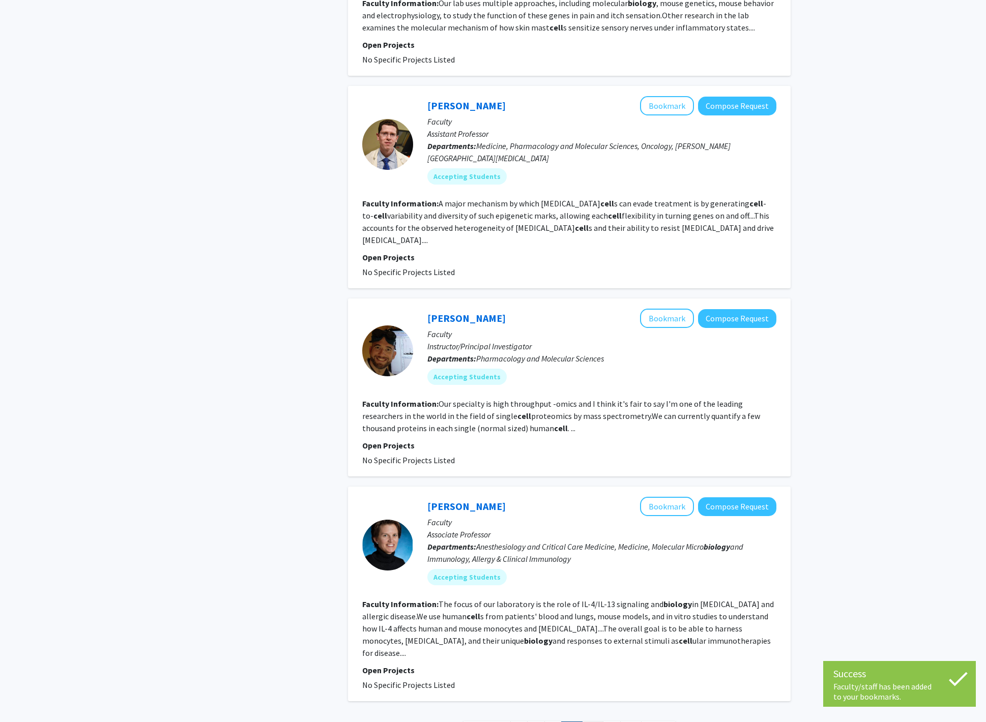
click at [595, 722] on link "11" at bounding box center [592, 731] width 21 height 18
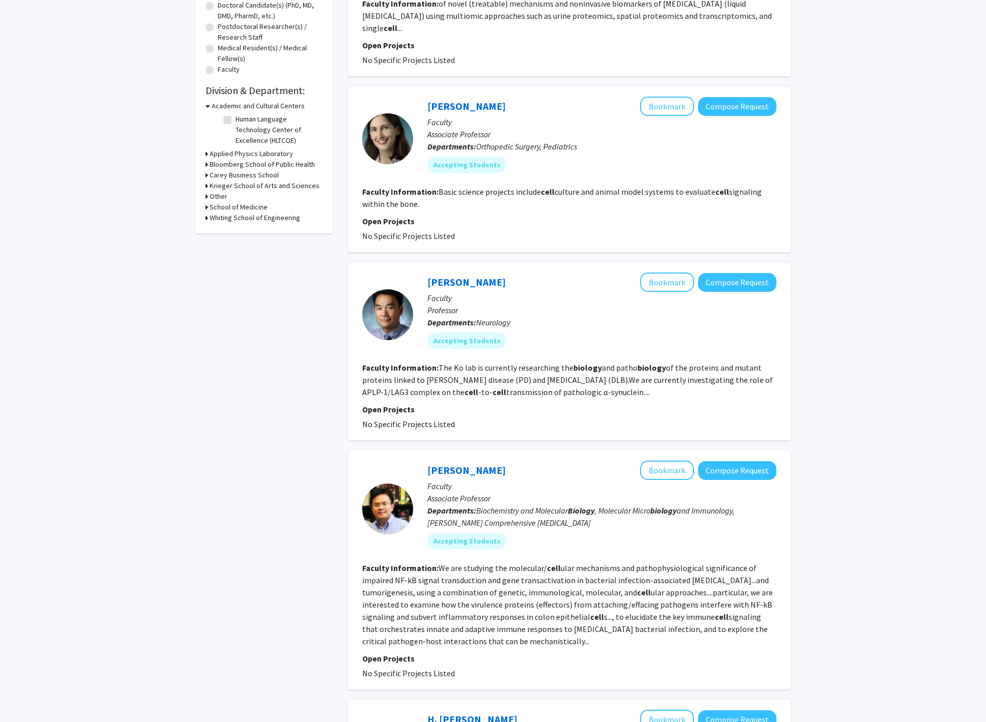
scroll to position [230, 0]
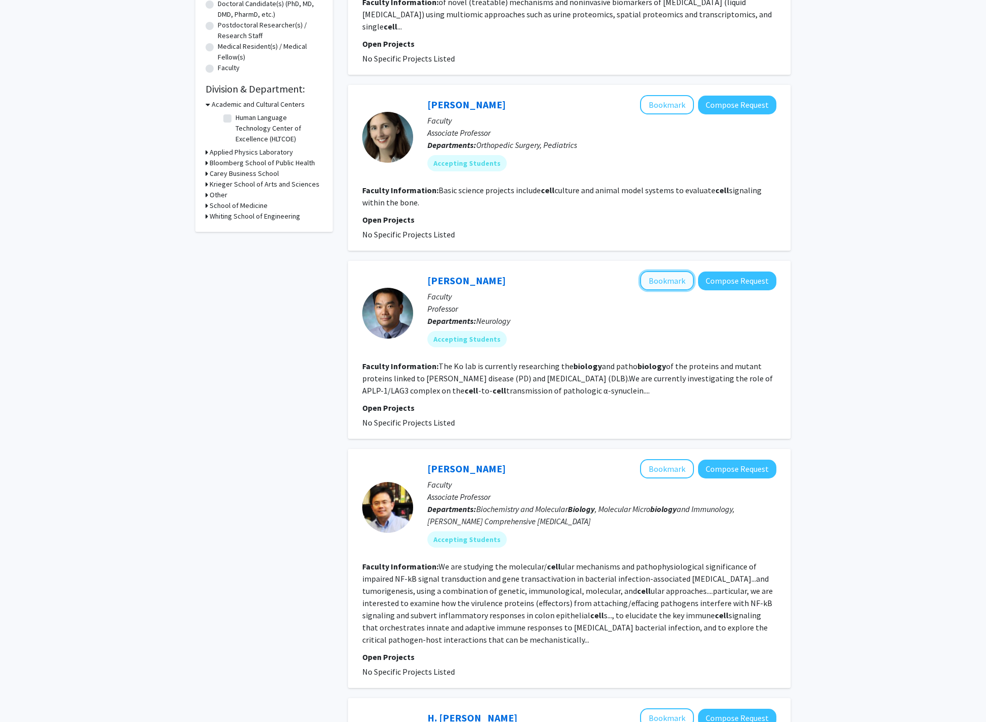
click at [686, 271] on button "Bookmark" at bounding box center [667, 280] width 54 height 19
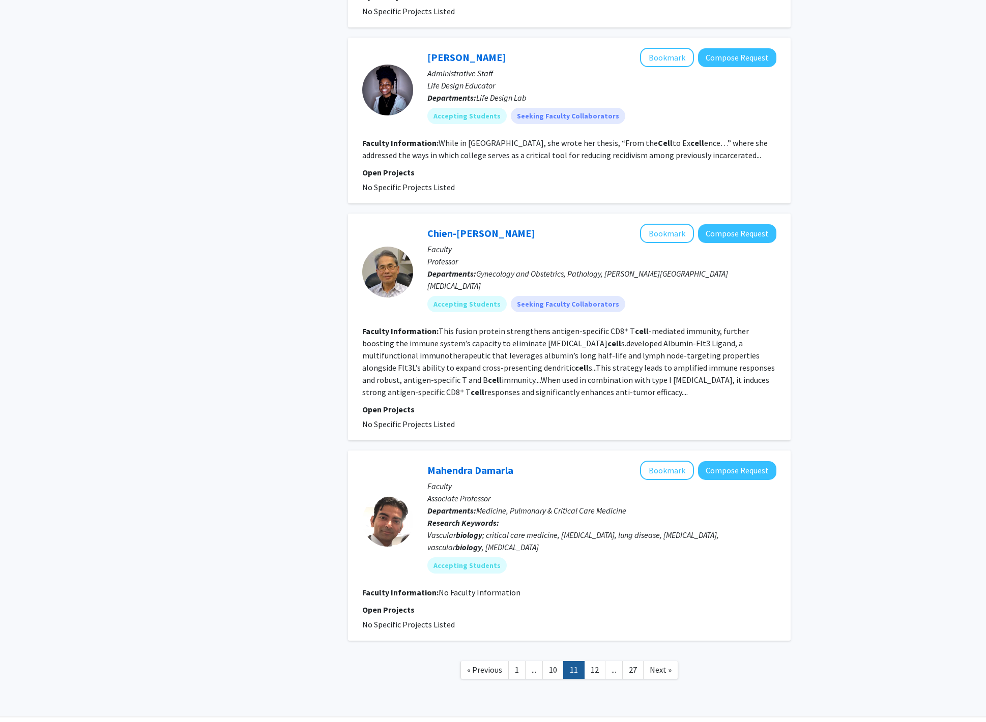
scroll to position [1456, 0]
click at [597, 661] on link "12" at bounding box center [594, 670] width 21 height 18
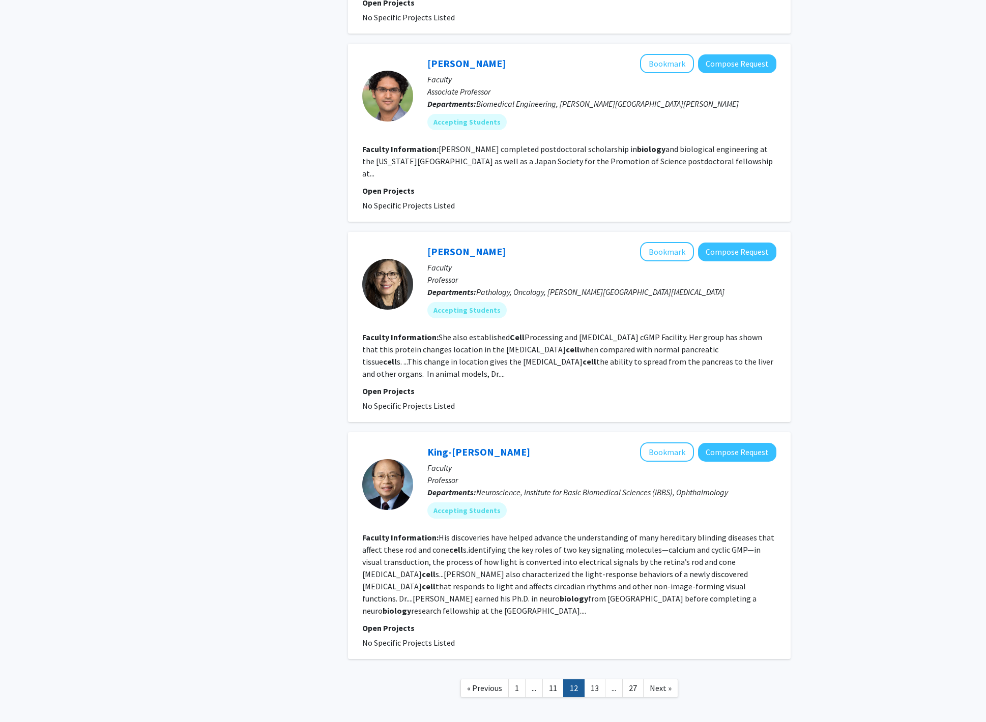
scroll to position [1493, 0]
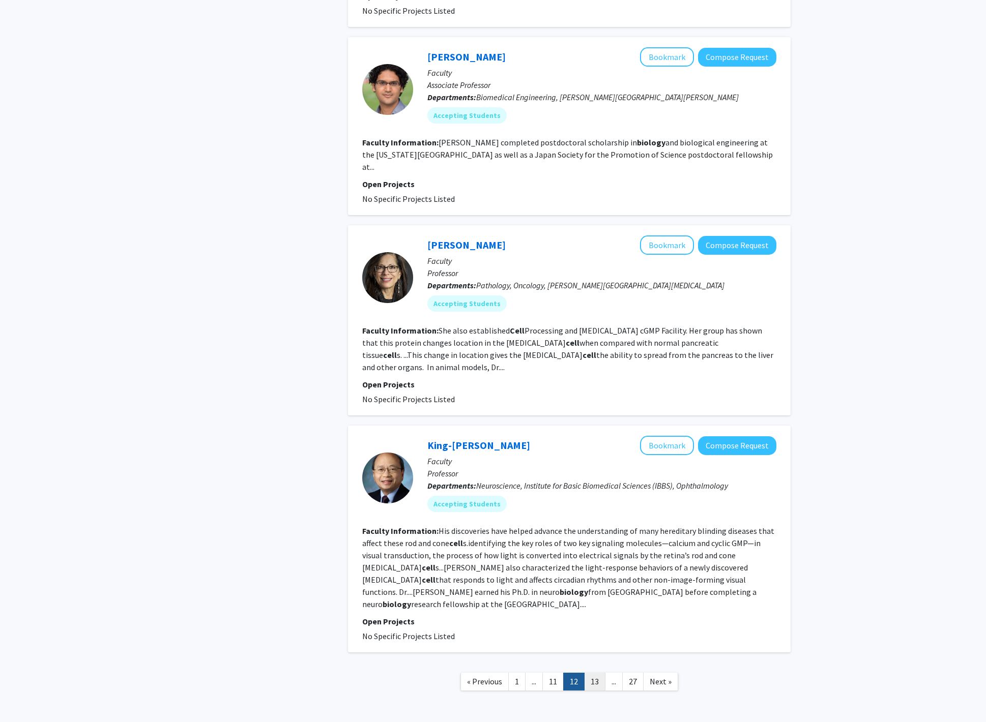
click at [593, 673] on link "13" at bounding box center [594, 682] width 21 height 18
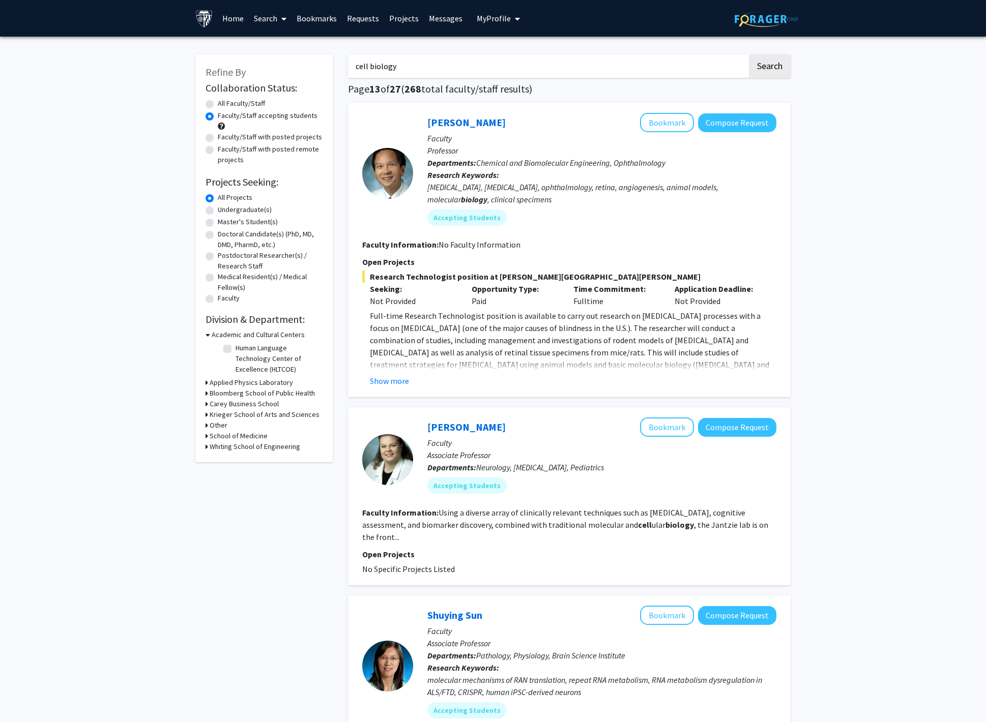
click at [516, 75] on input "cell biology" at bounding box center [547, 65] width 399 height 23
type input "ophthalmology"
click at [749, 54] on button "Search" at bounding box center [770, 65] width 42 height 23
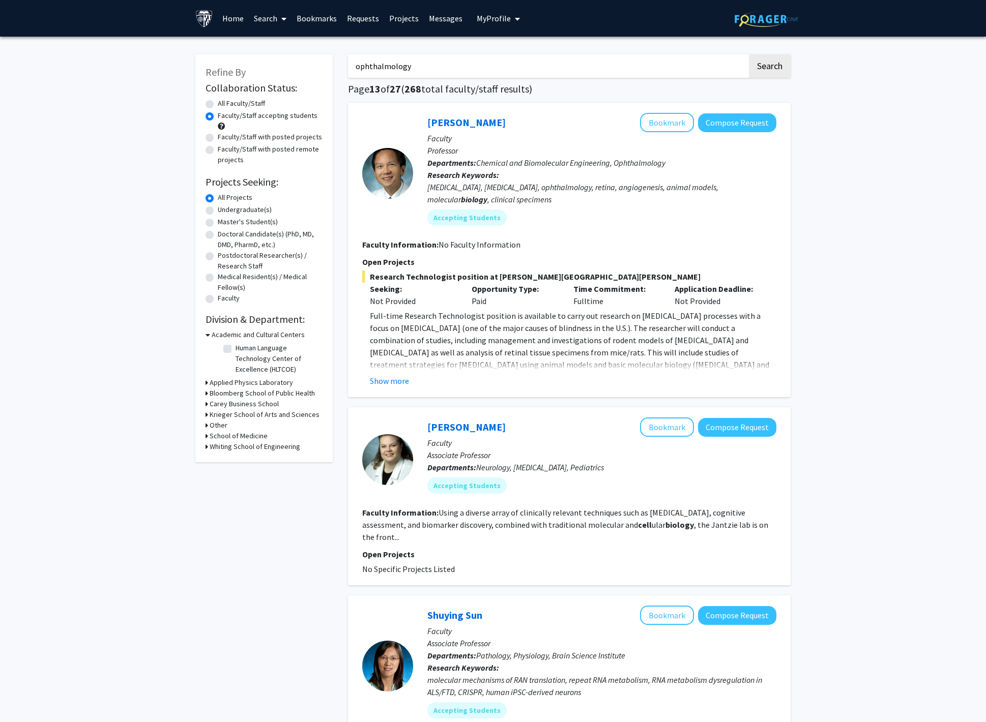
radio input "true"
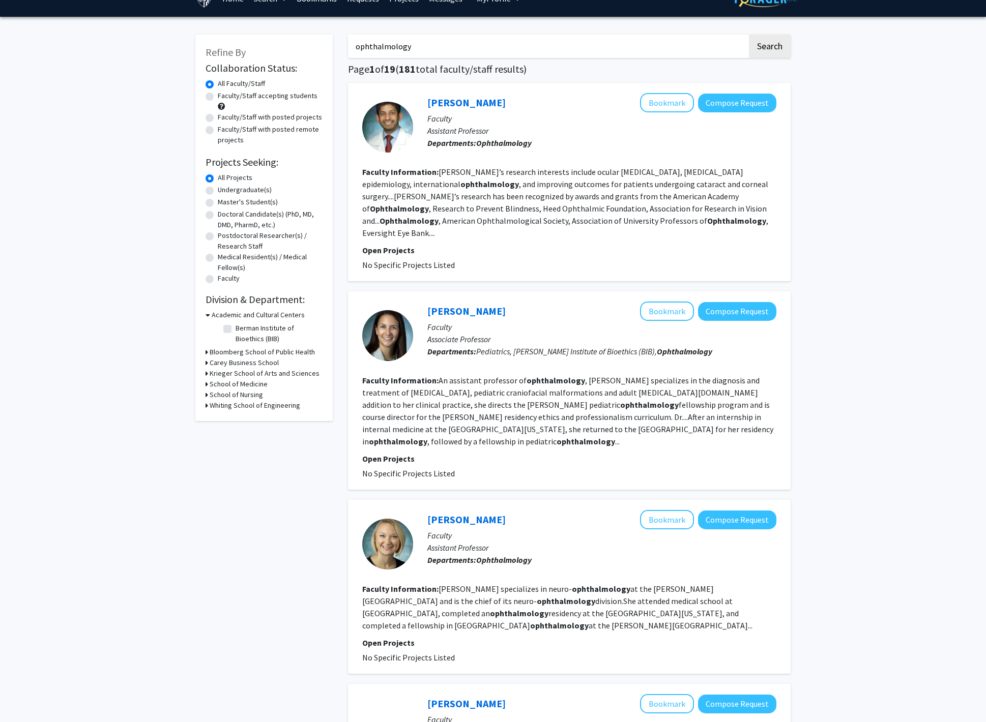
scroll to position [21, 0]
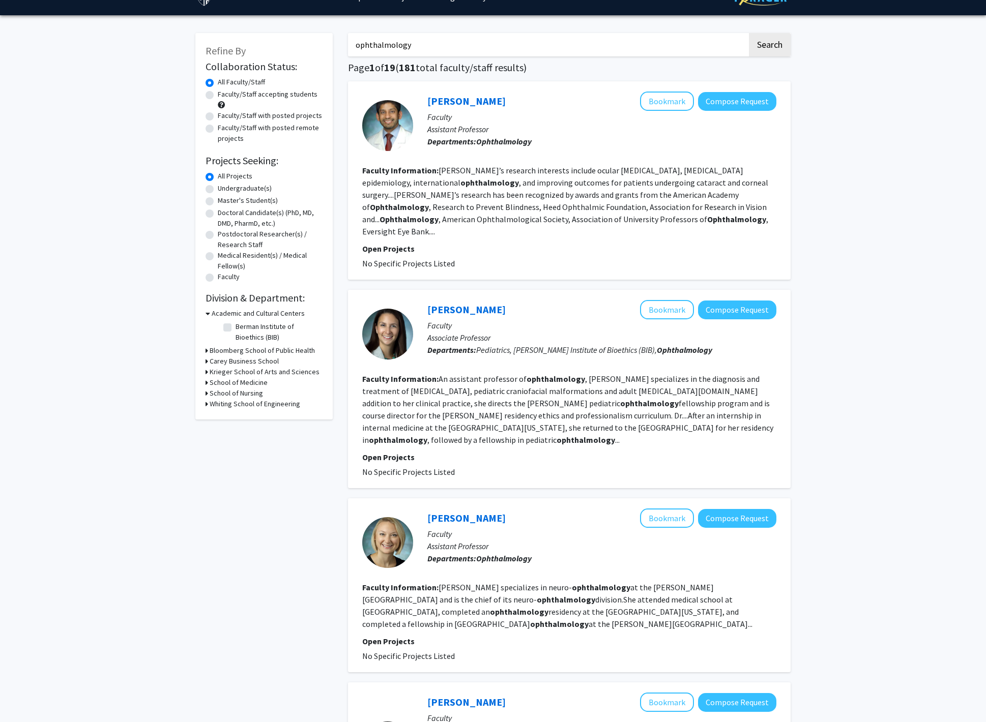
click at [271, 94] on label "Faculty/Staff accepting students" at bounding box center [268, 94] width 100 height 11
click at [224, 94] on input "Faculty/Staff accepting students" at bounding box center [221, 92] width 7 height 7
radio input "true"
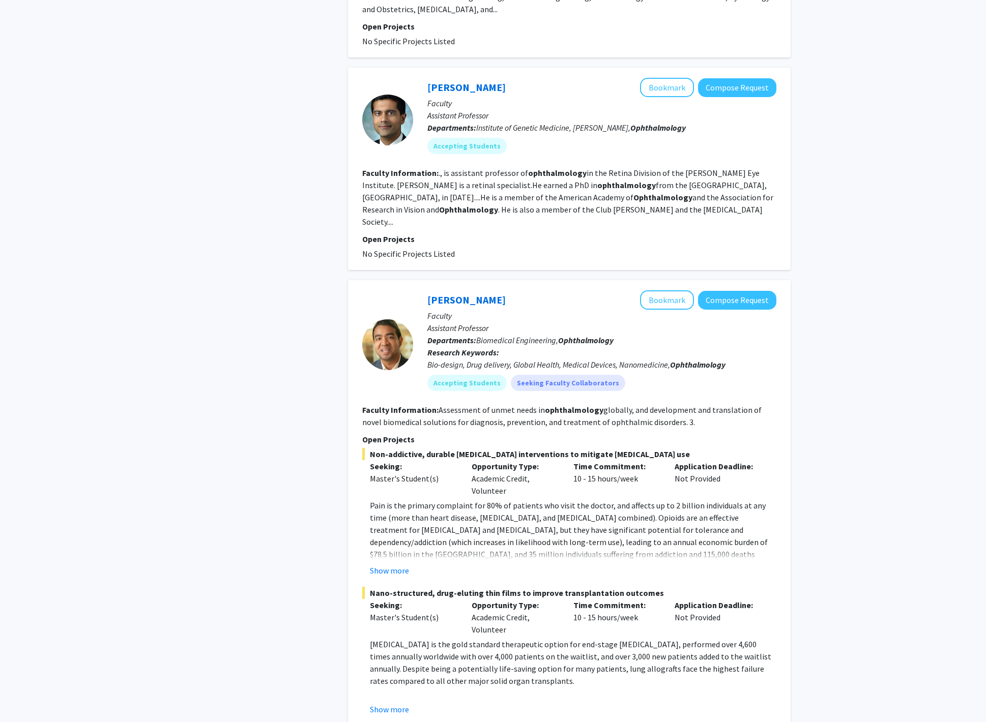
scroll to position [874, 0]
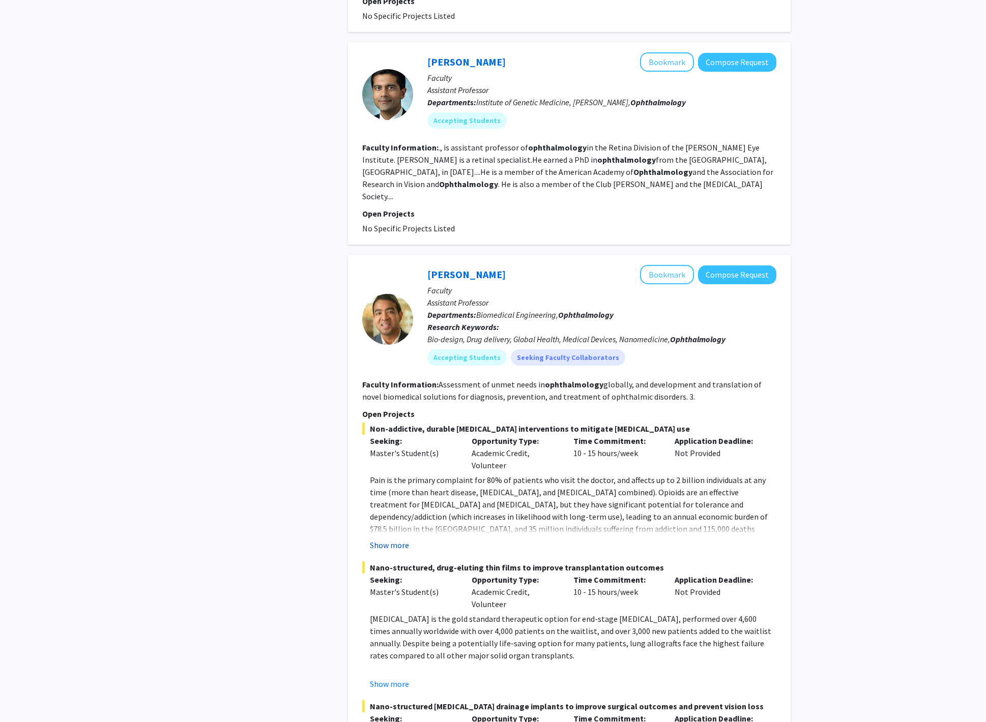
click at [393, 539] on button "Show more" at bounding box center [389, 545] width 39 height 12
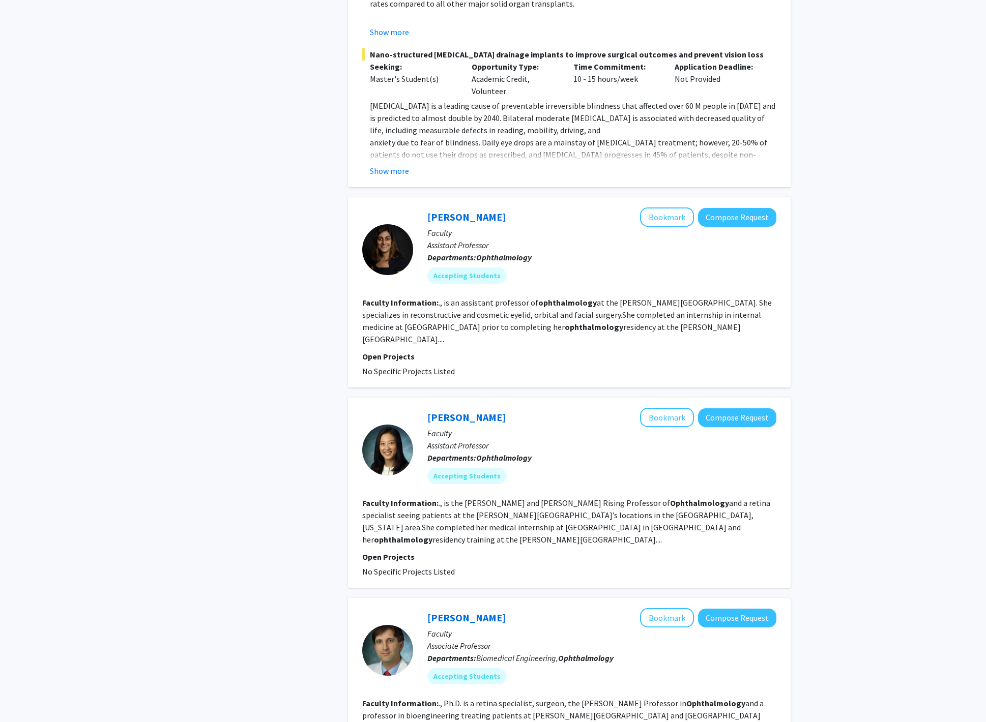
scroll to position [1638, 0]
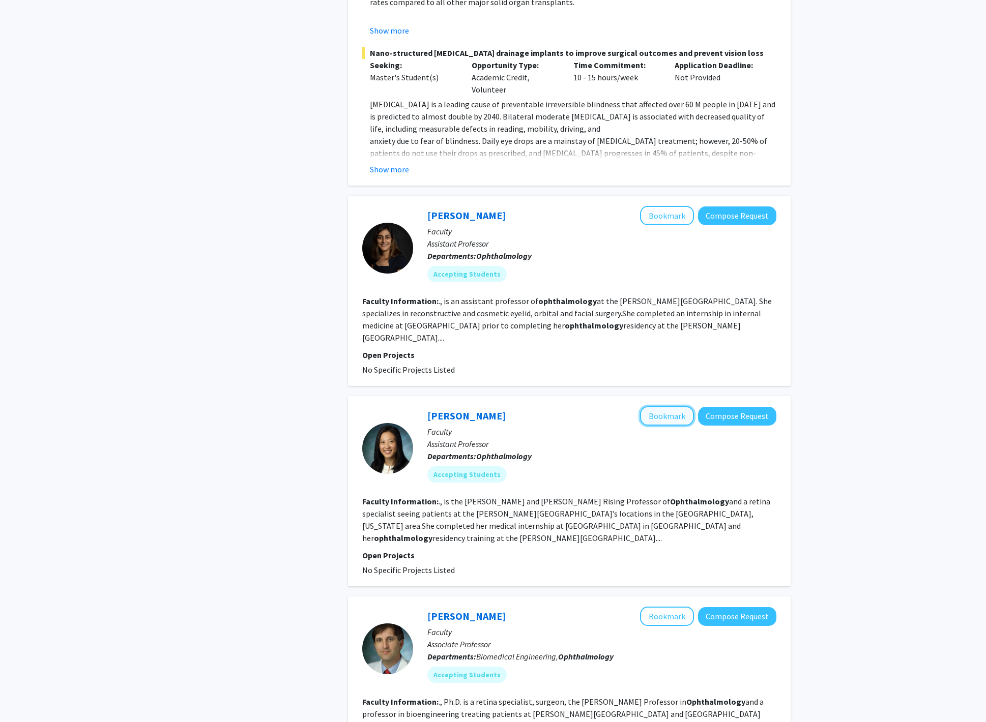
click at [666, 406] on button "Bookmark" at bounding box center [667, 415] width 54 height 19
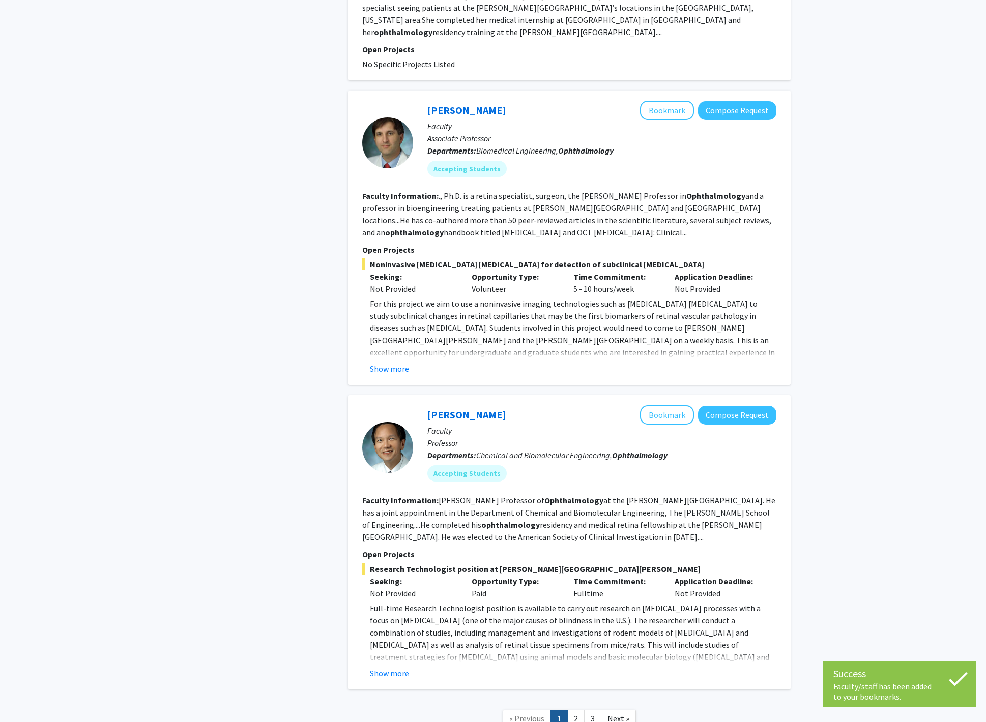
scroll to position [2146, 0]
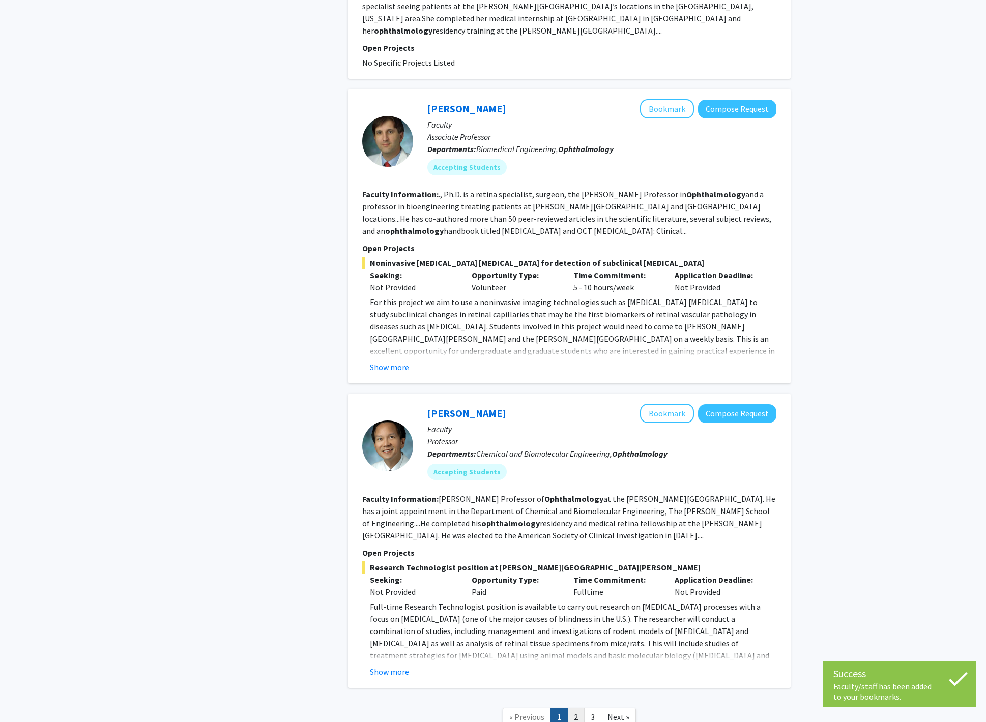
click at [576, 709] on link "2" at bounding box center [575, 718] width 17 height 18
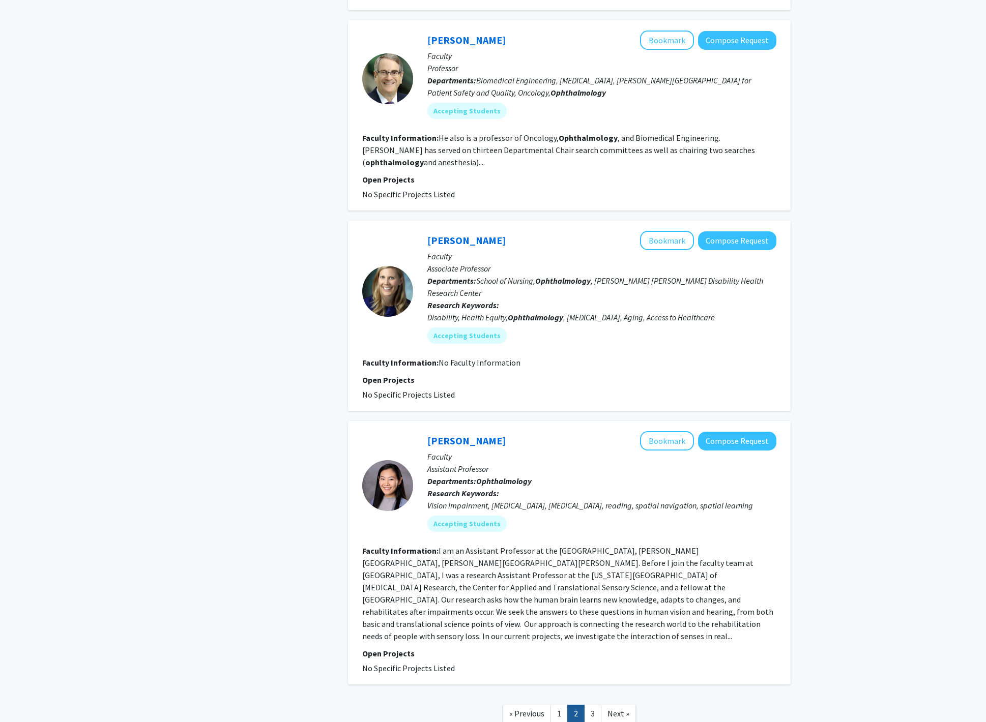
scroll to position [1528, 0]
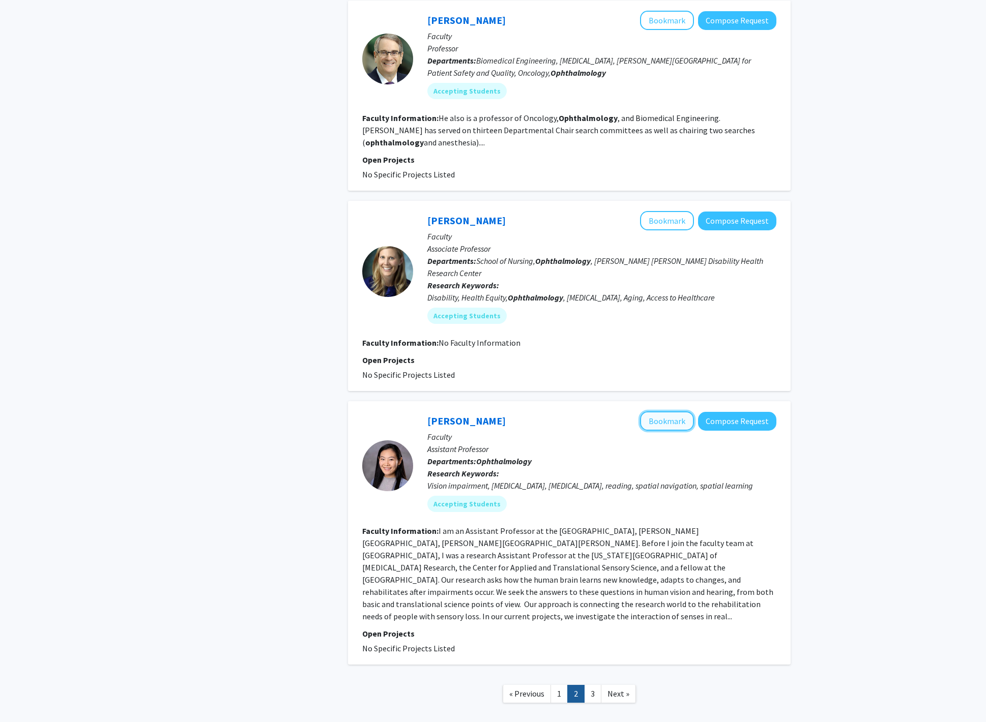
click at [661, 412] on button "Bookmark" at bounding box center [667, 421] width 54 height 19
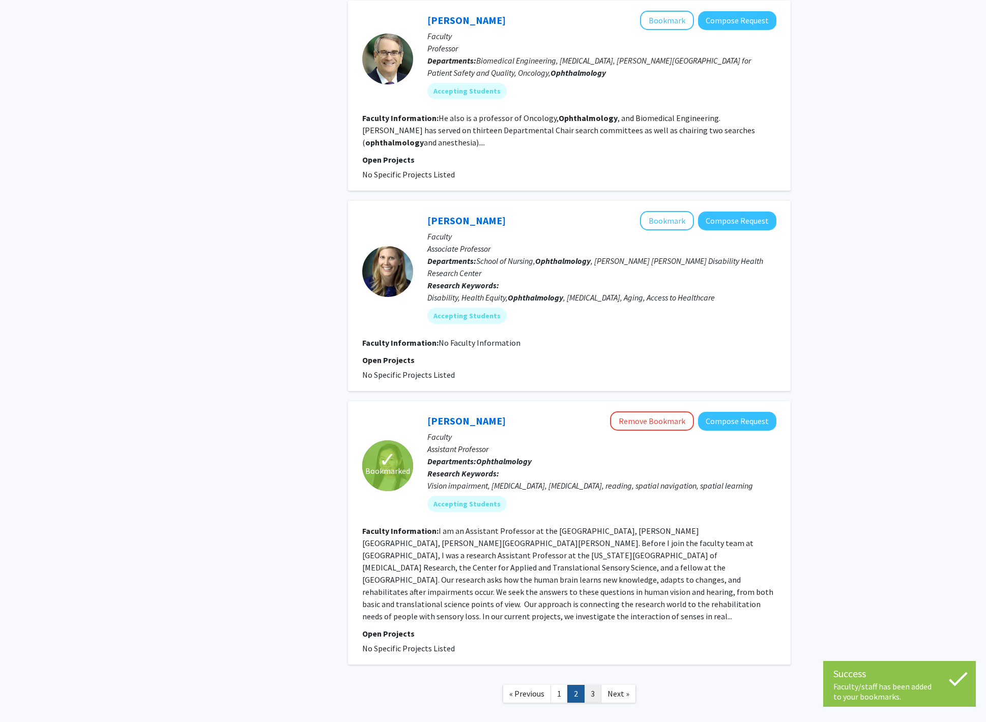
click at [589, 685] on link "3" at bounding box center [592, 694] width 17 height 18
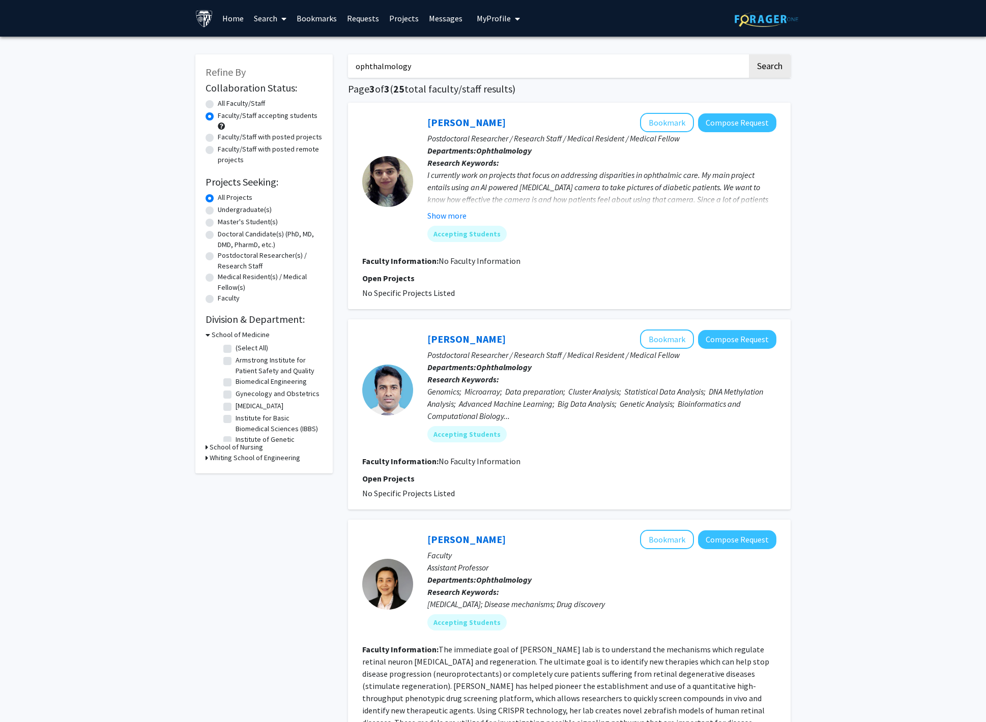
click at [330, 13] on link "Bookmarks" at bounding box center [316, 19] width 50 height 36
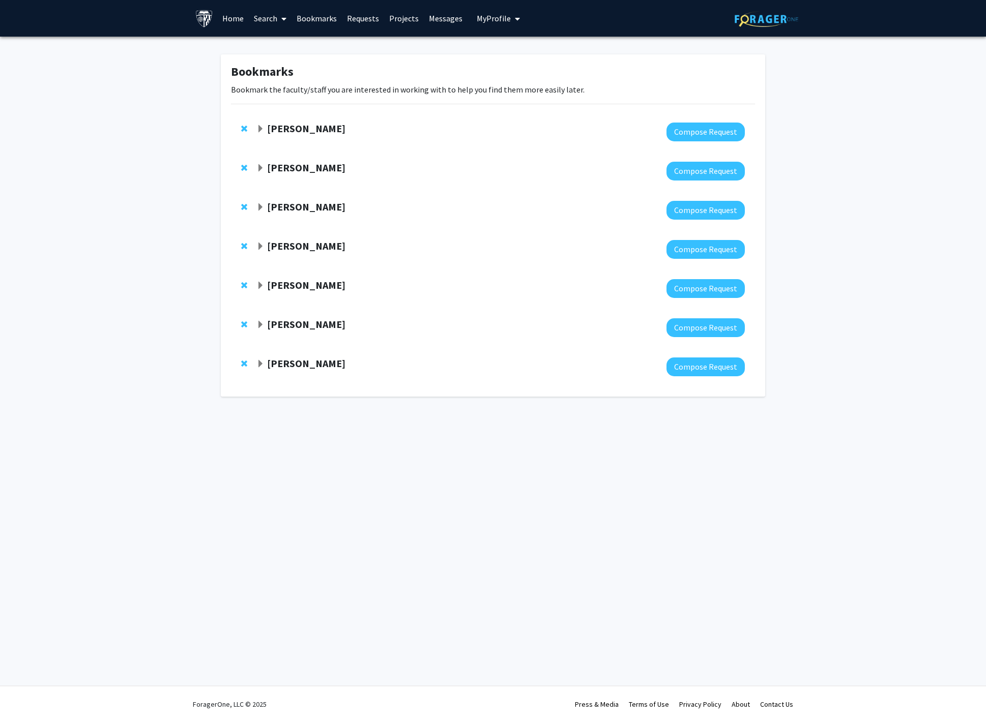
click at [279, 366] on strong "[PERSON_NAME]" at bounding box center [306, 363] width 78 height 13
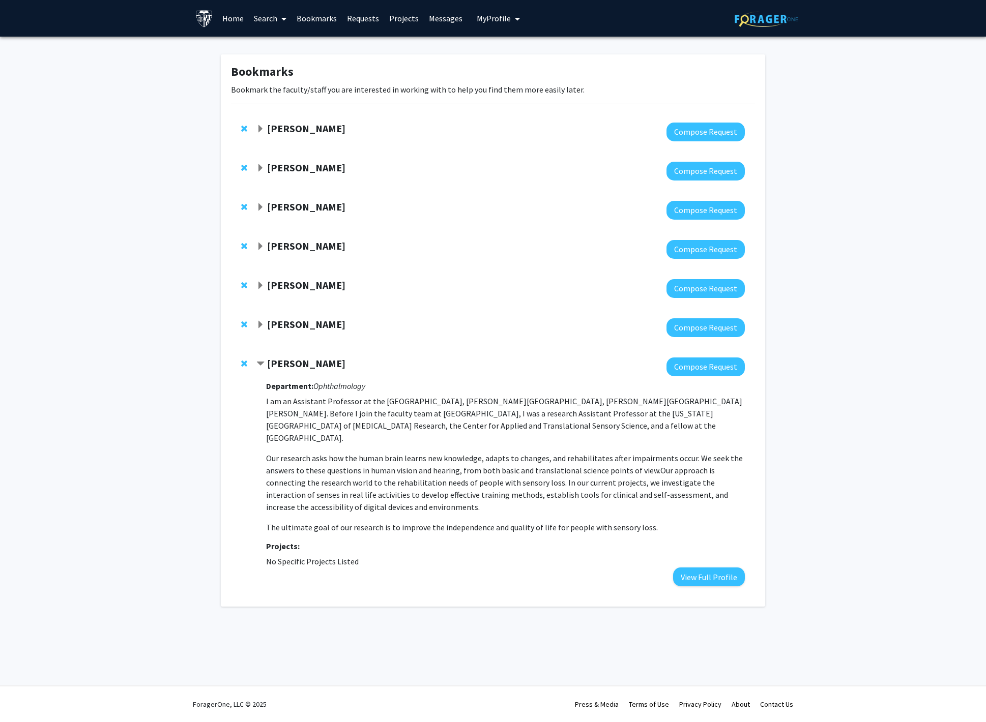
click at [279, 366] on strong "[PERSON_NAME]" at bounding box center [306, 363] width 78 height 13
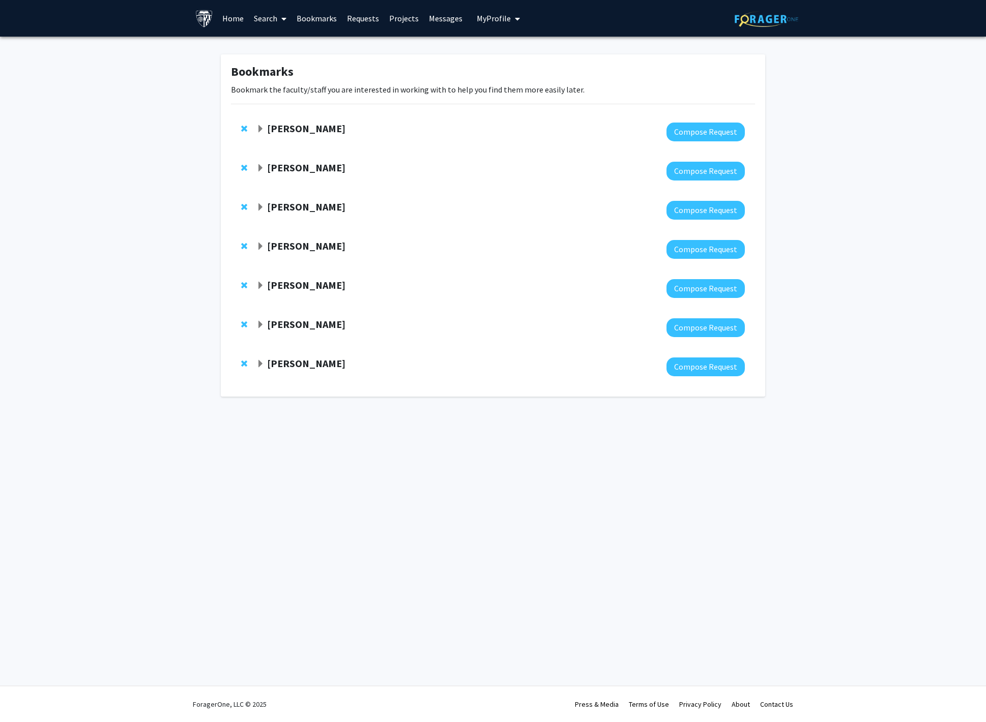
click at [319, 133] on strong "[PERSON_NAME]" at bounding box center [306, 128] width 78 height 13
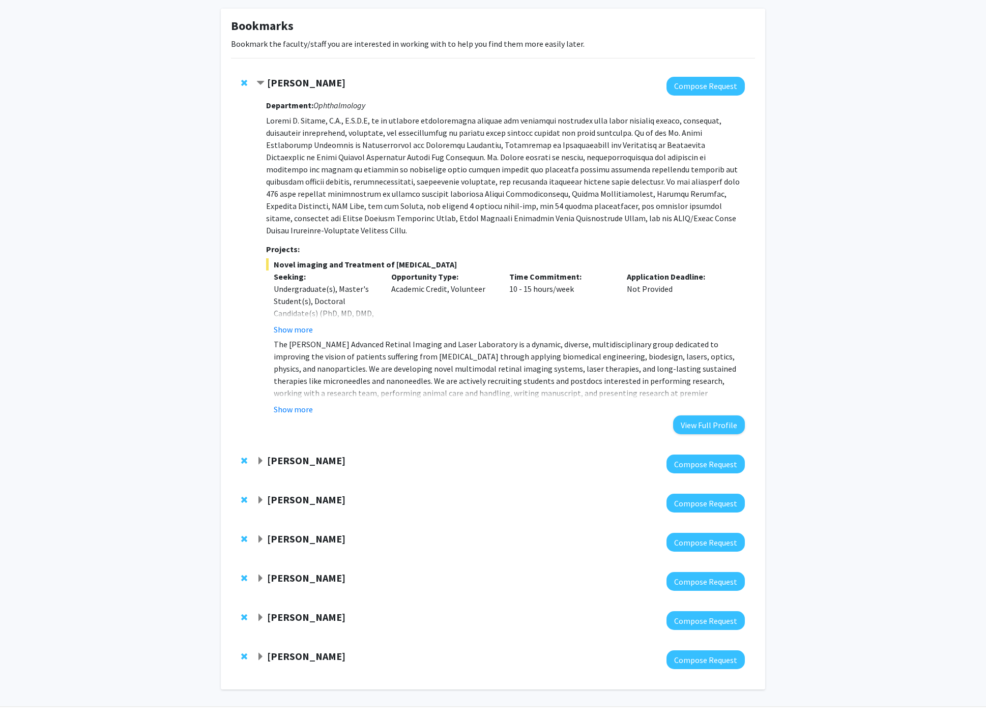
scroll to position [53, 0]
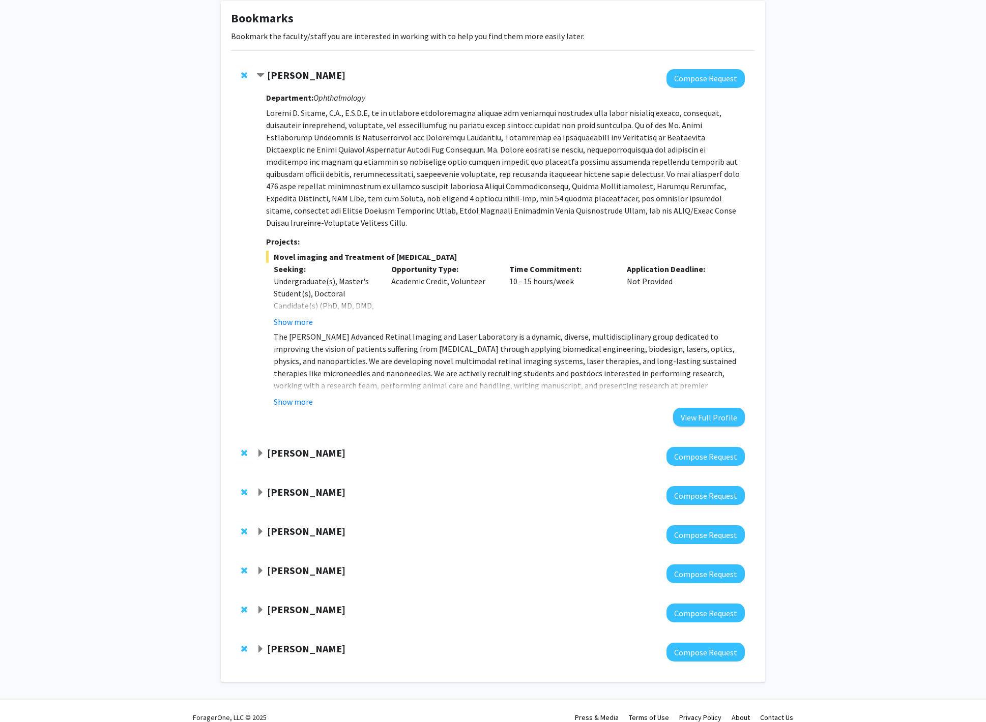
click at [304, 476] on div "[PERSON_NAME] Compose Request" at bounding box center [493, 495] width 524 height 39
click at [312, 486] on strong "[PERSON_NAME]" at bounding box center [306, 492] width 78 height 13
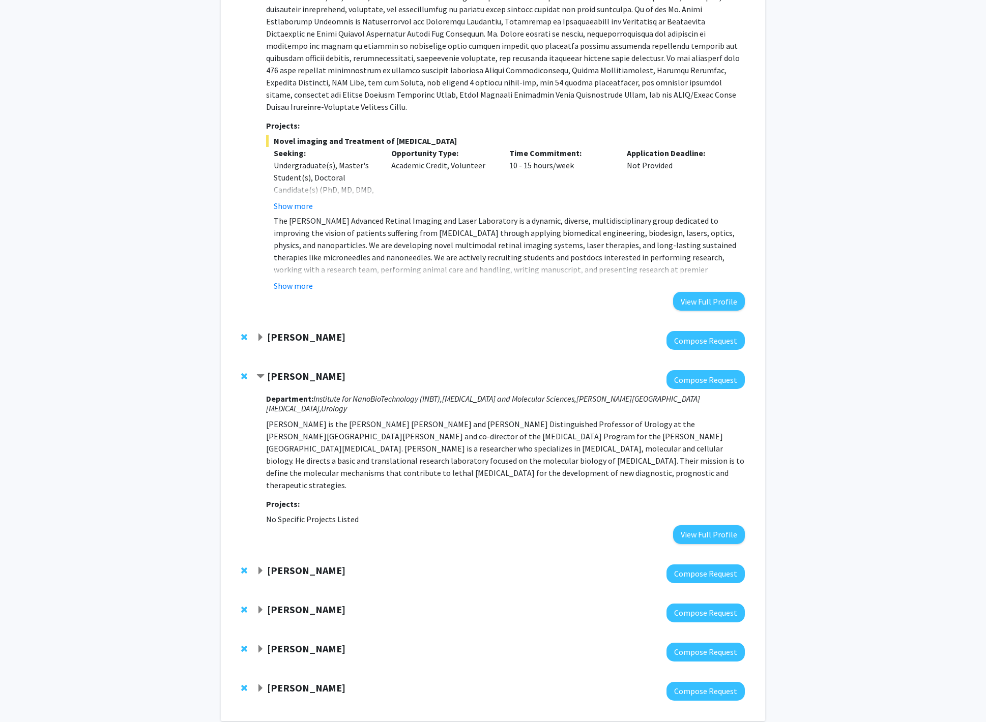
scroll to position [196, 0]
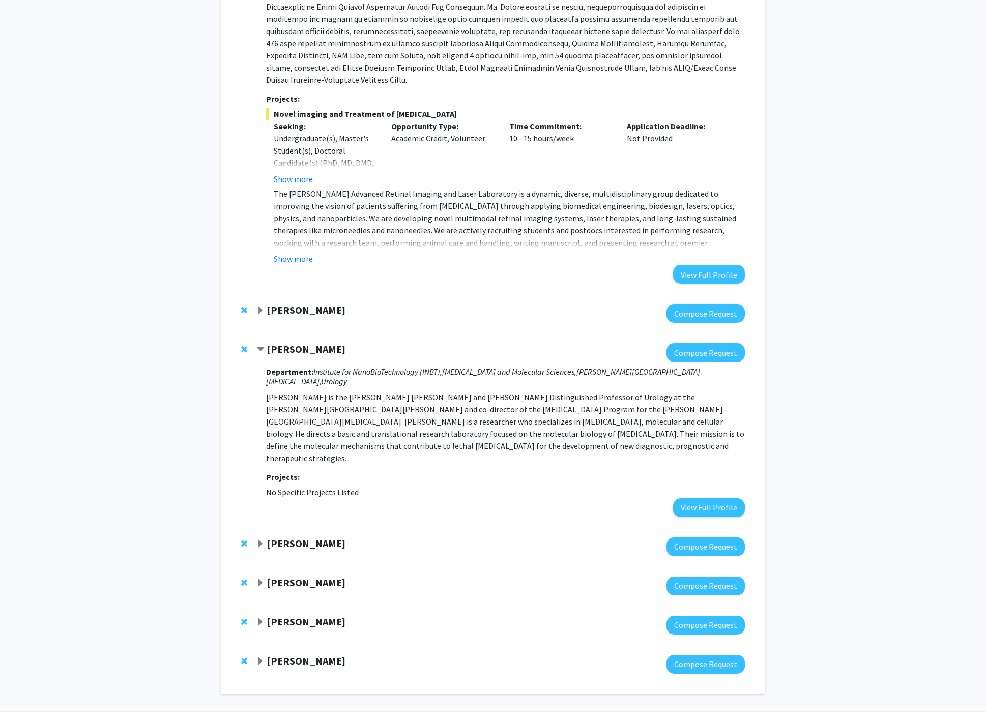
click at [295, 537] on strong "[PERSON_NAME]" at bounding box center [306, 543] width 78 height 13
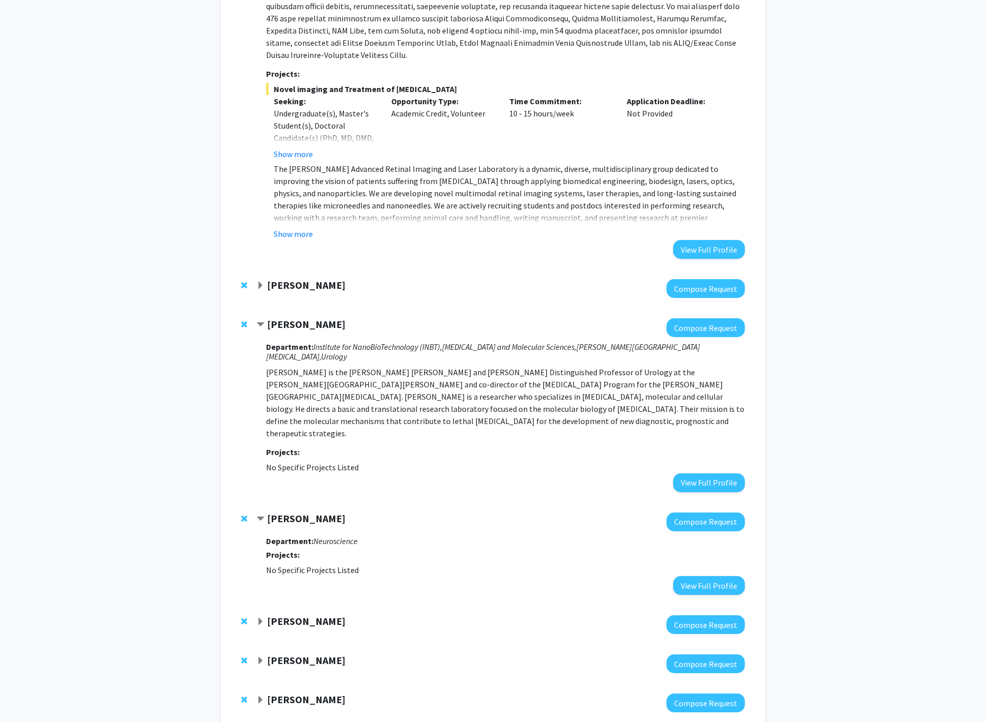
scroll to position [260, 0]
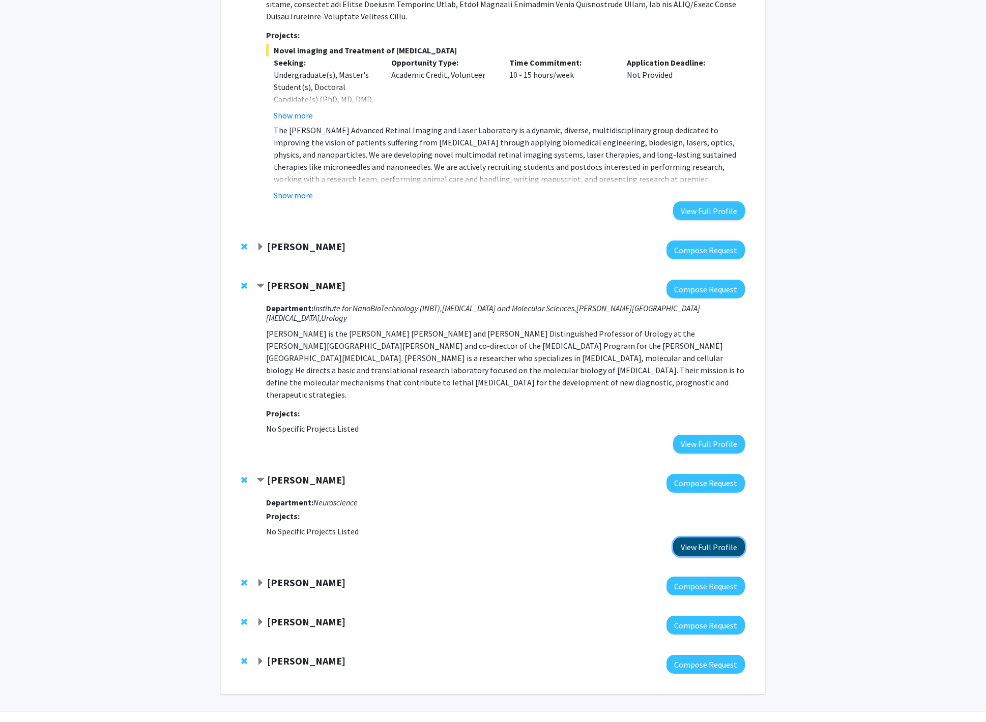
click at [683, 538] on button "View Full Profile" at bounding box center [709, 547] width 72 height 19
click at [304, 567] on div "[PERSON_NAME] Compose Request" at bounding box center [493, 586] width 524 height 39
click at [309, 576] on strong "[PERSON_NAME]" at bounding box center [306, 582] width 78 height 13
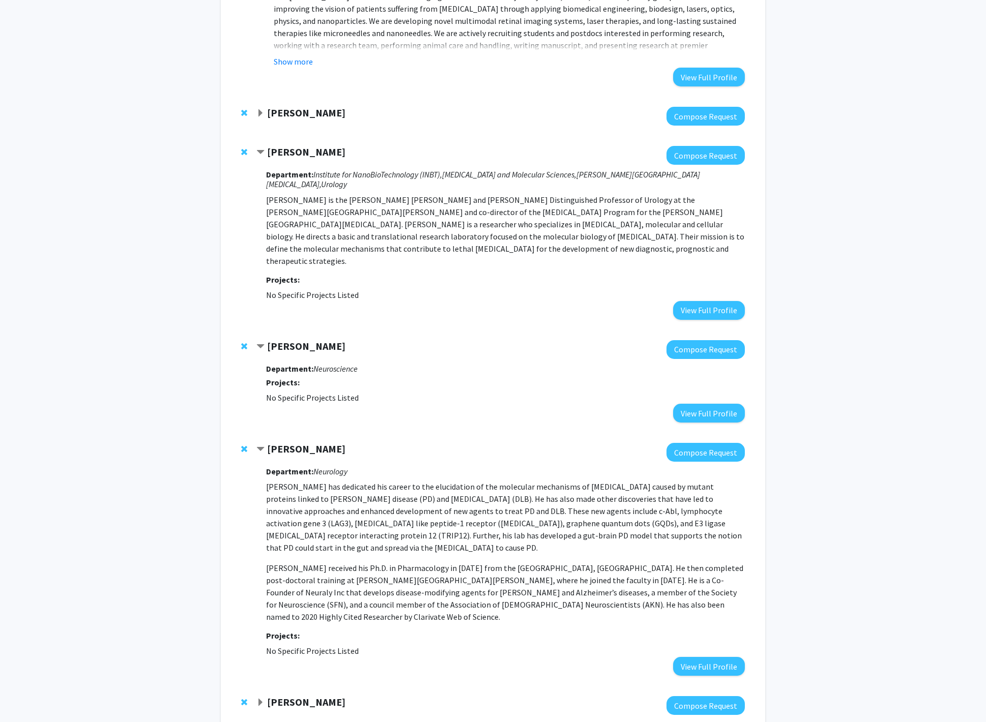
scroll to position [462, 0]
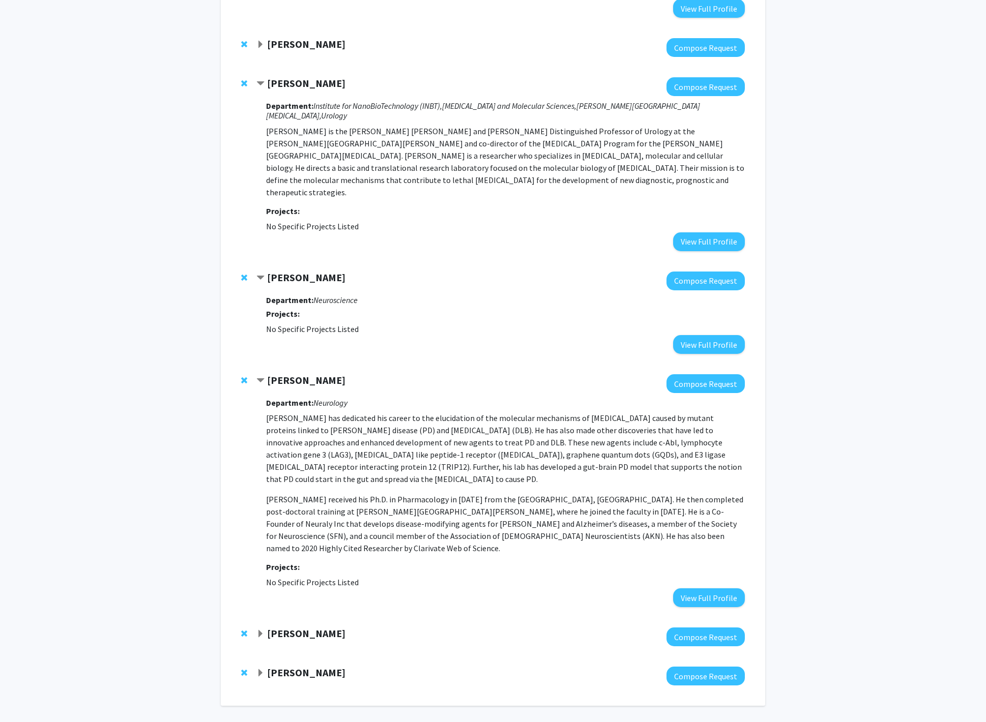
click at [271, 627] on strong "[PERSON_NAME]" at bounding box center [306, 633] width 78 height 13
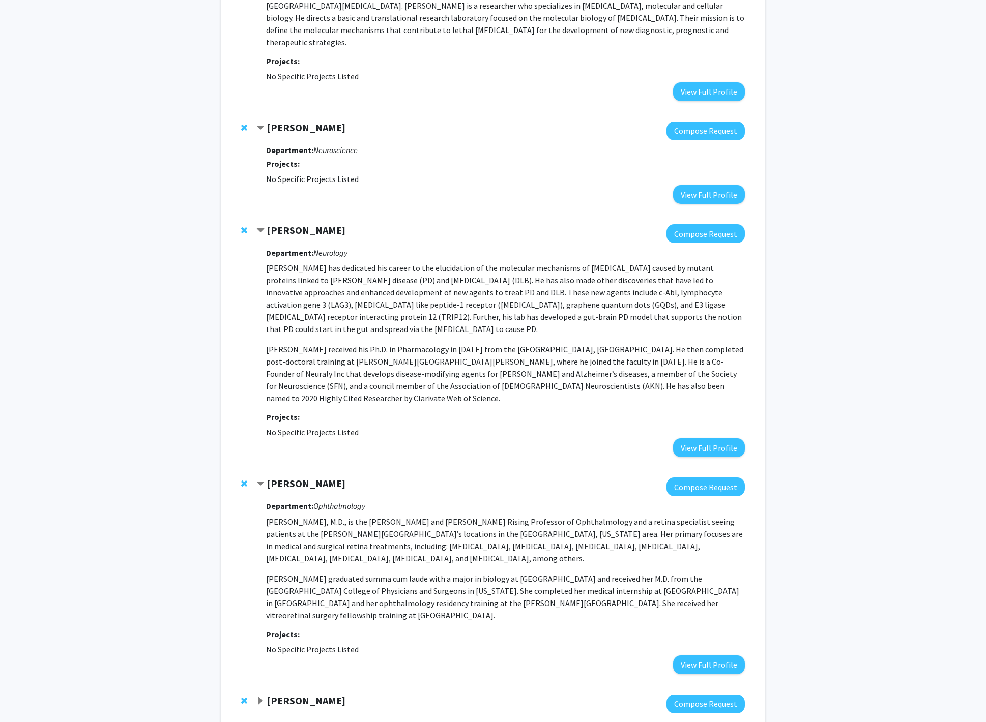
scroll to position [627, 0]
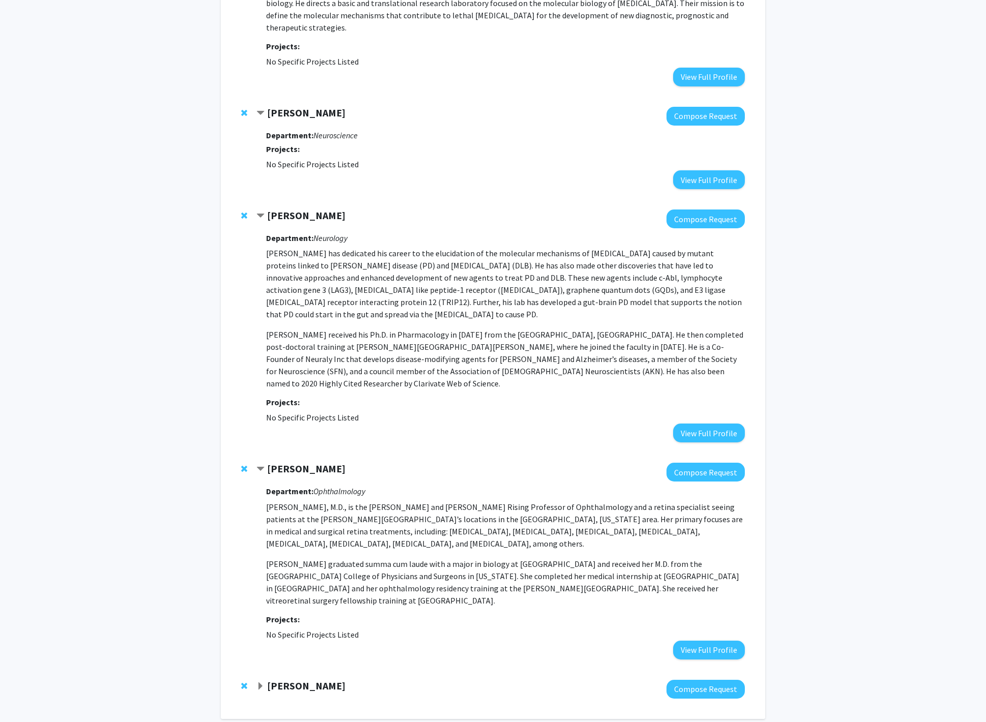
click at [287, 680] on strong "[PERSON_NAME]" at bounding box center [306, 686] width 78 height 13
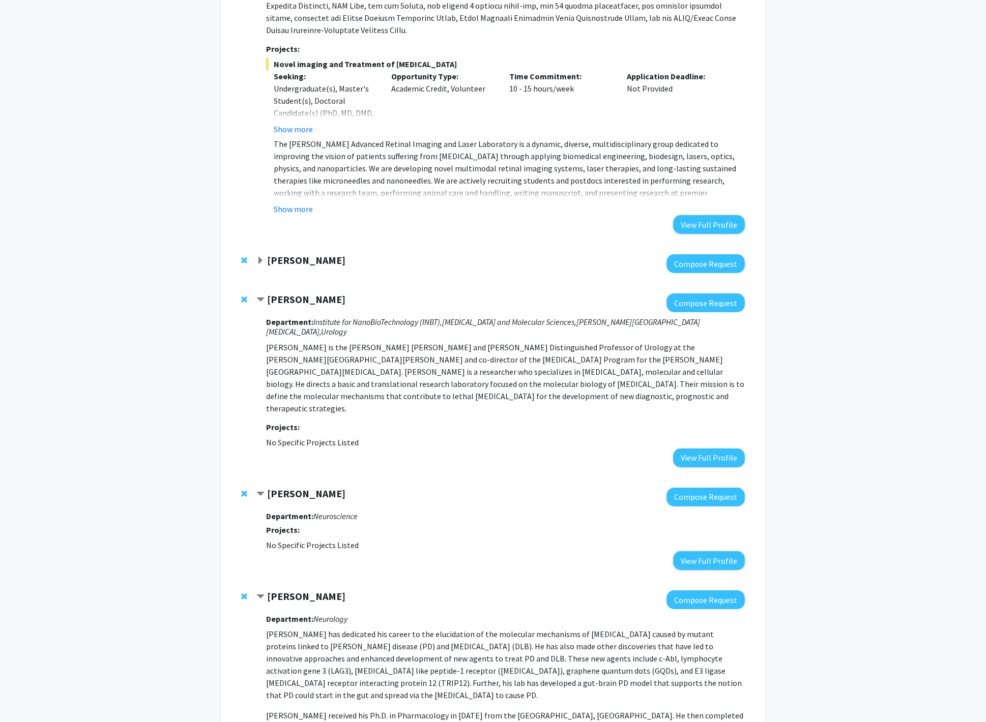
scroll to position [0, 0]
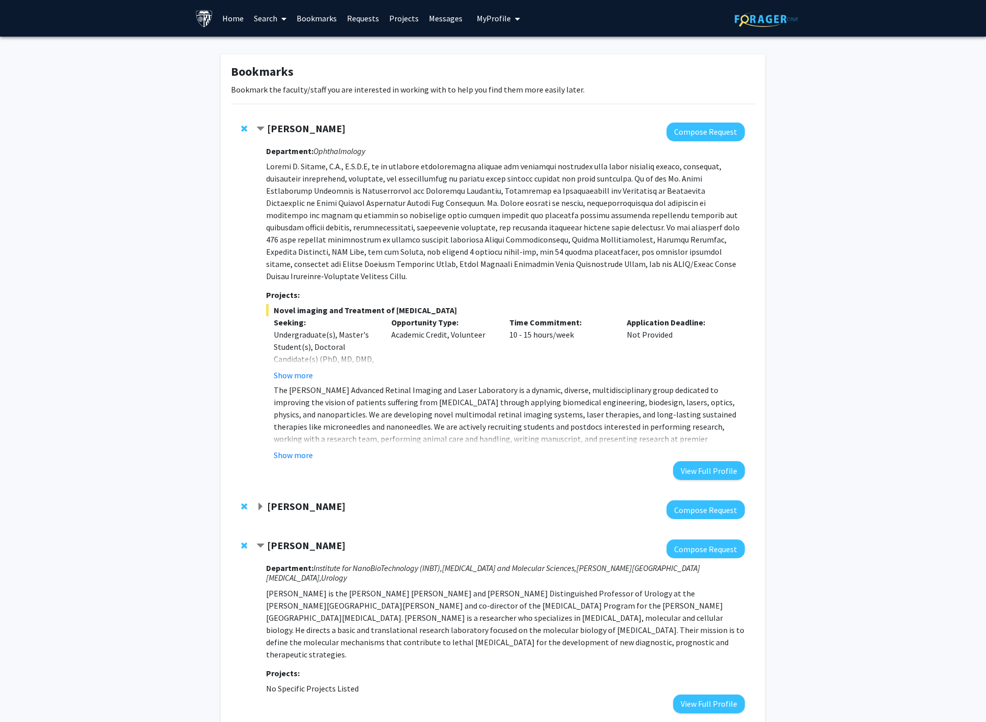
click at [280, 14] on span at bounding box center [281, 19] width 9 height 36
click at [286, 41] on span "Faculty/Staff" at bounding box center [286, 47] width 75 height 20
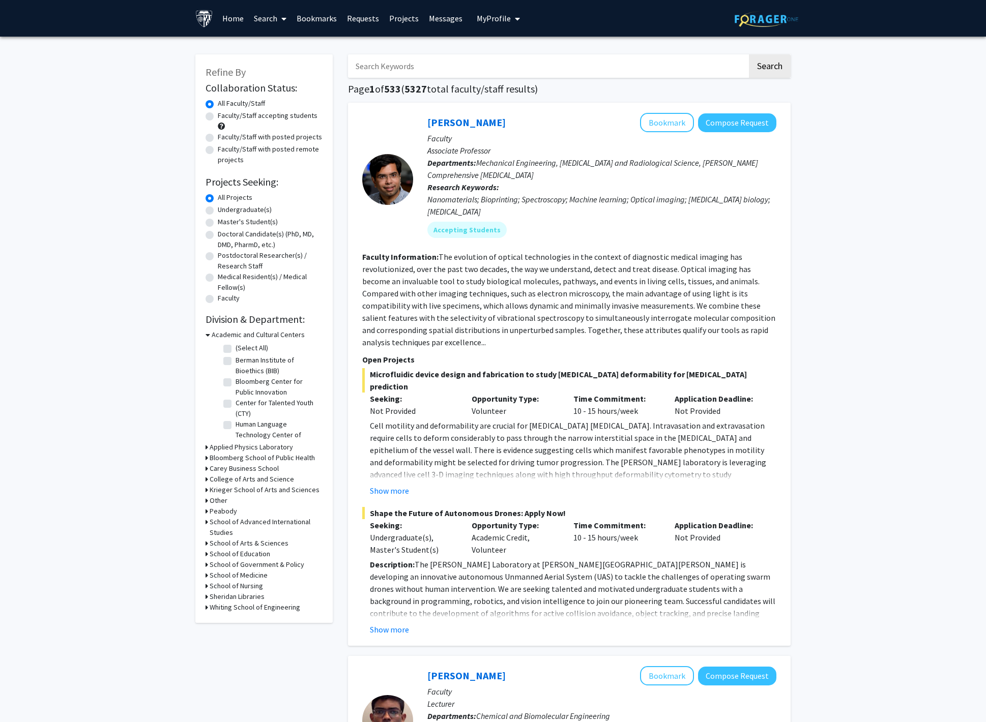
click at [385, 63] on input "Search Keywords" at bounding box center [547, 65] width 399 height 23
type input "economic"
click at [749, 54] on button "Search" at bounding box center [770, 65] width 42 height 23
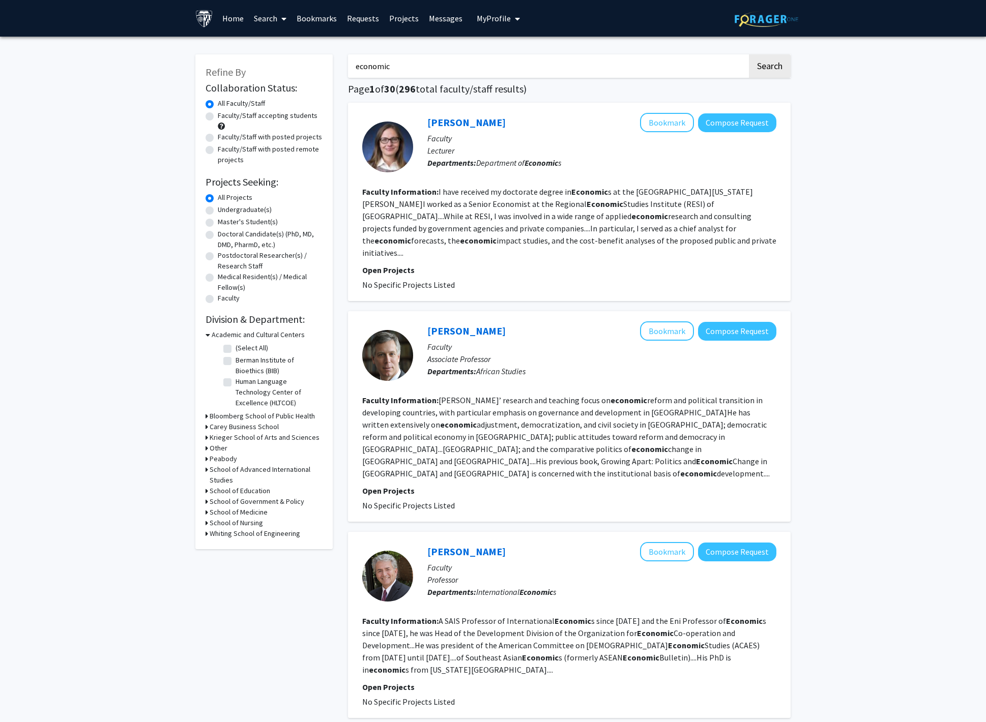
click at [255, 117] on label "Faculty/Staff accepting students" at bounding box center [268, 115] width 100 height 11
click at [224, 117] on input "Faculty/Staff accepting students" at bounding box center [221, 113] width 7 height 7
radio input "true"
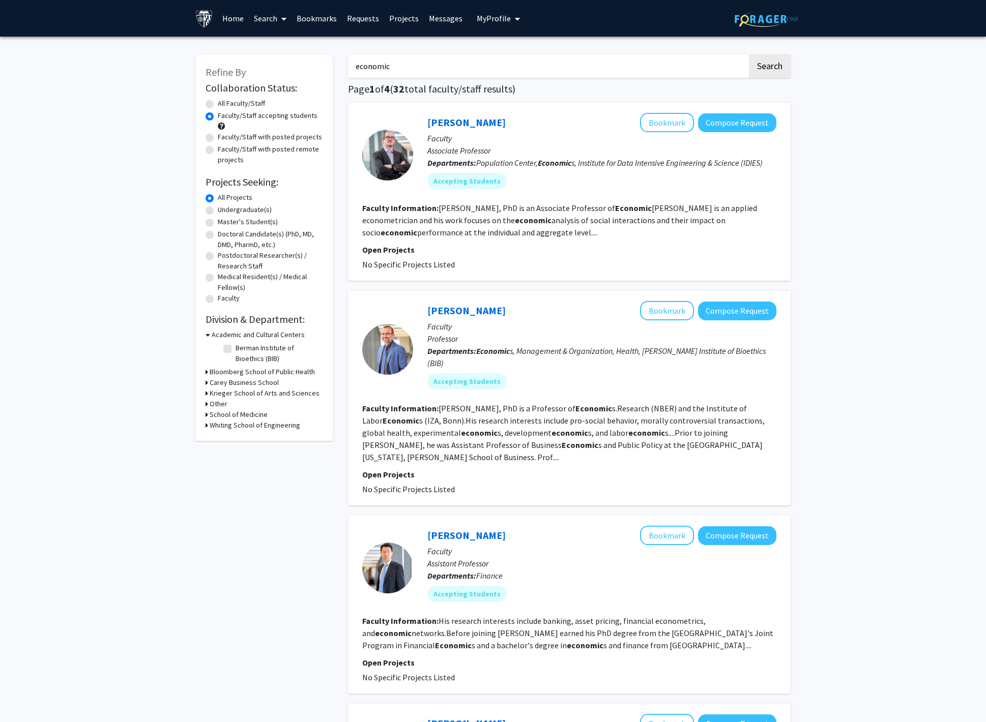
click at [230, 137] on label "Faculty/Staff with posted projects" at bounding box center [270, 137] width 104 height 11
click at [224, 137] on input "Faculty/Staff with posted projects" at bounding box center [221, 135] width 7 height 7
radio input "true"
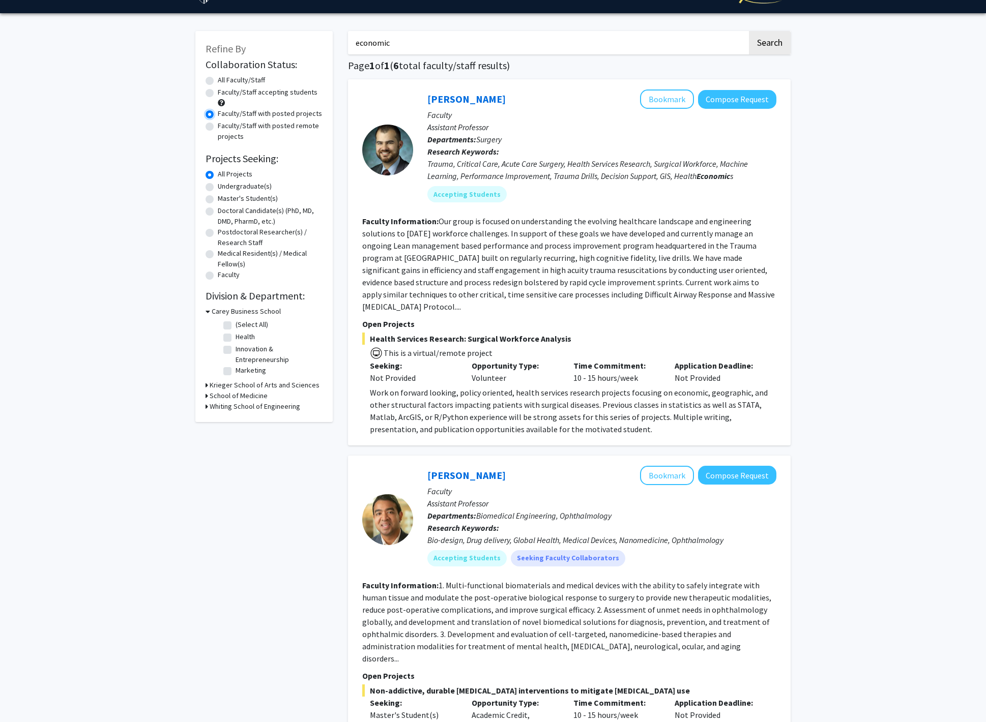
scroll to position [24, 0]
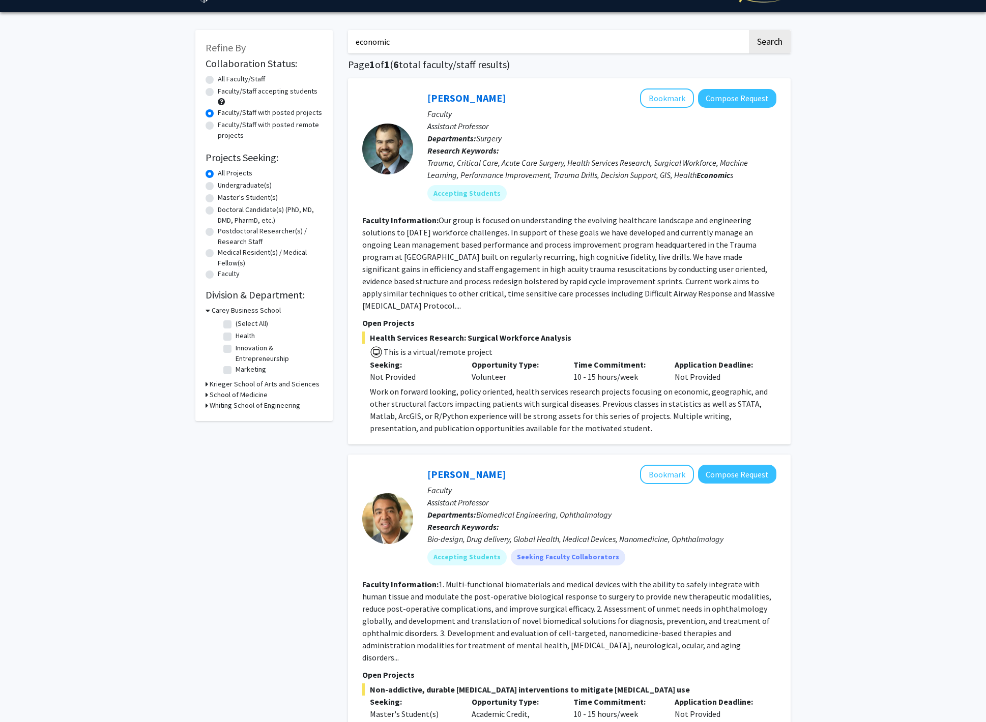
click at [378, 324] on p "Open Projects" at bounding box center [569, 323] width 414 height 12
click at [377, 318] on p "Open Projects" at bounding box center [569, 323] width 414 height 12
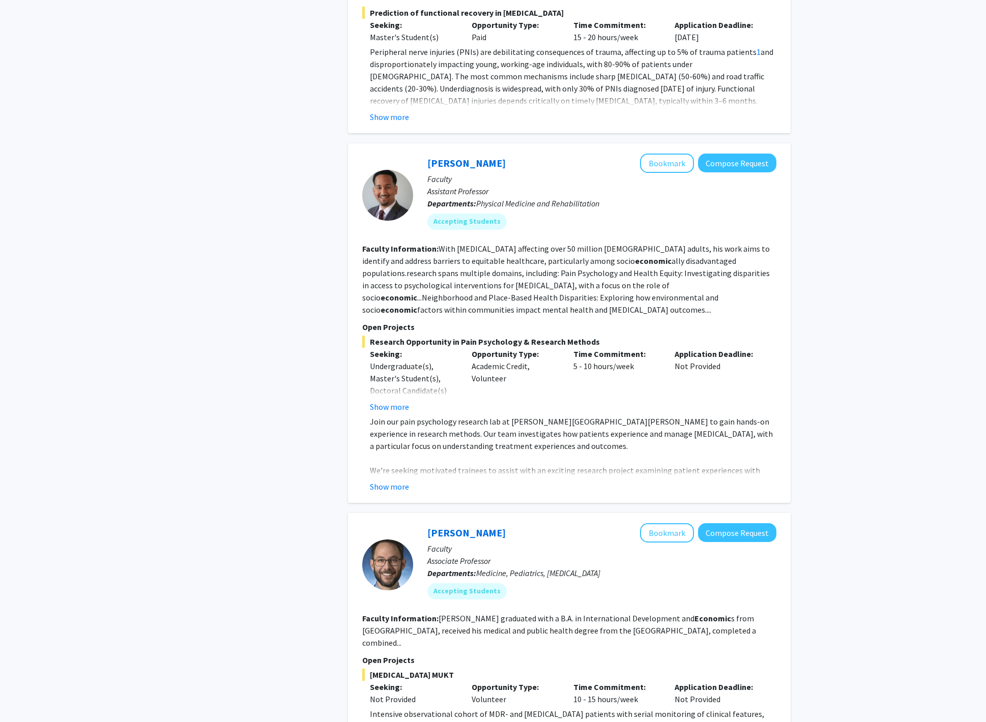
scroll to position [1831, 0]
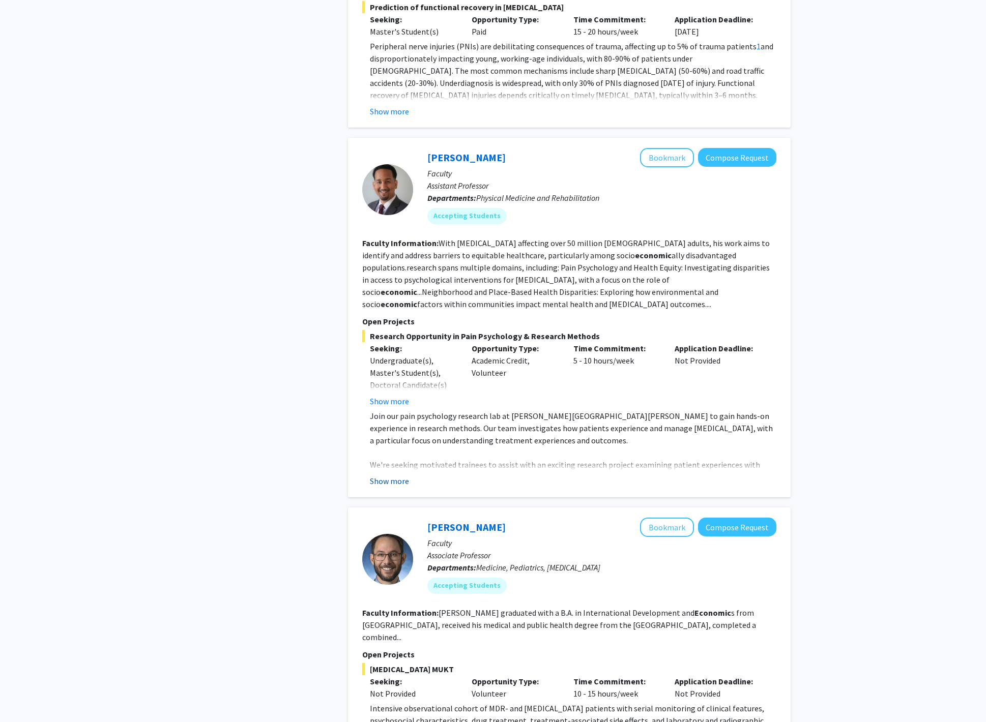
click at [389, 475] on button "Show more" at bounding box center [389, 481] width 39 height 12
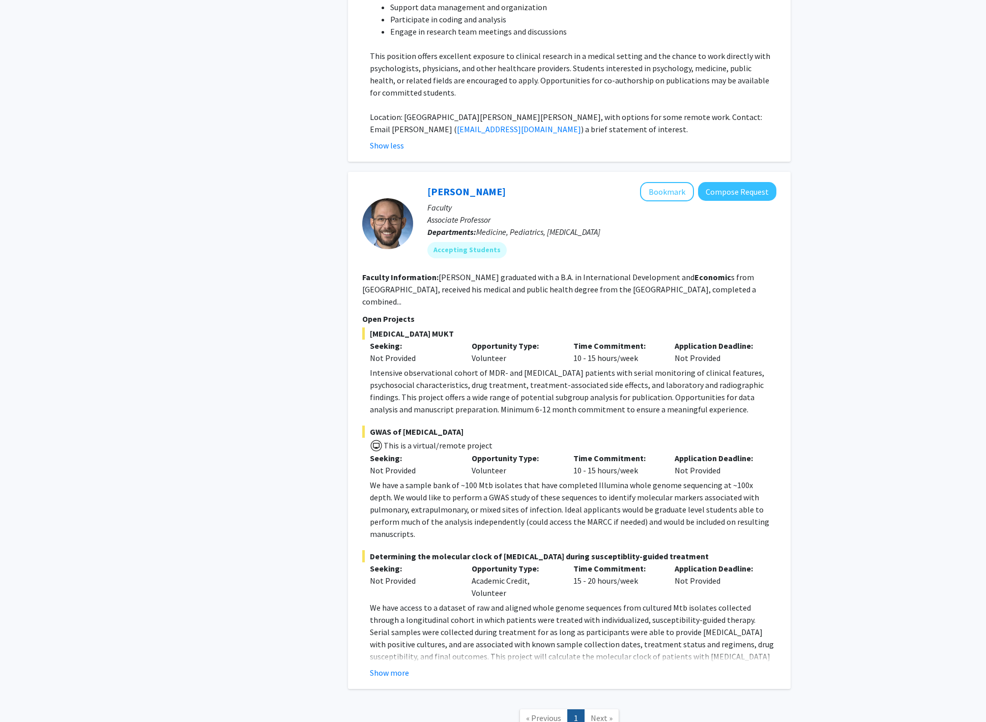
scroll to position [2353, 0]
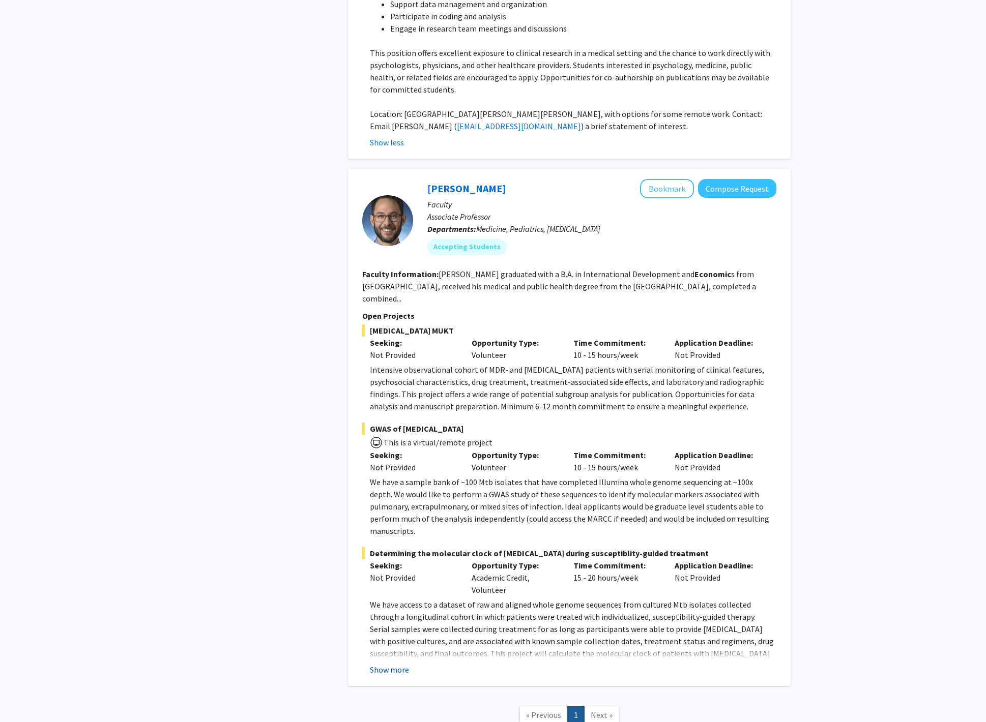
click at [392, 664] on button "Show more" at bounding box center [389, 670] width 39 height 12
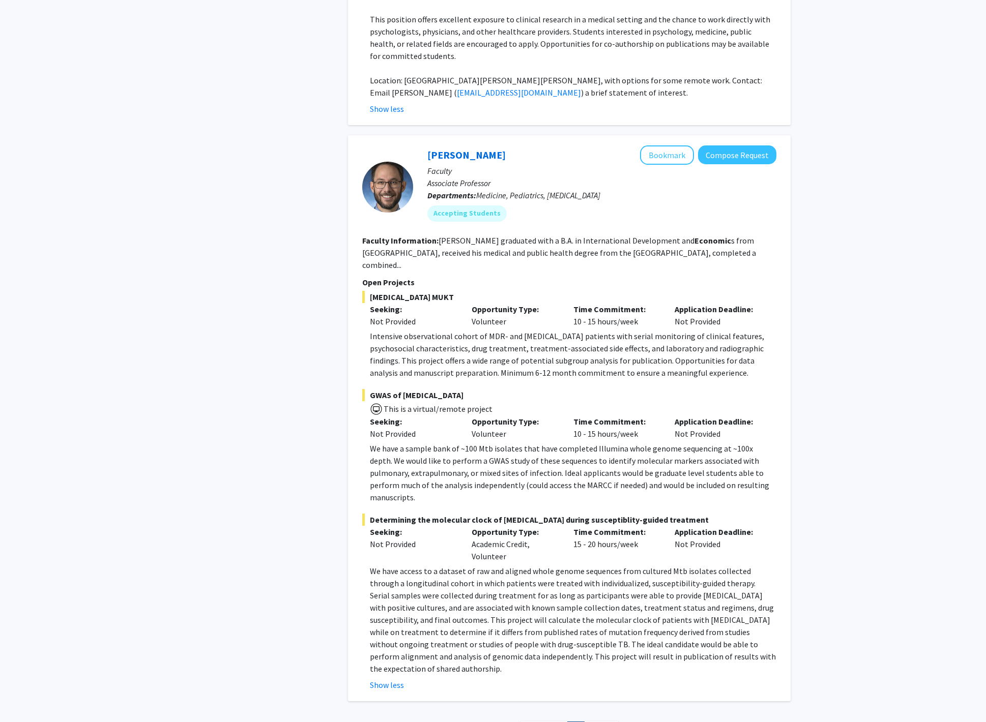
scroll to position [2390, 0]
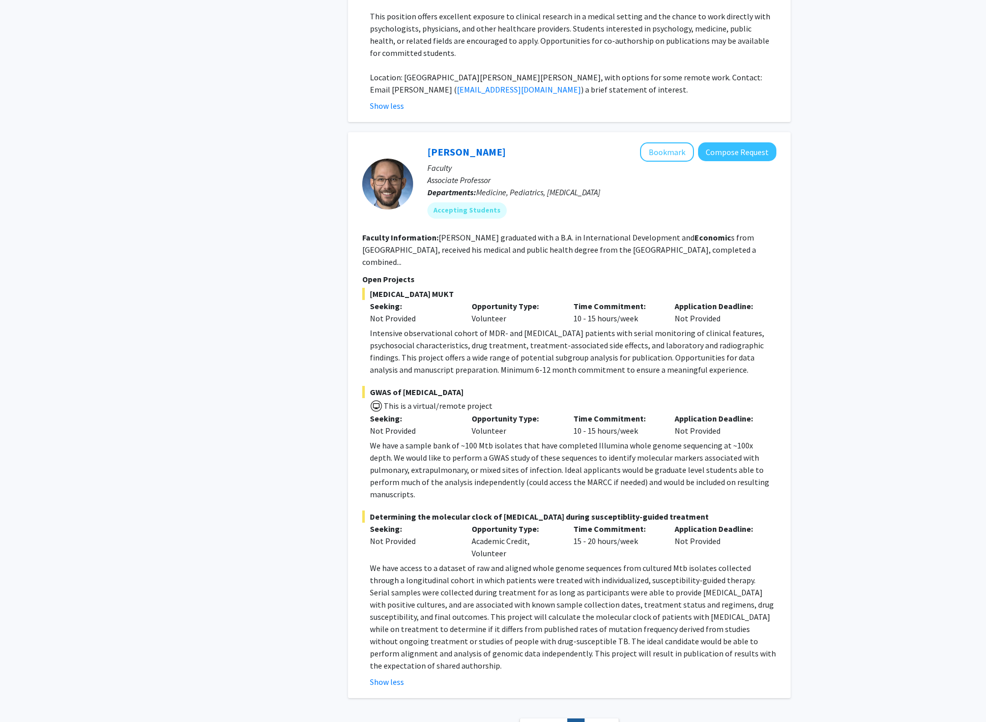
click at [477, 327] on p "Intensive observational cohort of MDR- and [MEDICAL_DATA] patients with serial …" at bounding box center [573, 351] width 406 height 49
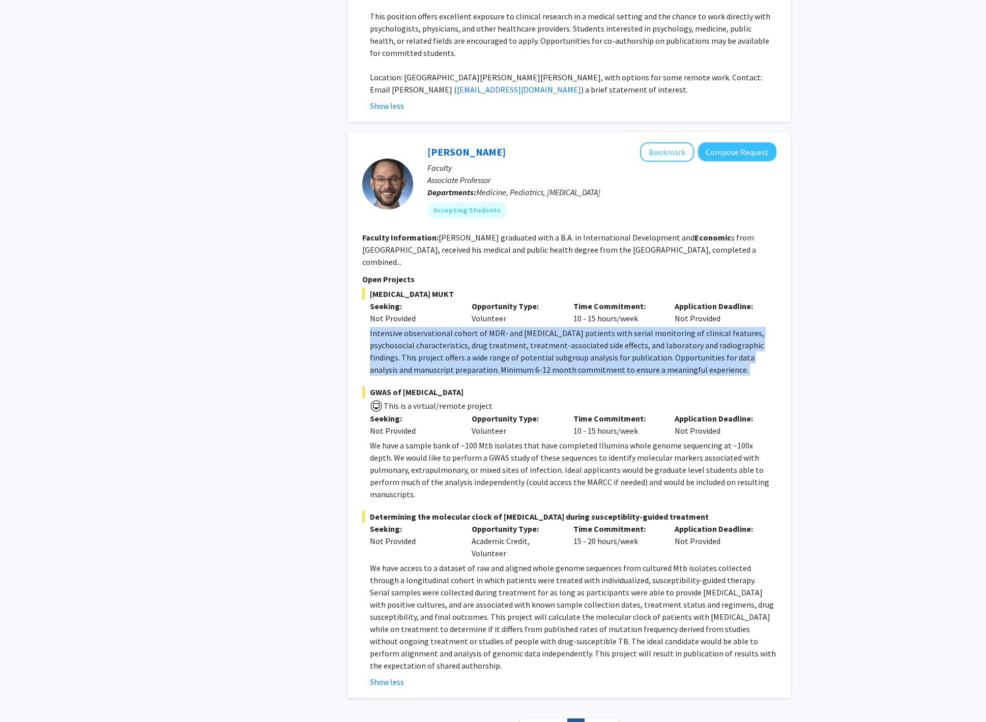
click at [477, 327] on p "Intensive observational cohort of MDR- and [MEDICAL_DATA] patients with serial …" at bounding box center [573, 351] width 406 height 49
copy p "Intensive observational cohort of MDR- and [MEDICAL_DATA] patients with serial …"
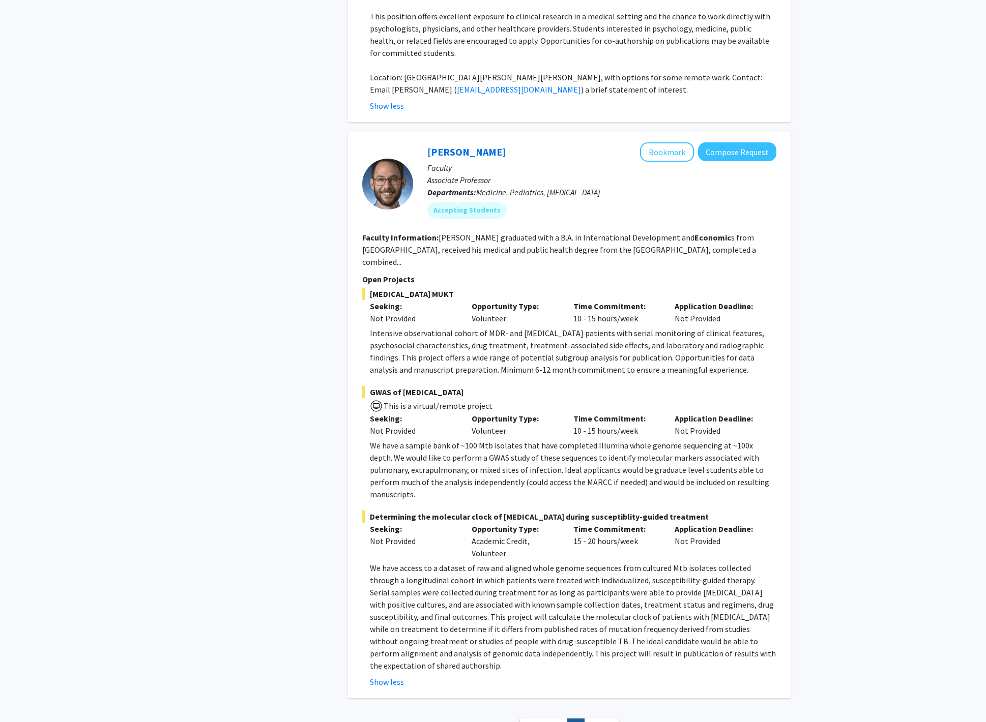
click at [375, 312] on div "Not Provided" at bounding box center [413, 318] width 86 height 12
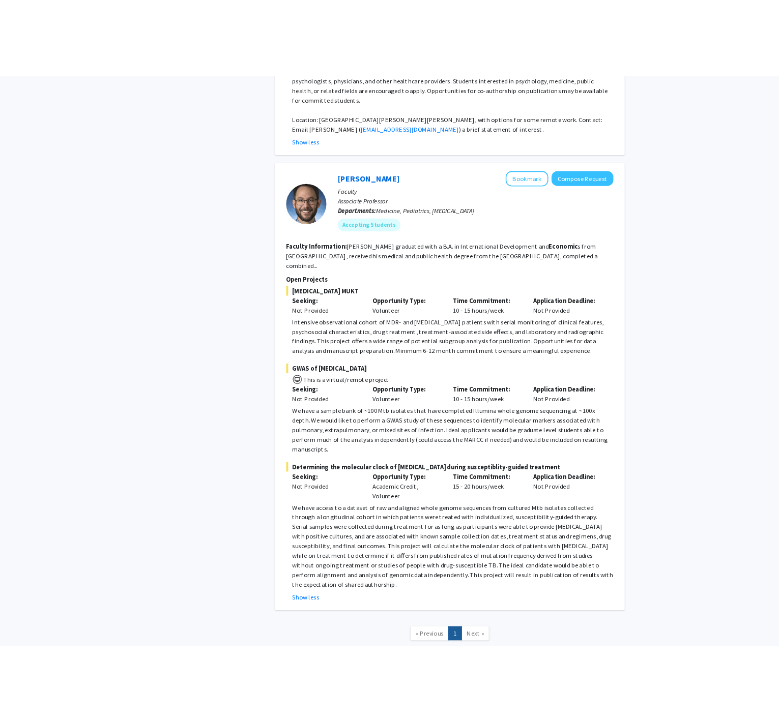
scroll to position [2413, 0]
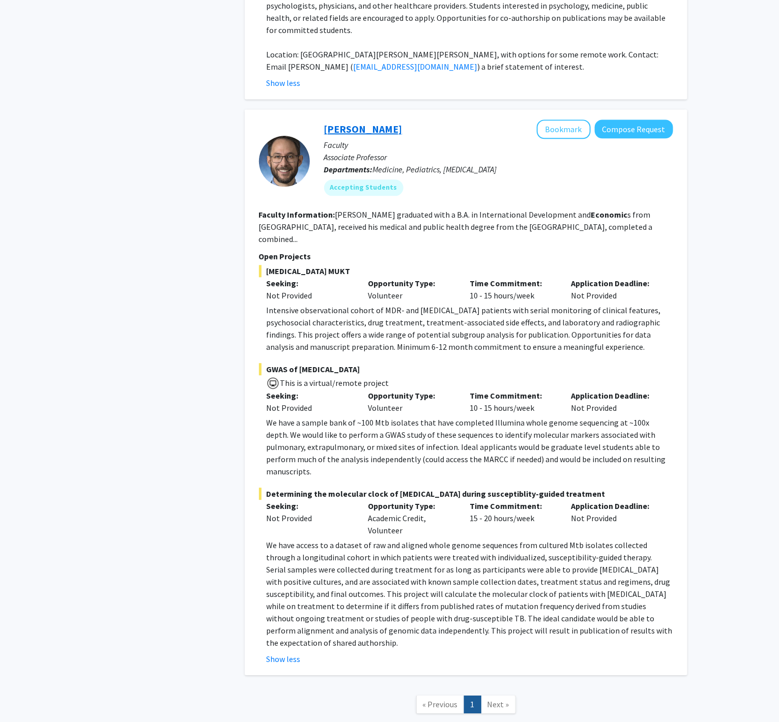
click at [362, 123] on link "[PERSON_NAME]" at bounding box center [363, 129] width 78 height 13
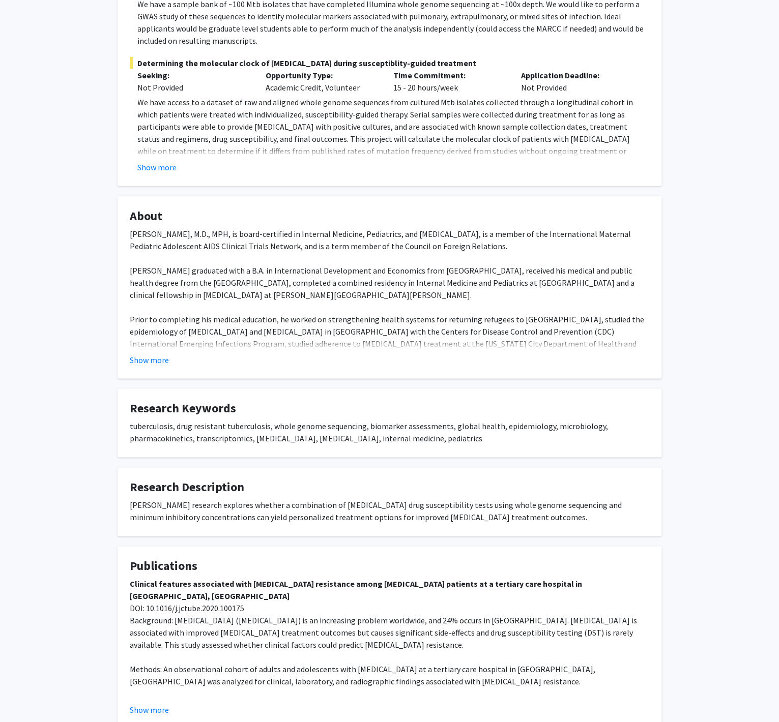
scroll to position [427, 0]
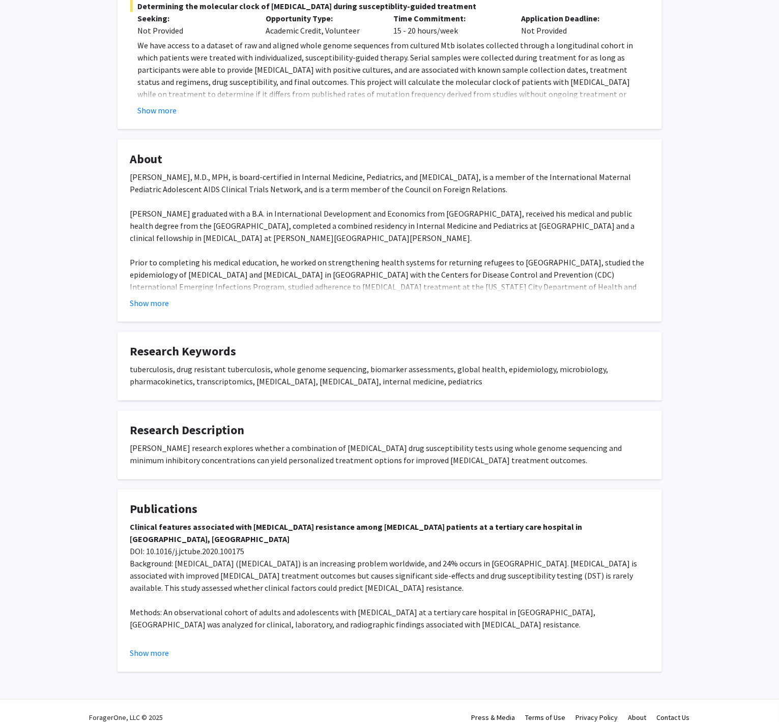
click at [155, 645] on span "Results: In total, 343 [MEDICAL_DATA] patients had [MEDICAL_DATA] DST performed…" at bounding box center [389, 686] width 518 height 83
click at [157, 645] on span "Results: In total, 343 [MEDICAL_DATA] patients had [MEDICAL_DATA] DST performed…" at bounding box center [389, 686] width 518 height 83
click at [157, 648] on button "Show more" at bounding box center [149, 654] width 39 height 12
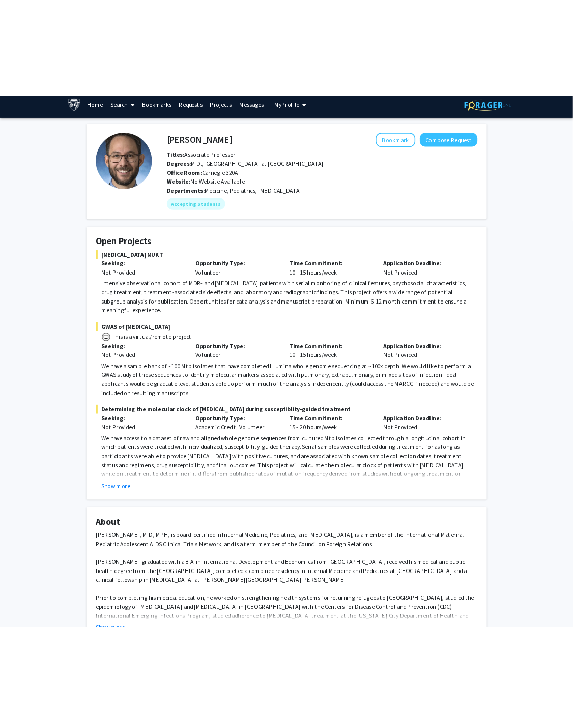
scroll to position [0, 0]
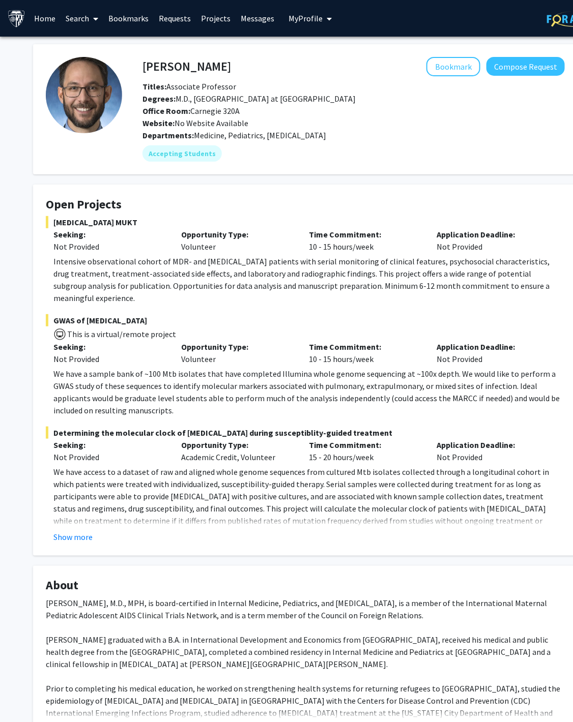
click at [355, 193] on fg-card "Open Projects [MEDICAL_DATA] MUKT Seeking: Not Provided Opportunity Type: Volun…" at bounding box center [305, 370] width 544 height 371
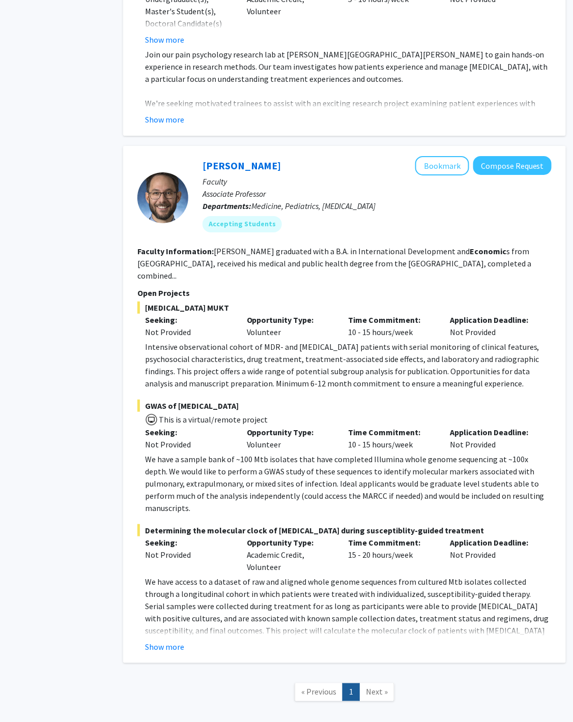
scroll to position [2205, 37]
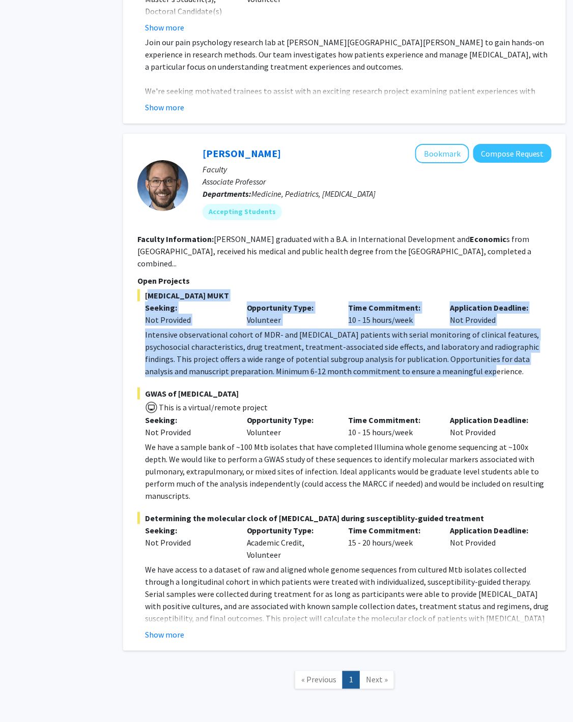
drag, startPoint x: 459, startPoint y: 344, endPoint x: 141, endPoint y: 270, distance: 326.5
click at [141, 289] on div "[MEDICAL_DATA] MUKT Seeking: Not Provided Opportunity Type: Volunteer Time Comm…" at bounding box center [344, 333] width 414 height 88
copy div "[MEDICAL_DATA] MUKT Seeking: Not Provided Opportunity Type: Volunteer Time Comm…"
click at [402, 329] on p "Intensive observational cohort of MDR- and [MEDICAL_DATA] patients with serial …" at bounding box center [348, 353] width 406 height 49
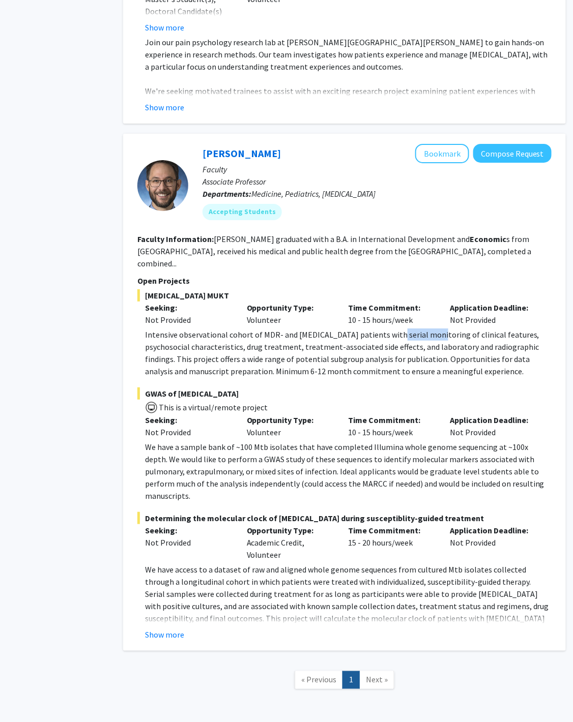
drag, startPoint x: 430, startPoint y: 300, endPoint x: 388, endPoint y: 306, distance: 42.6
click at [388, 329] on p "Intensive observational cohort of MDR- and [MEDICAL_DATA] patients with serial …" at bounding box center [348, 353] width 406 height 49
click at [387, 329] on p "Intensive observational cohort of MDR- and [MEDICAL_DATA] patients with serial …" at bounding box center [348, 353] width 406 height 49
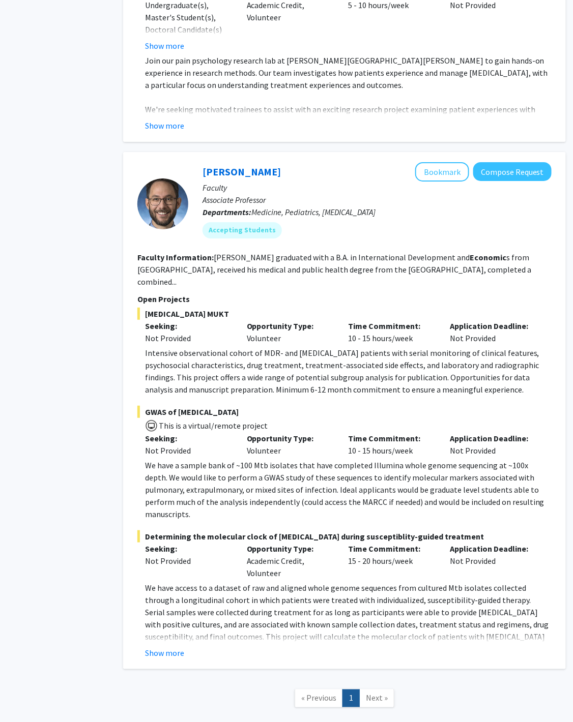
scroll to position [2188, 37]
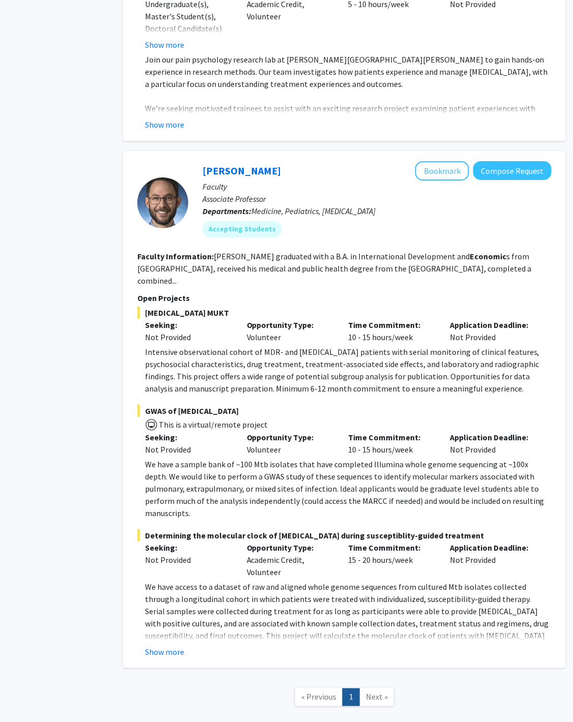
click at [275, 350] on p "Intensive observational cohort of MDR- and [MEDICAL_DATA] patients with serial …" at bounding box center [348, 370] width 406 height 49
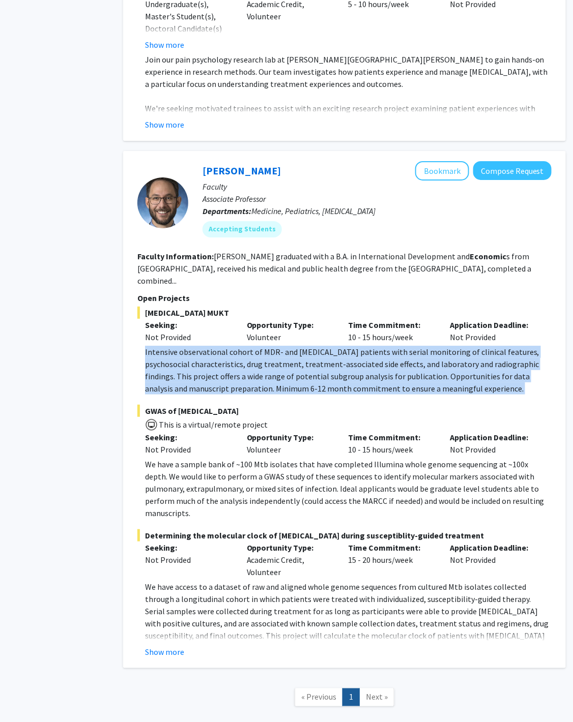
click at [275, 350] on p "Intensive observational cohort of MDR- and [MEDICAL_DATA] patients with serial …" at bounding box center [348, 370] width 406 height 49
copy p "Intensive observational cohort of MDR- and [MEDICAL_DATA] patients with serial …"
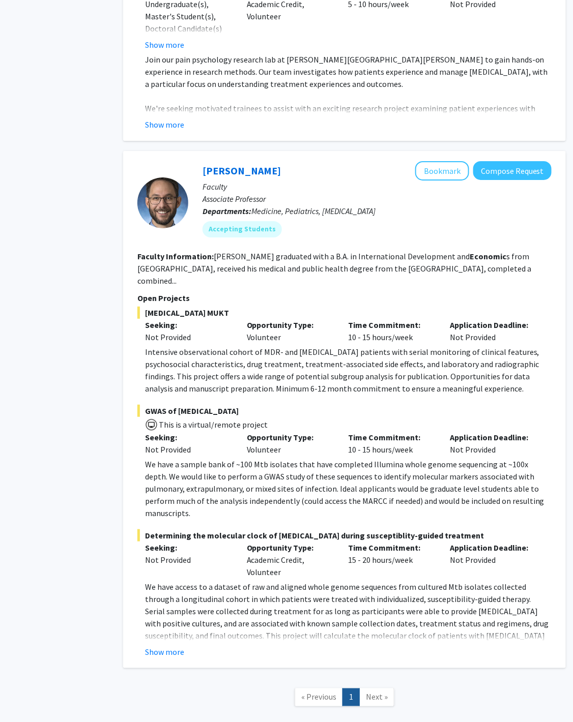
click at [303, 251] on fg-read-more "[PERSON_NAME] graduated with a B.A. in International Development and Economic s…" at bounding box center [334, 268] width 394 height 35
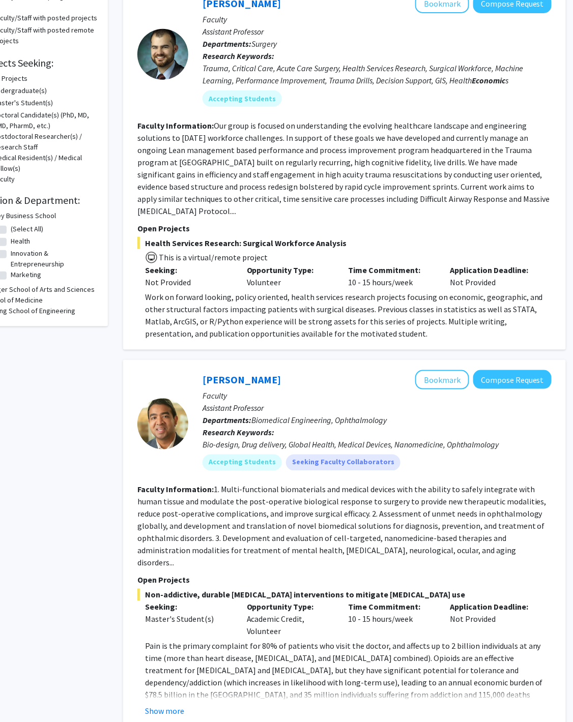
scroll to position [0, 37]
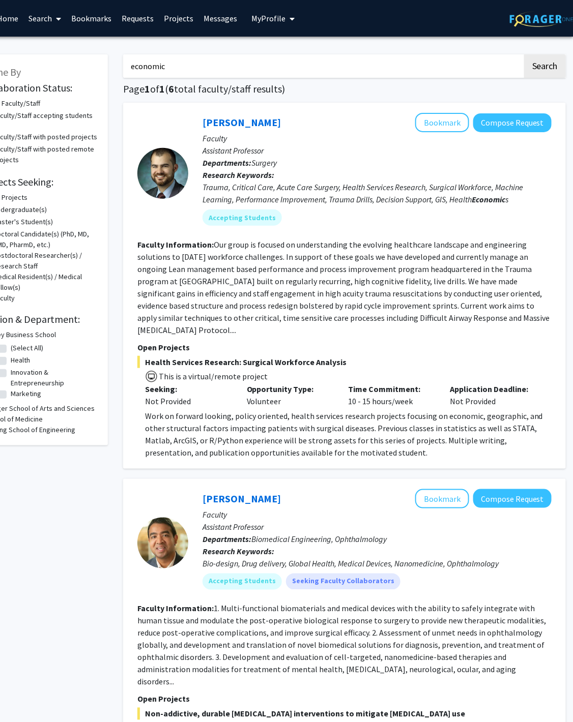
click at [255, 448] on p "Work on forward looking, policy oriented, health services research projects foc…" at bounding box center [348, 434] width 406 height 49
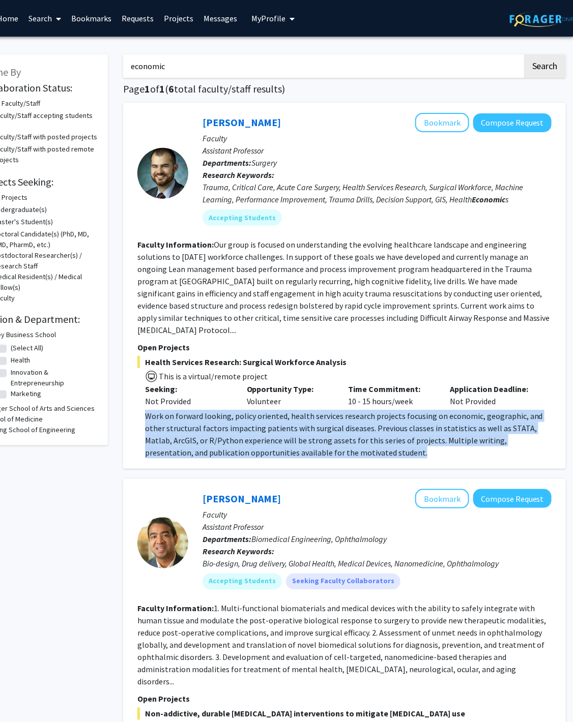
click at [255, 448] on p "Work on forward looking, policy oriented, health services research projects foc…" at bounding box center [348, 434] width 406 height 49
click at [270, 440] on p "Work on forward looking, policy oriented, health services research projects foc…" at bounding box center [348, 434] width 406 height 49
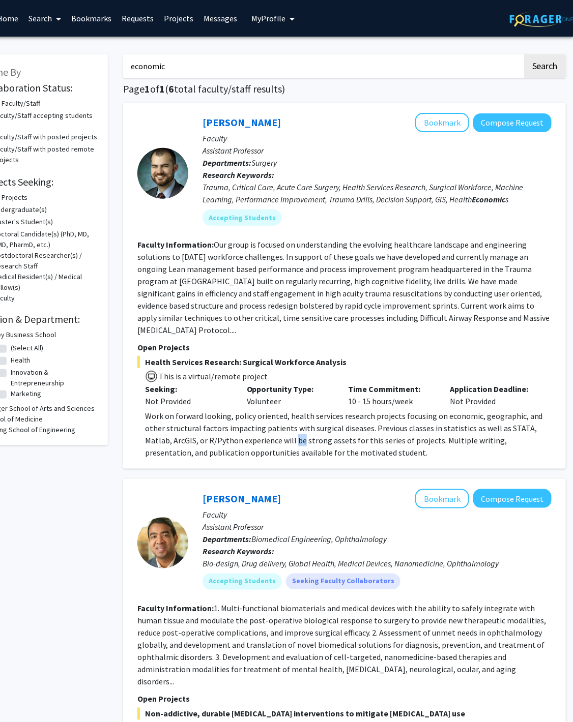
click at [270, 440] on p "Work on forward looking, policy oriented, health services research projects foc…" at bounding box center [348, 434] width 406 height 49
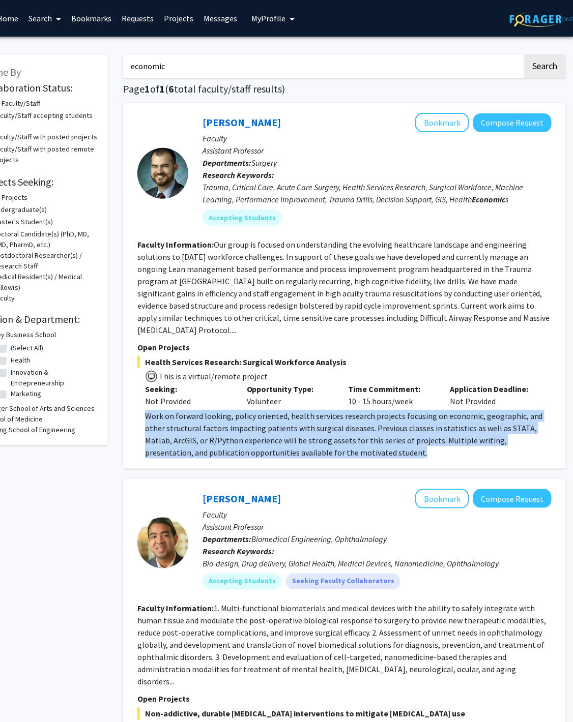
click at [270, 440] on p "Work on forward looking, policy oriented, health services research projects foc…" at bounding box center [348, 434] width 406 height 49
click at [282, 439] on p "Work on forward looking, policy oriented, health services research projects foc…" at bounding box center [348, 434] width 406 height 49
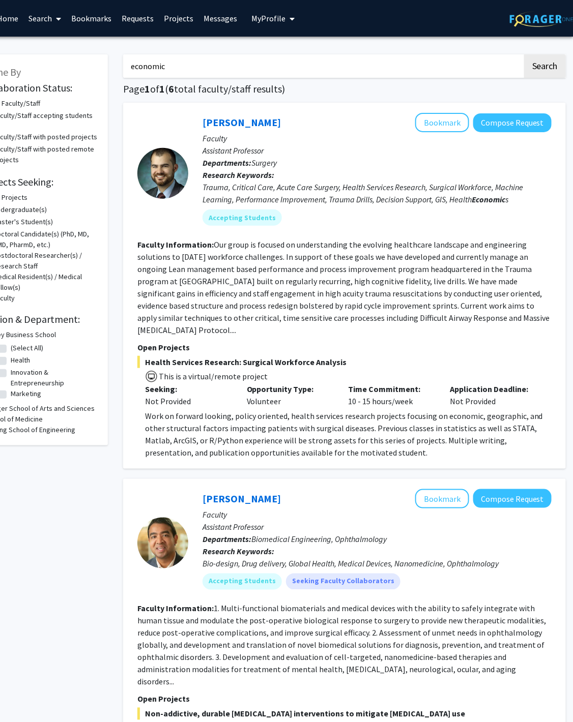
click at [282, 439] on p "Work on forward looking, policy oriented, health services research projects foc…" at bounding box center [348, 434] width 406 height 49
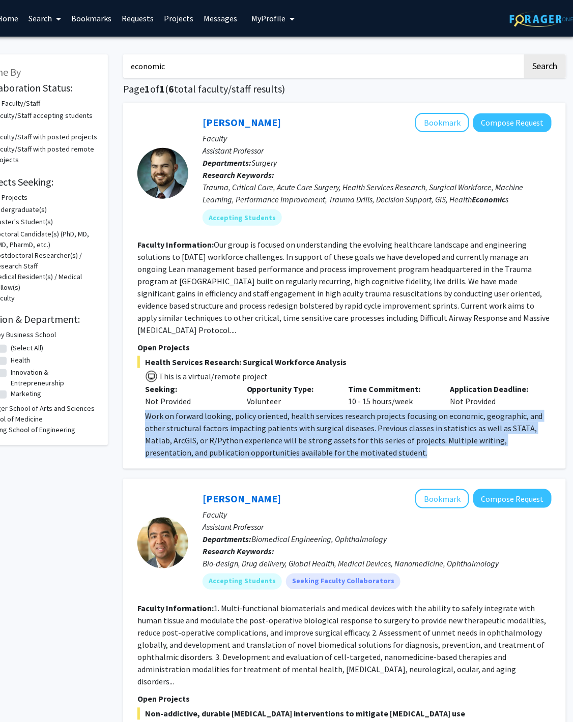
click at [282, 439] on p "Work on forward looking, policy oriented, health services research projects foc…" at bounding box center [348, 434] width 406 height 49
click at [294, 435] on p "Work on forward looking, policy oriented, health services research projects foc…" at bounding box center [348, 434] width 406 height 49
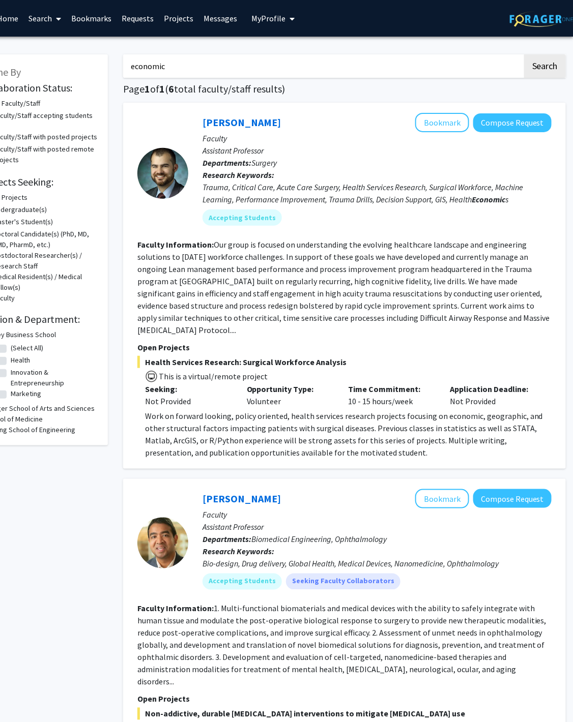
click at [294, 435] on p "Work on forward looking, policy oriented, health services research projects foc…" at bounding box center [348, 434] width 406 height 49
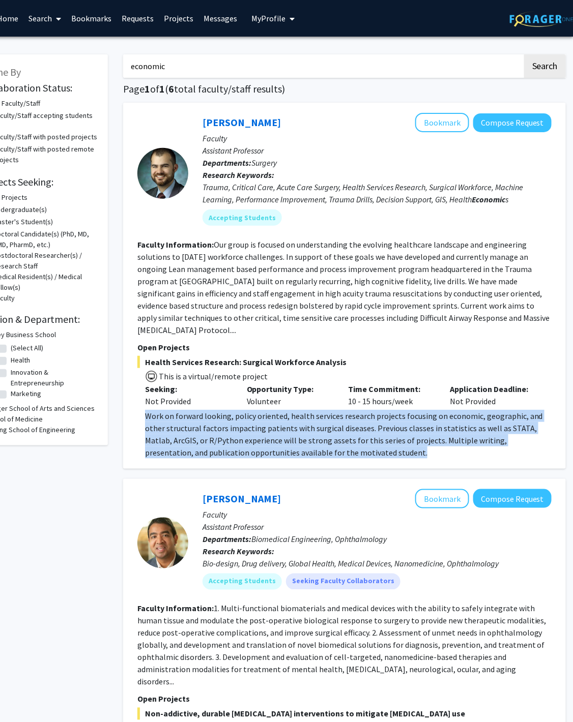
click at [294, 435] on p "Work on forward looking, policy oriented, health services research projects foc…" at bounding box center [348, 434] width 406 height 49
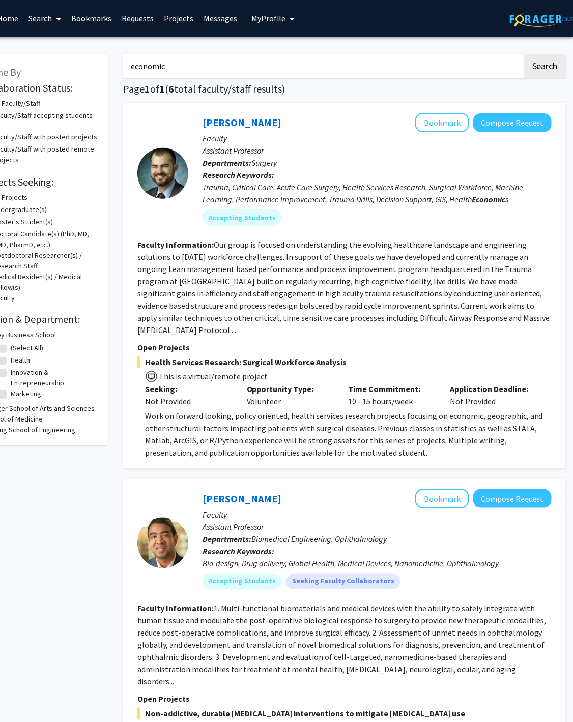
click at [307, 437] on p "Work on forward looking, policy oriented, health services research projects foc…" at bounding box center [348, 434] width 406 height 49
click at [313, 435] on p "Work on forward looking, policy oriented, health services research projects foc…" at bounding box center [348, 434] width 406 height 49
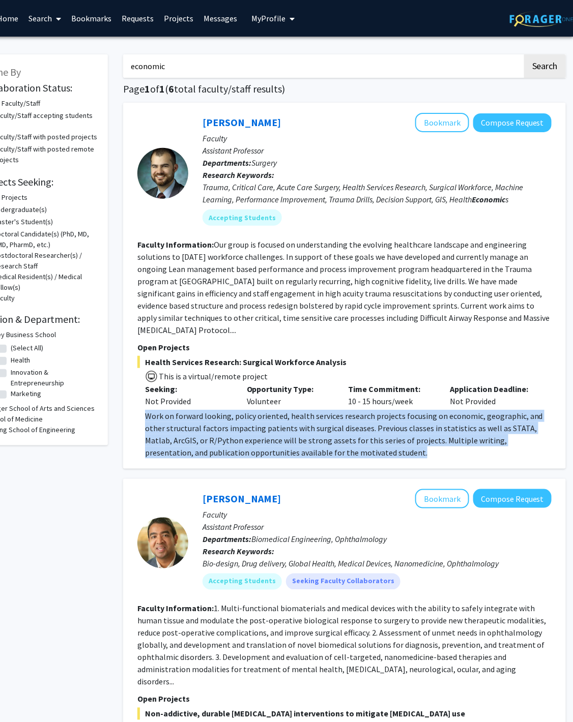
click at [313, 435] on p "Work on forward looking, policy oriented, health services research projects foc…" at bounding box center [348, 434] width 406 height 49
copy p "Work on forward looking, policy oriented, health services research projects foc…"
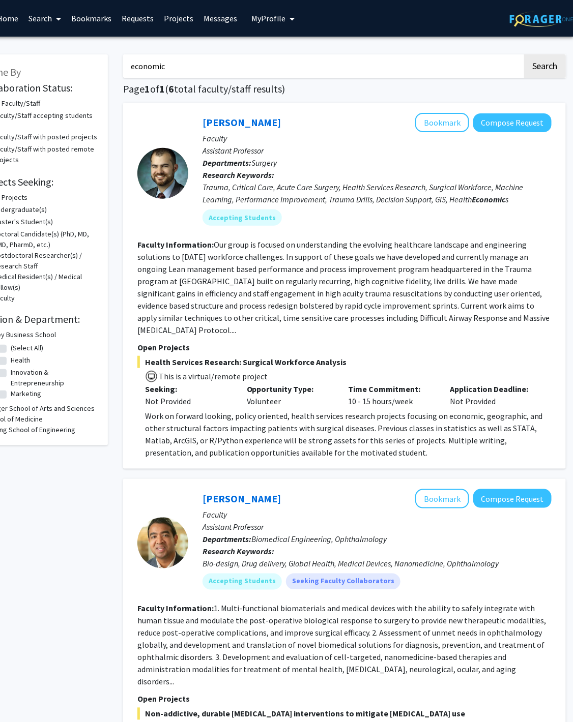
click at [49, 17] on link "Search" at bounding box center [45, 19] width 43 height 36
click at [71, 46] on span "Faculty/Staff" at bounding box center [61, 47] width 75 height 20
radio input "true"
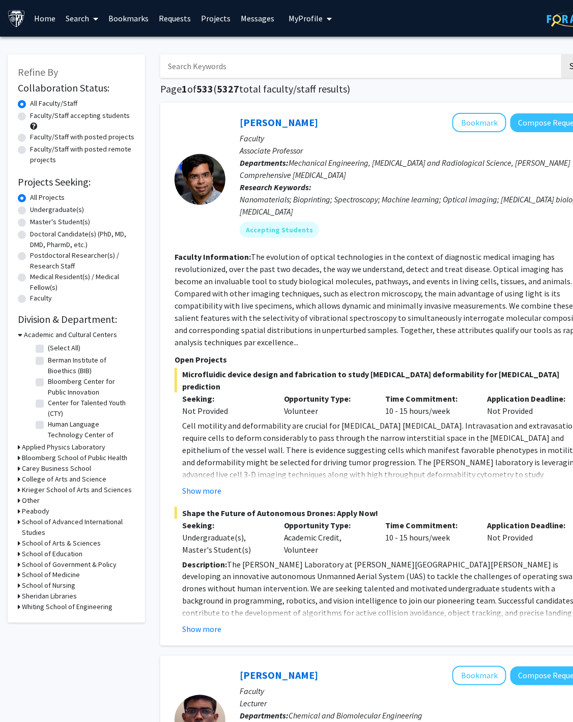
click at [144, 15] on link "Bookmarks" at bounding box center [129, 19] width 50 height 36
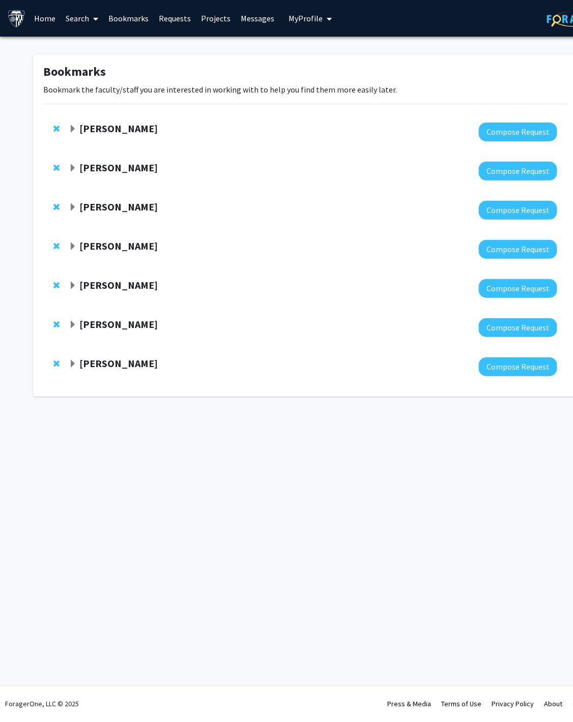
click at [103, 316] on div "[PERSON_NAME] Compose Request" at bounding box center [305, 327] width 524 height 39
click at [103, 322] on strong "[PERSON_NAME]" at bounding box center [118, 324] width 78 height 13
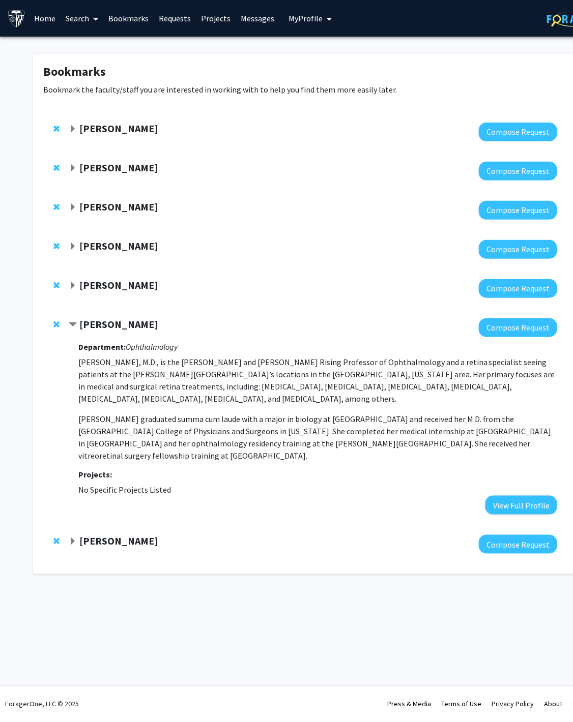
click at [118, 535] on strong "[PERSON_NAME]" at bounding box center [118, 541] width 78 height 13
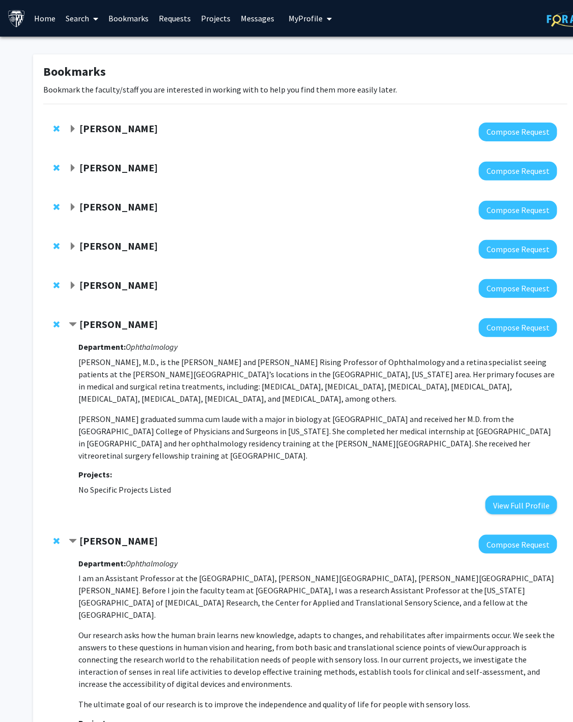
click at [84, 12] on link "Search" at bounding box center [82, 19] width 43 height 36
click at [80, 50] on span "Faculty/Staff" at bounding box center [98, 47] width 75 height 20
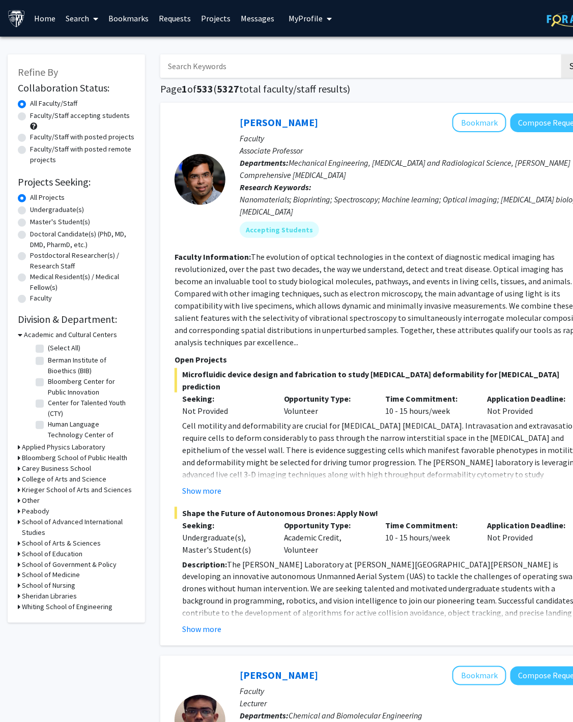
click at [200, 68] on input "Search Keywords" at bounding box center [359, 65] width 399 height 23
type input "zebrafish"
click at [561, 54] on button "Search" at bounding box center [582, 65] width 42 height 23
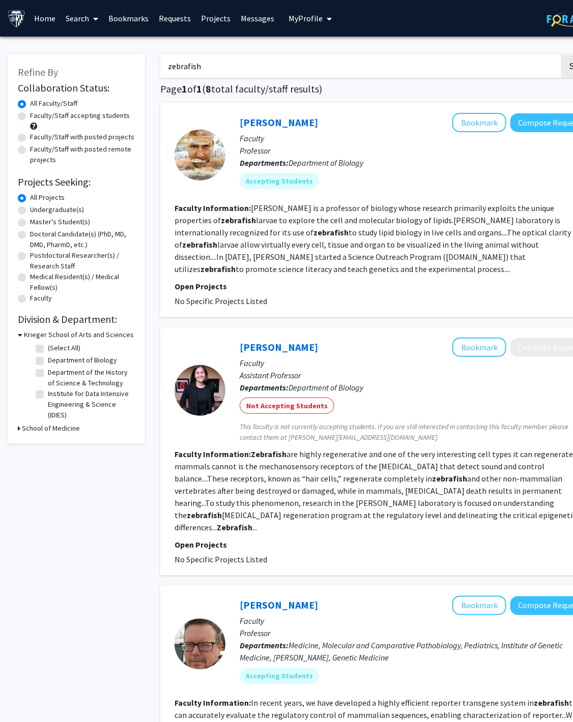
click at [104, 138] on label "Faculty/Staff with posted projects" at bounding box center [82, 137] width 104 height 11
click at [37, 138] on input "Faculty/Staff with posted projects" at bounding box center [33, 135] width 7 height 7
radio input "true"
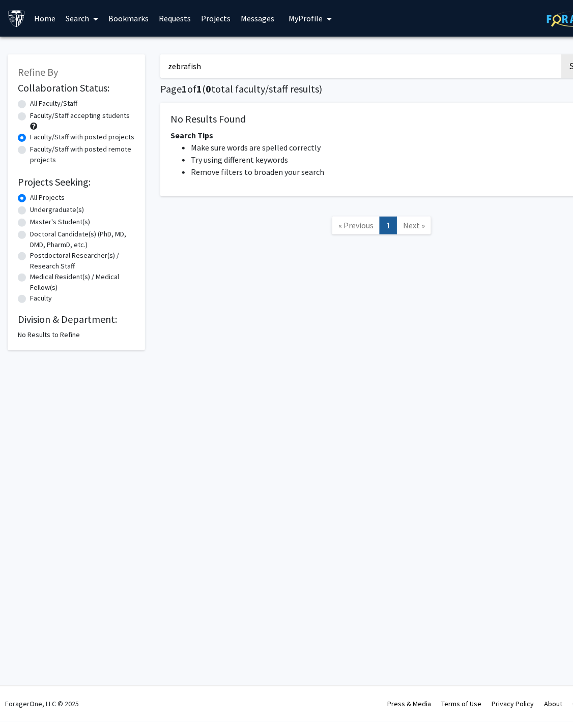
click at [208, 65] on input "zebrafish" at bounding box center [359, 65] width 399 height 23
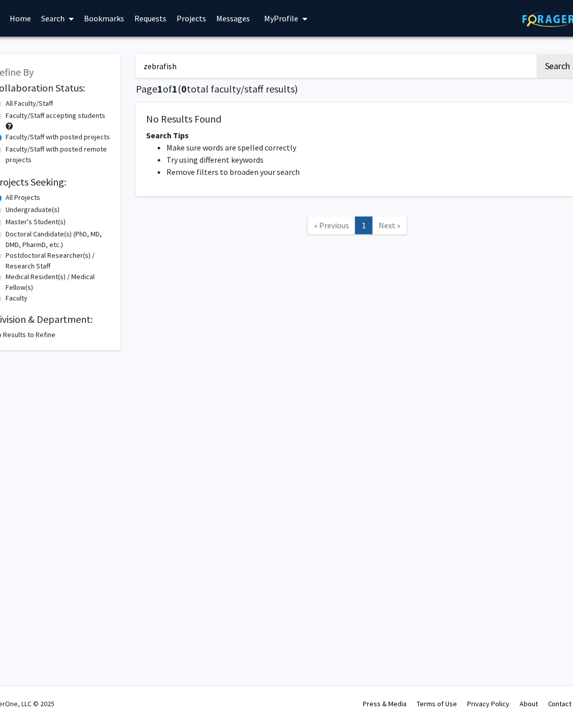
scroll to position [0, 37]
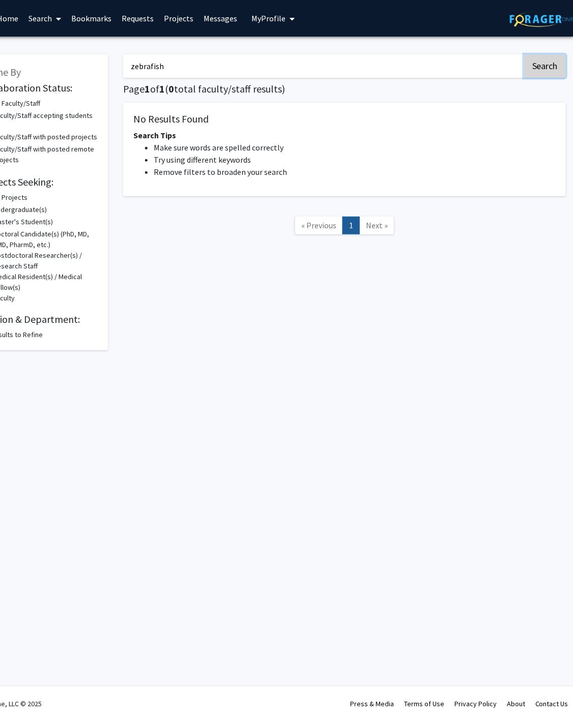
click at [543, 69] on button "Search" at bounding box center [545, 65] width 42 height 23
radio input "true"
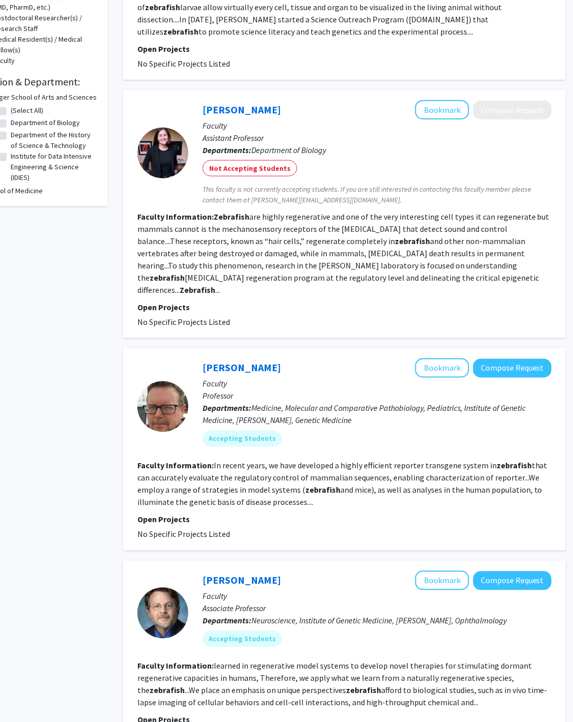
scroll to position [0, 37]
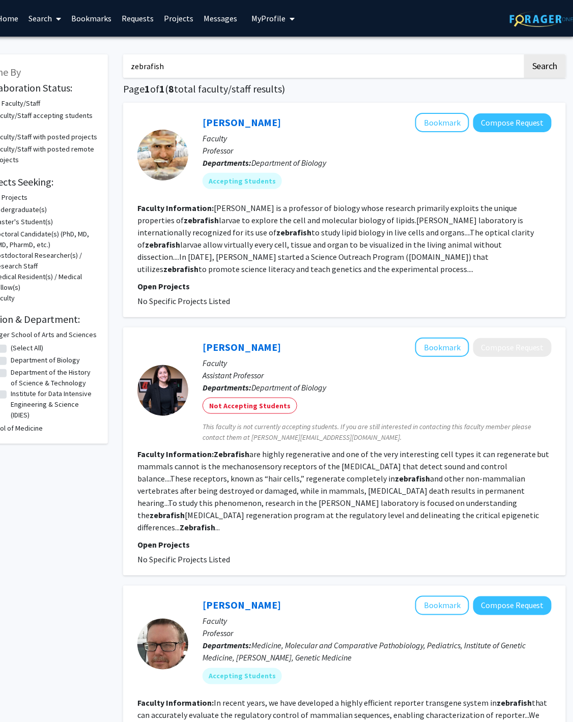
click at [199, 64] on input "zebrafish" at bounding box center [322, 65] width 399 height 23
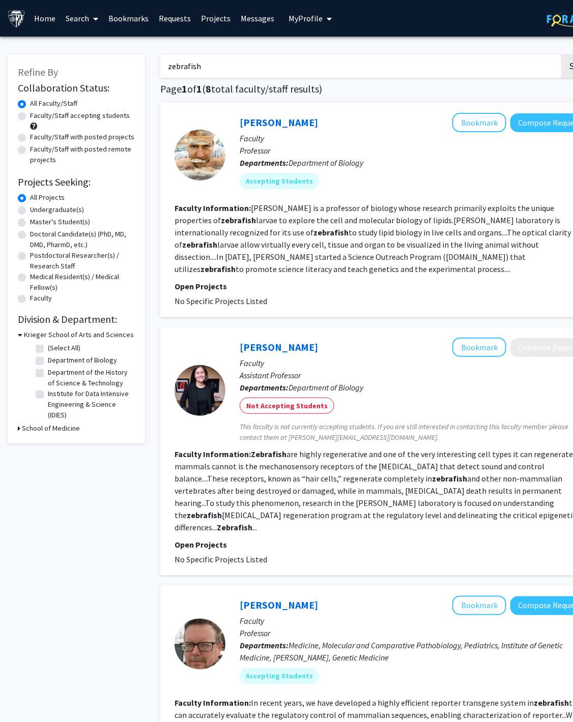
click at [198, 65] on input "zebrafish" at bounding box center [359, 65] width 399 height 23
type input "f"
click at [561, 54] on button "Search" at bounding box center [582, 65] width 42 height 23
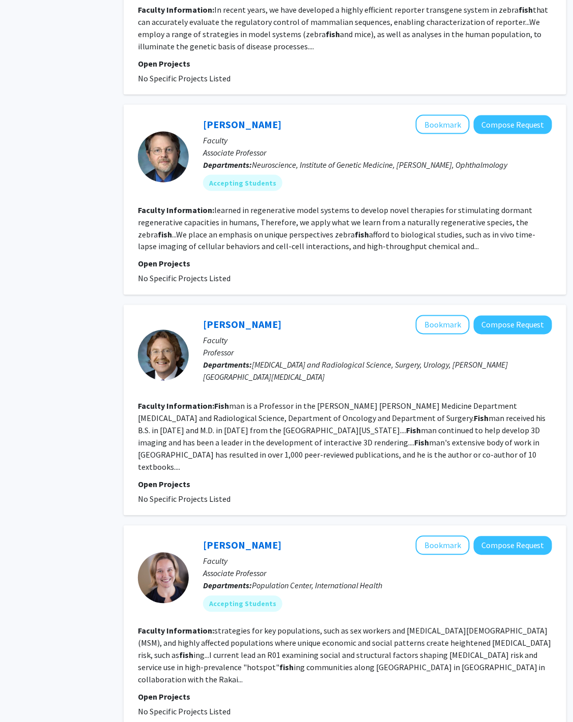
scroll to position [1546, 37]
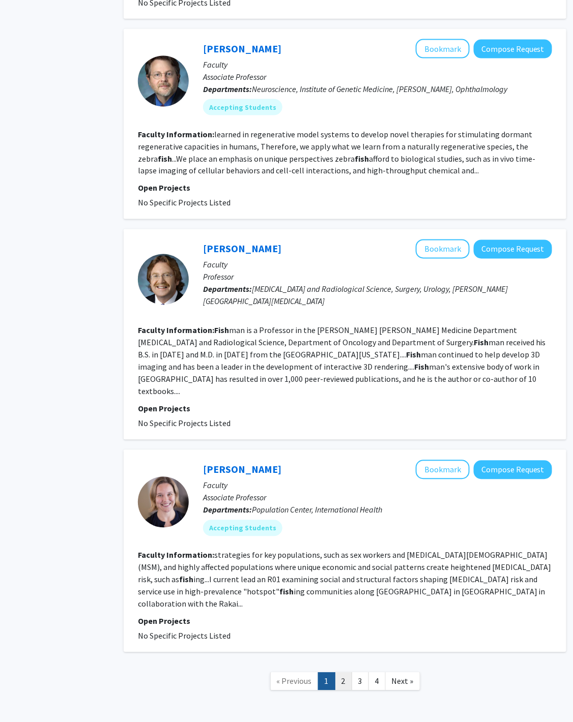
click at [347, 673] on link "2" at bounding box center [343, 682] width 17 height 18
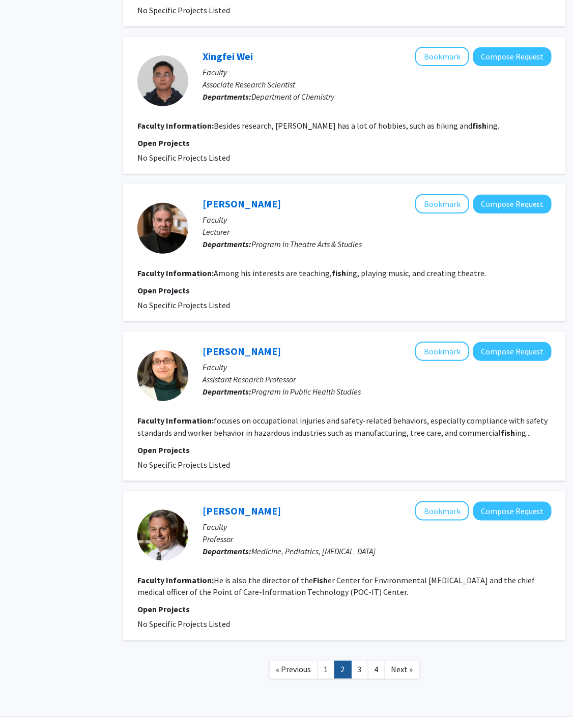
scroll to position [1129, 37]
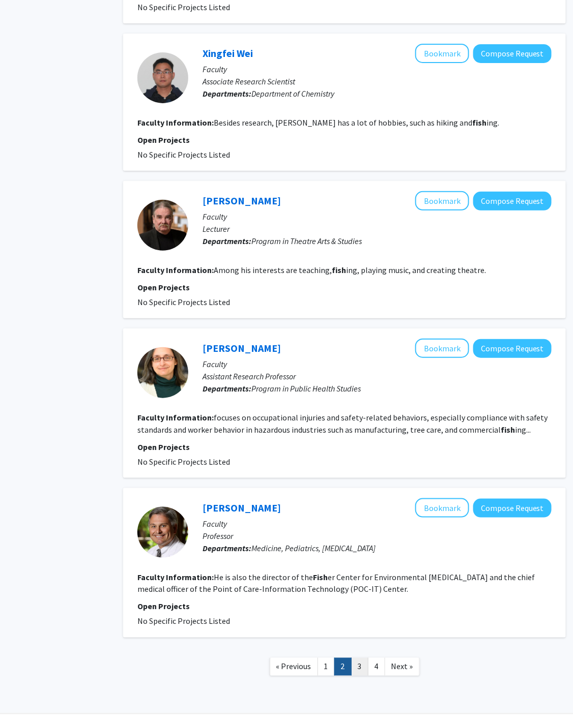
click at [358, 658] on link "3" at bounding box center [359, 667] width 17 height 18
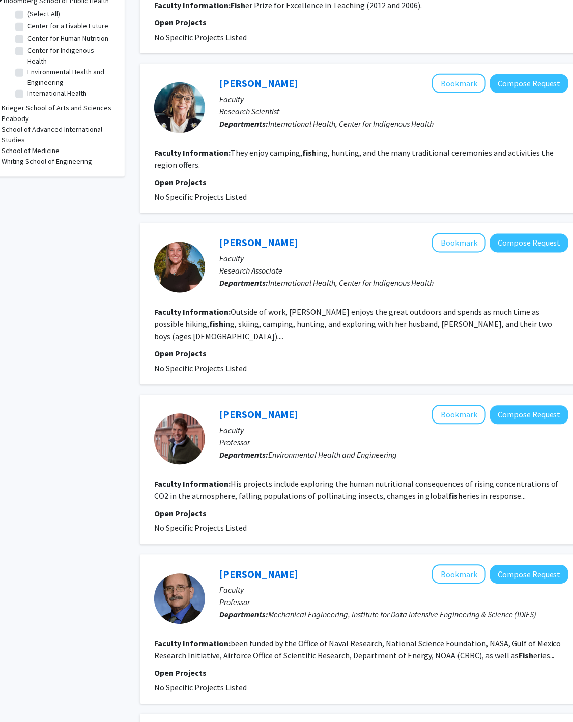
scroll to position [0, 20]
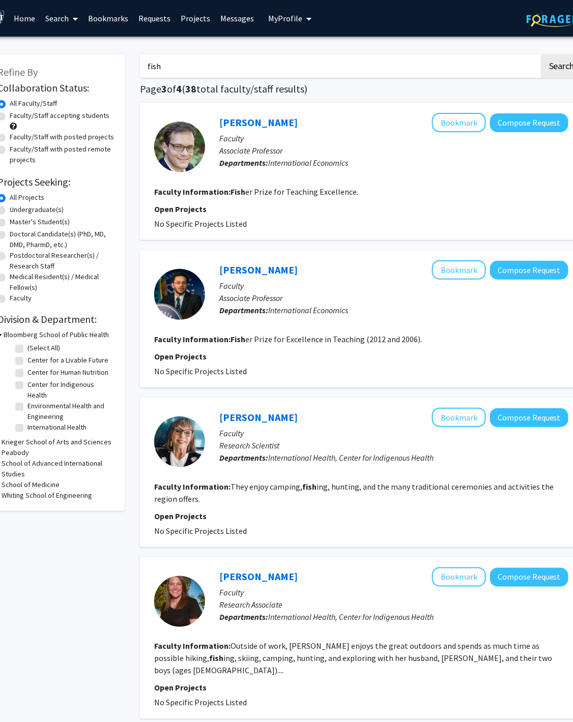
click at [254, 57] on input "fish" at bounding box center [339, 65] width 399 height 23
click at [541, 54] on button "Search" at bounding box center [562, 65] width 42 height 23
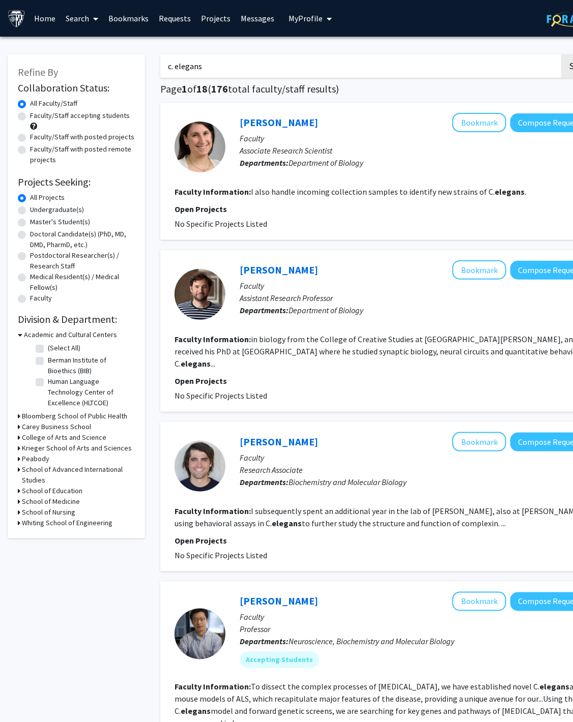
click at [314, 63] on input "c. elegans" at bounding box center [359, 65] width 399 height 23
click at [561, 54] on button "Search" at bounding box center [582, 65] width 42 height 23
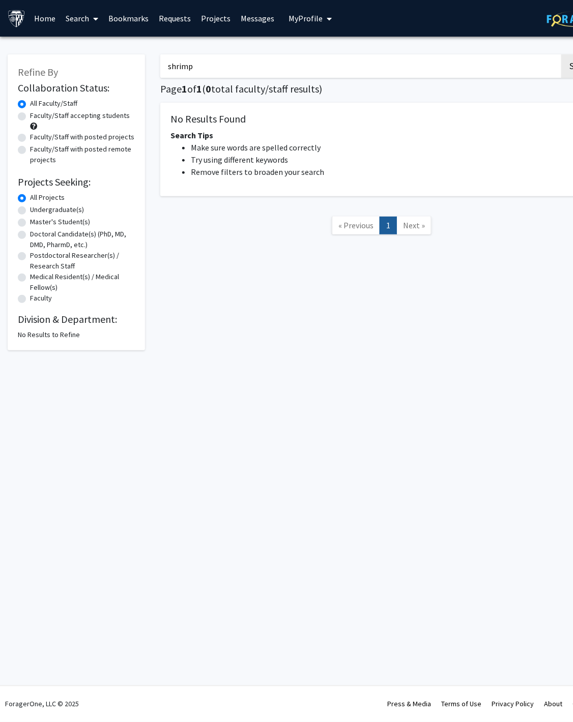
click at [561, 54] on button "Search" at bounding box center [582, 65] width 42 height 23
click at [389, 70] on input "shrimp" at bounding box center [359, 65] width 399 height 23
type input "aquatic"
click at [561, 54] on button "Search" at bounding box center [582, 65] width 42 height 23
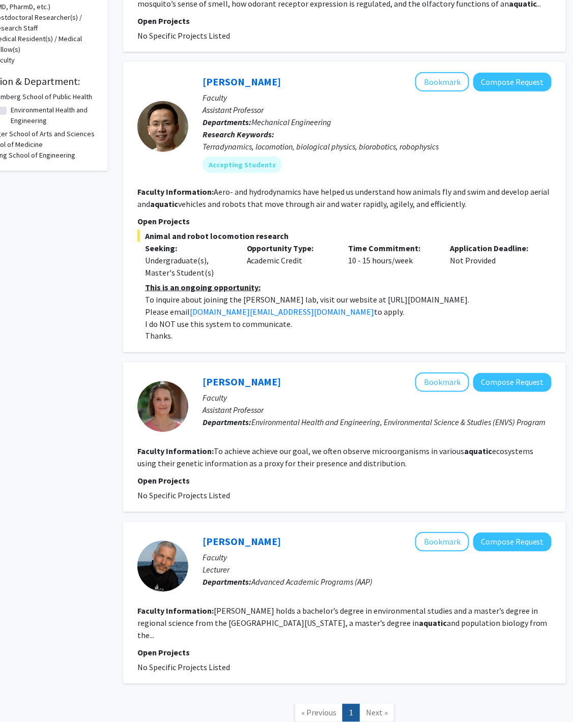
scroll to position [246, 37]
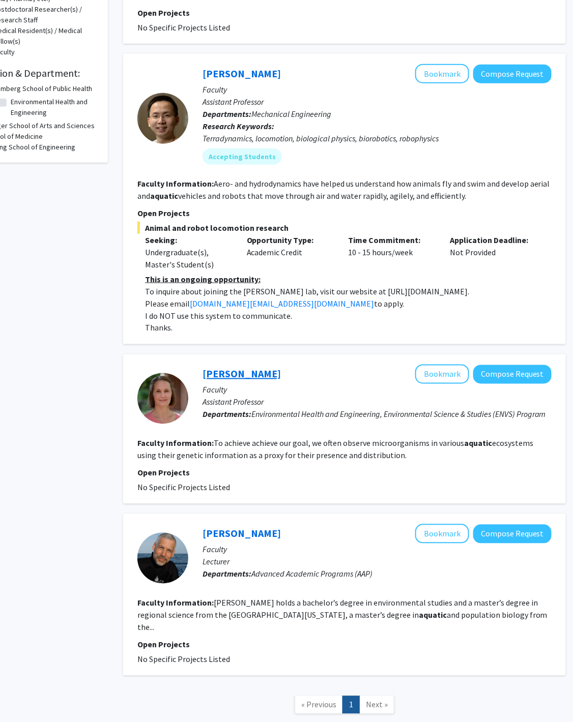
click at [254, 372] on link "[PERSON_NAME]" at bounding box center [241, 374] width 78 height 13
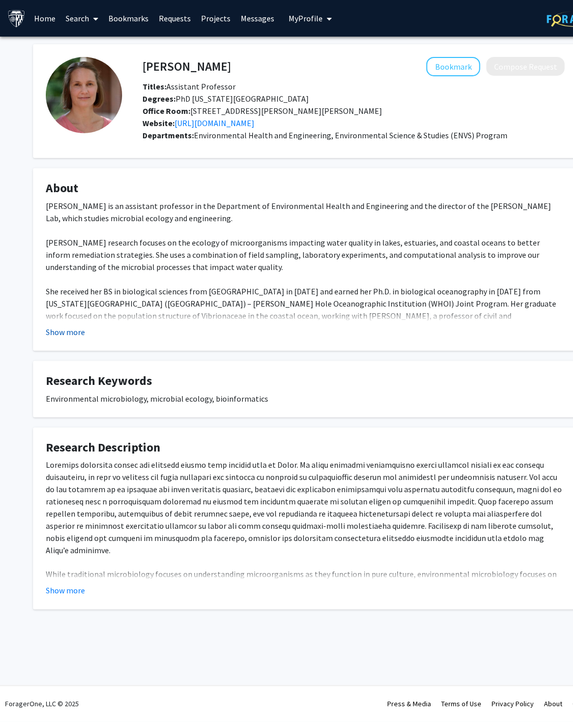
click at [78, 326] on button "Show more" at bounding box center [65, 332] width 39 height 12
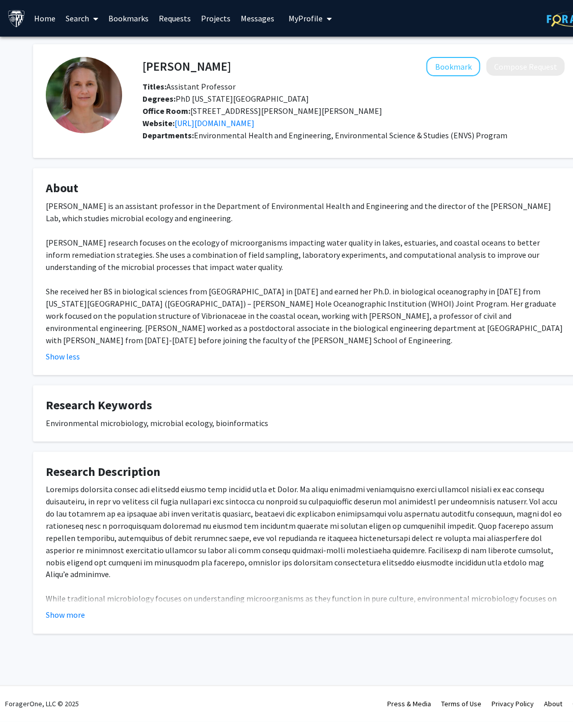
click at [64, 602] on div "While traditional microbiology focuses on understanding microorganisms as they …" at bounding box center [305, 580] width 519 height 195
click at [75, 614] on button "Show more" at bounding box center [65, 615] width 39 height 12
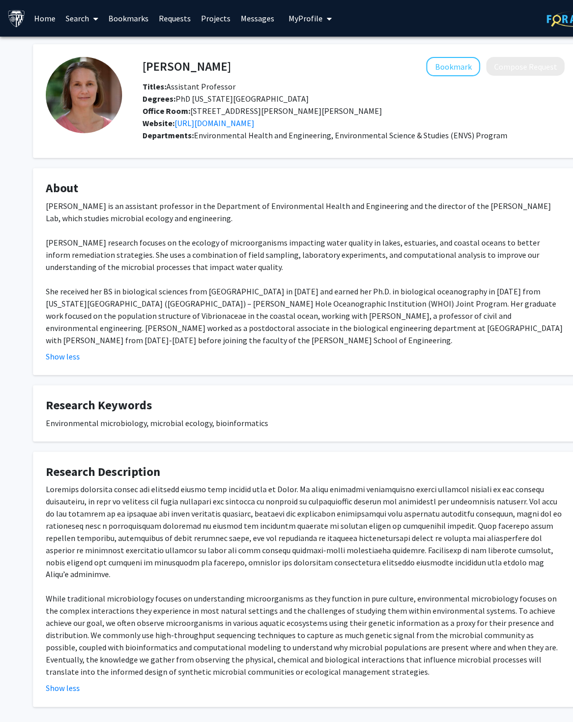
scroll to position [36, 0]
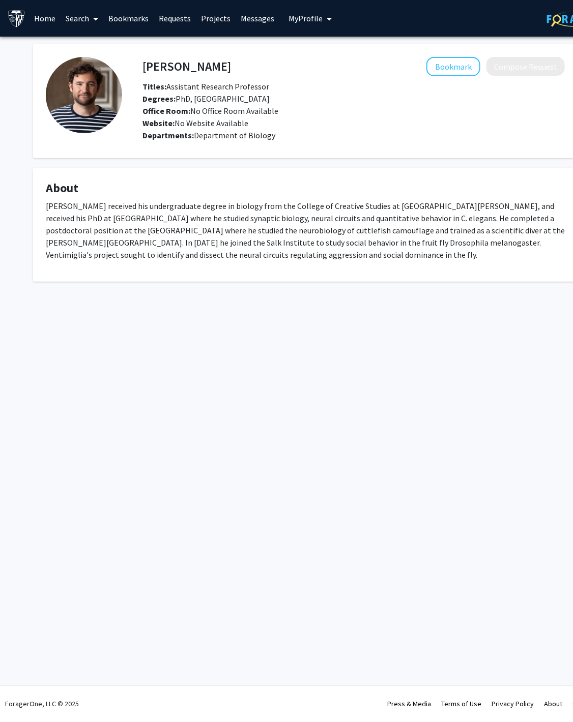
click at [218, 62] on h4 "[PERSON_NAME]" at bounding box center [186, 66] width 89 height 19
copy h4 "Ventimiglia"
